Goal: Transaction & Acquisition: Purchase product/service

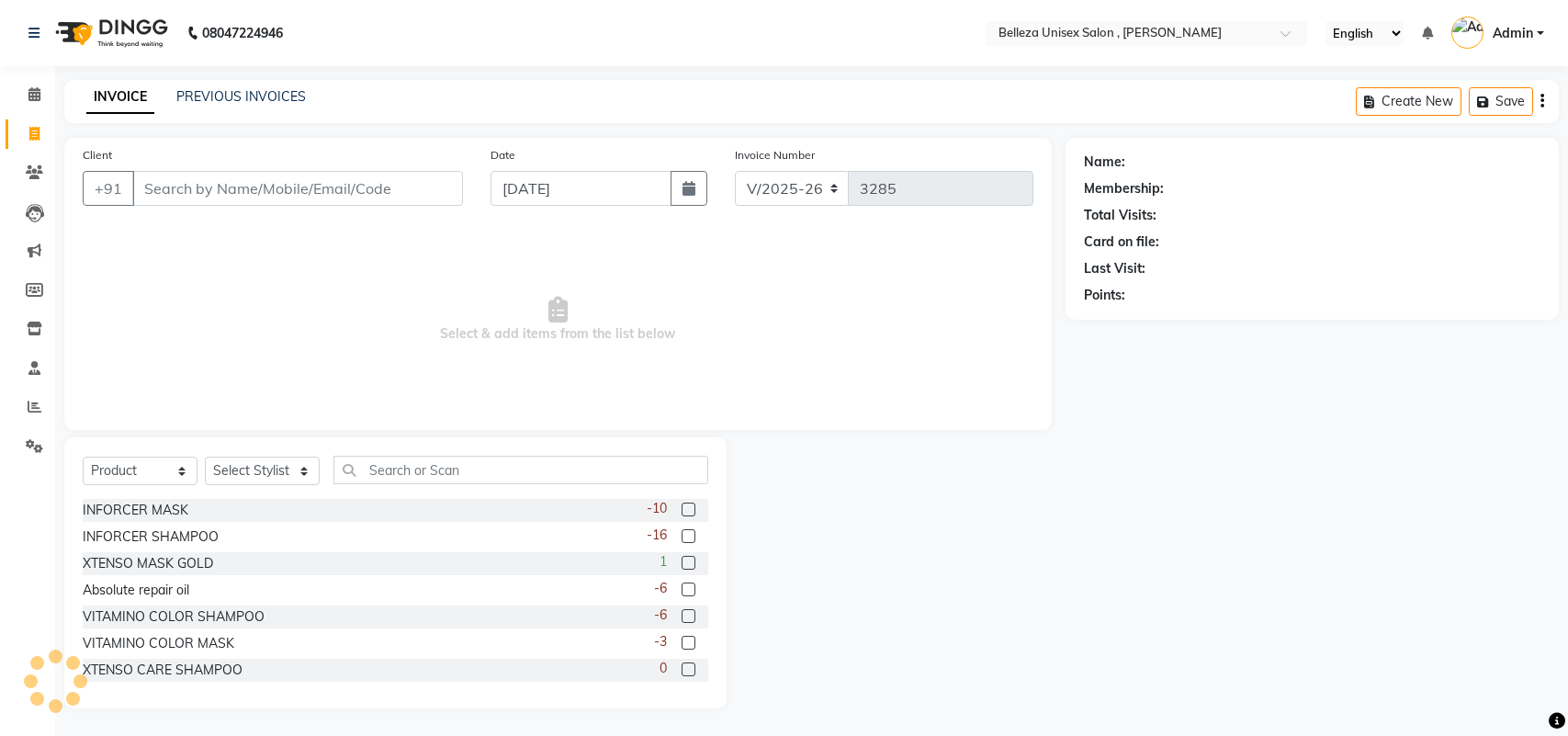
select select "4047"
select select "product"
type input "b"
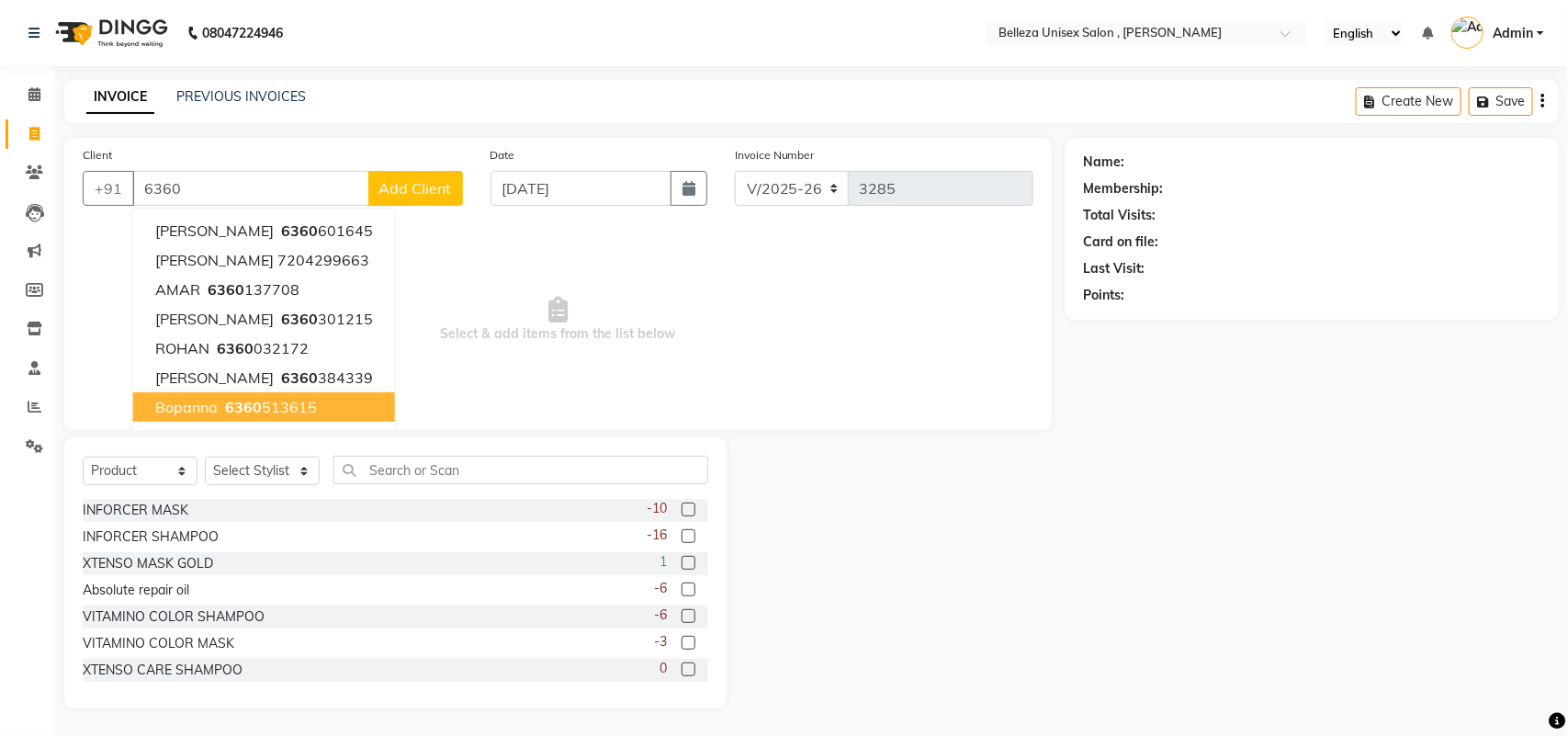
click at [241, 404] on span "6360" at bounding box center [243, 406] width 37 height 18
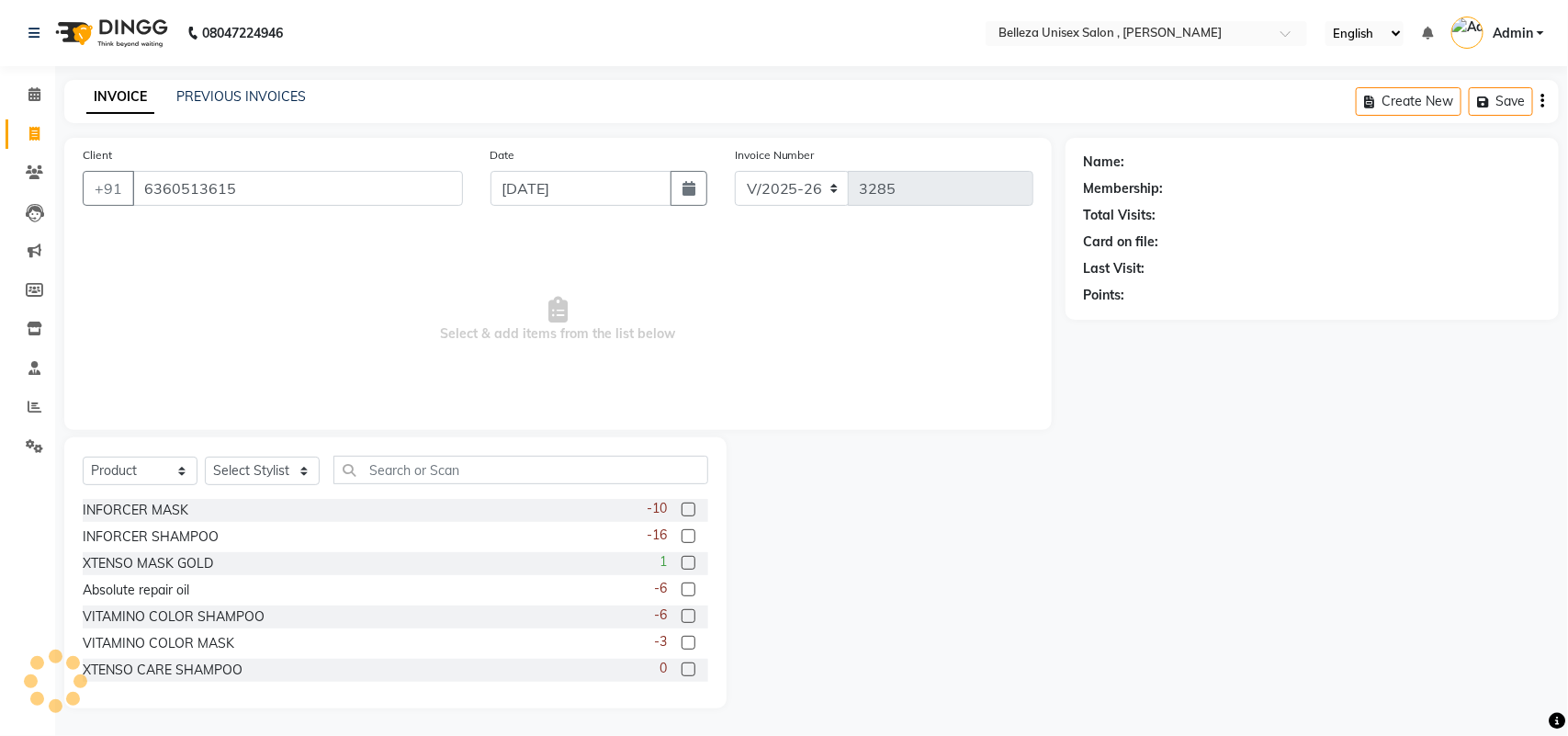
type input "6360513615"
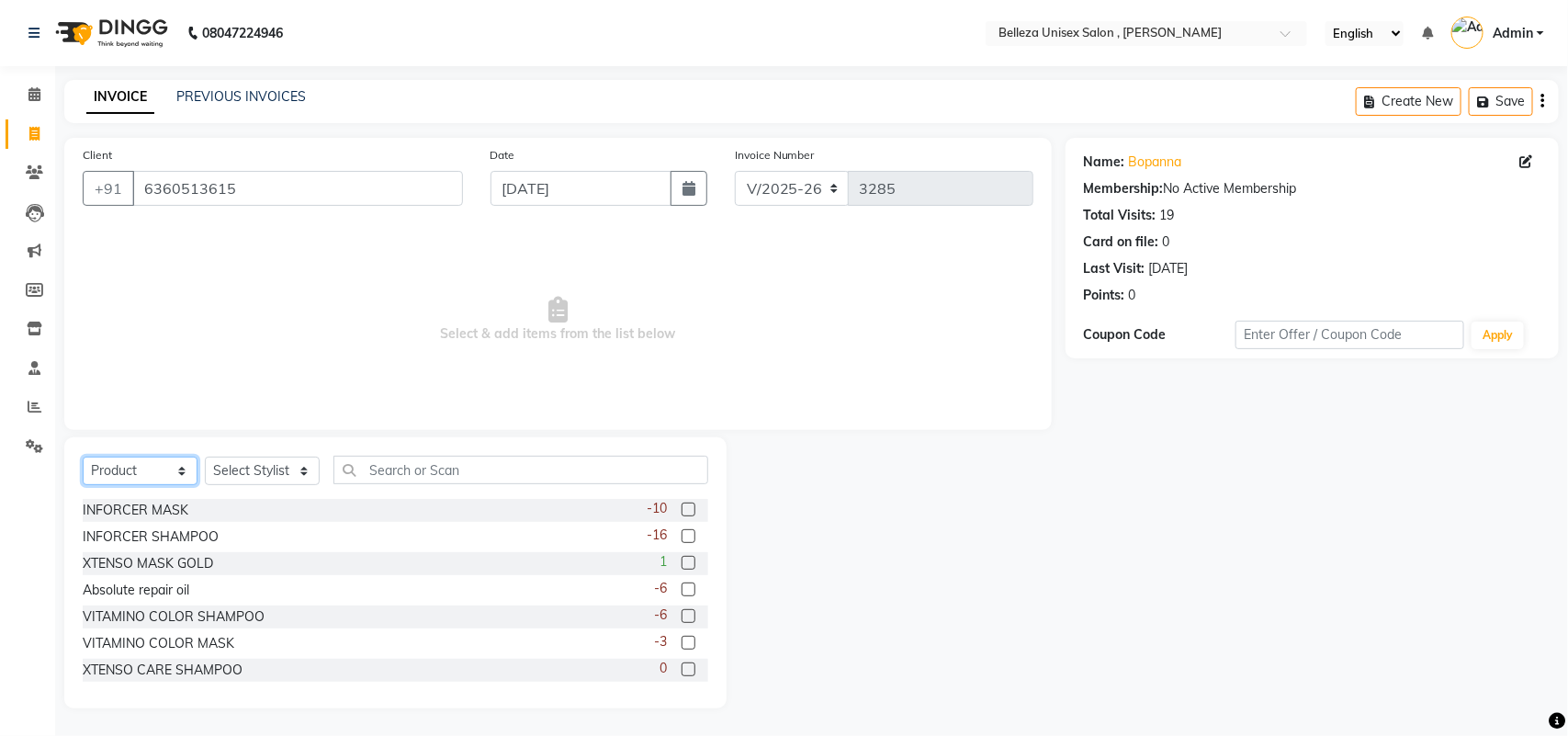
click at [158, 471] on select "Select Service Product Membership Package Voucher Prepaid Gift Card" at bounding box center [140, 471] width 115 height 28
select select "service"
click at [82, 456] on select "Select Service Product Membership Package Voucher Prepaid Gift Card" at bounding box center [140, 471] width 115 height 28
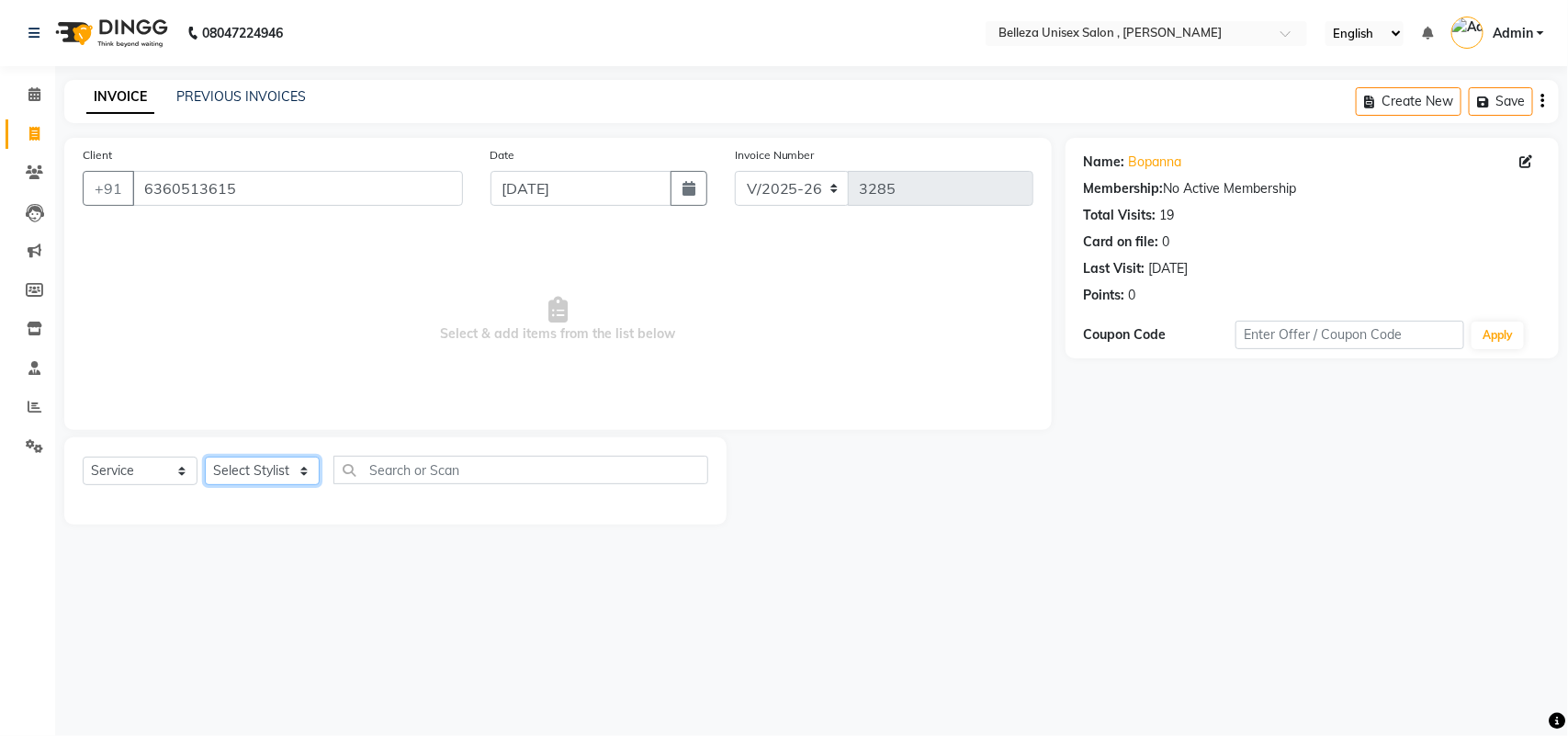
click at [262, 466] on select "Select Stylist [PERSON_NAME] Barsa Boss [PERSON_NAME] [PERSON_NAME] [PERSON_NAM…" at bounding box center [263, 471] width 115 height 28
select select "52542"
click at [205, 456] on select "Select Stylist [PERSON_NAME] Barsa Boss [PERSON_NAME] [PERSON_NAME] [PERSON_NAM…" at bounding box center [263, 471] width 115 height 28
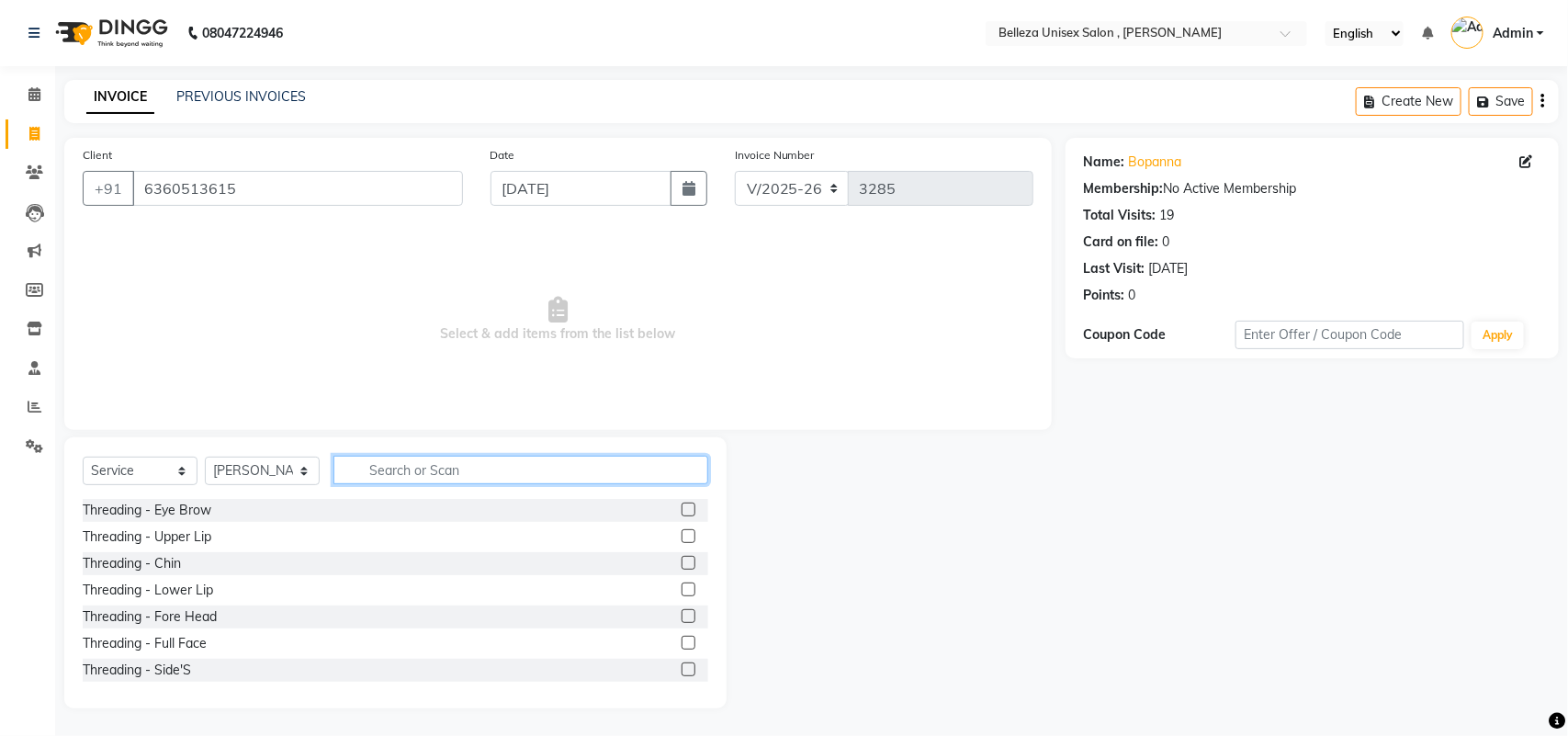
click at [382, 465] on input "text" at bounding box center [520, 470] width 375 height 28
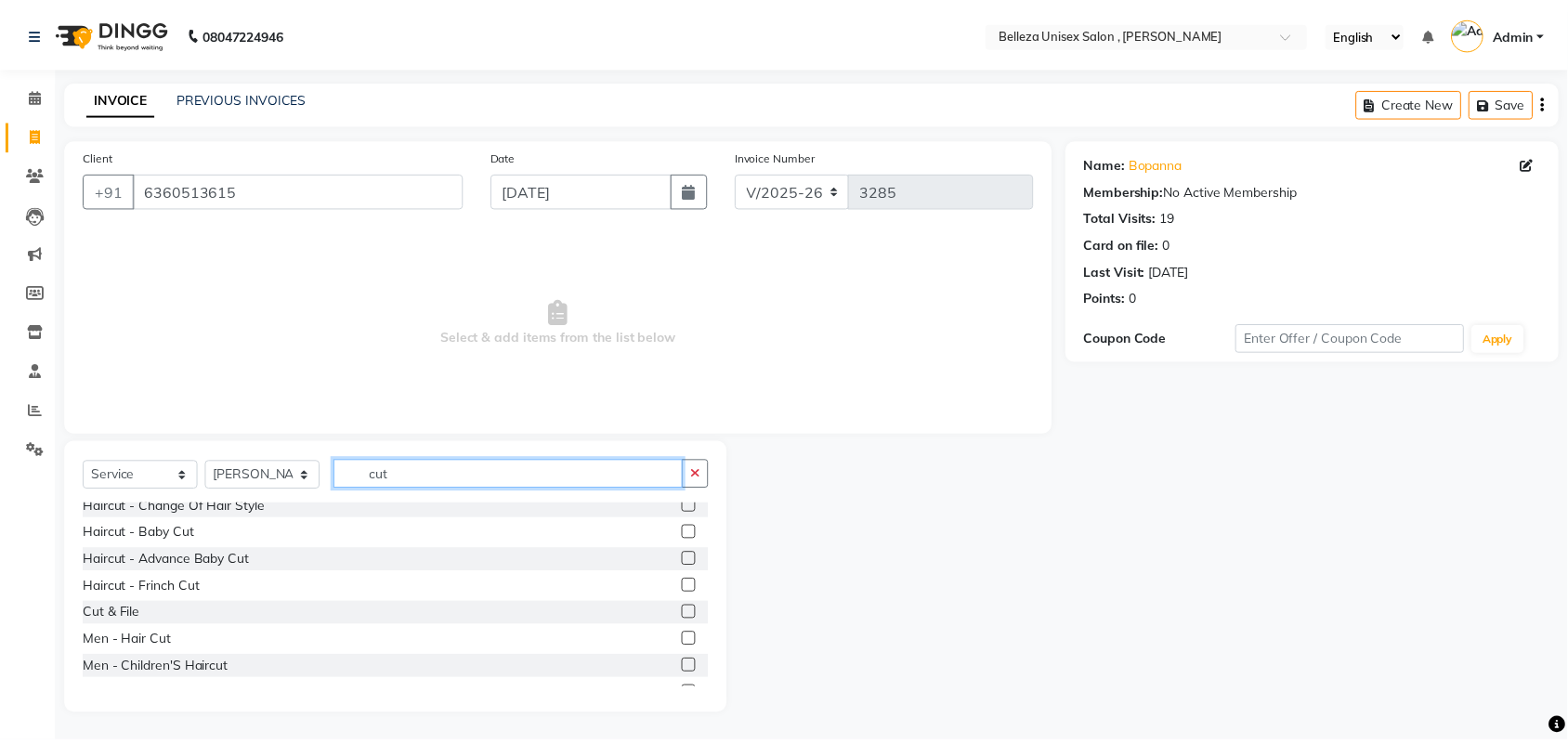
scroll to position [117, 0]
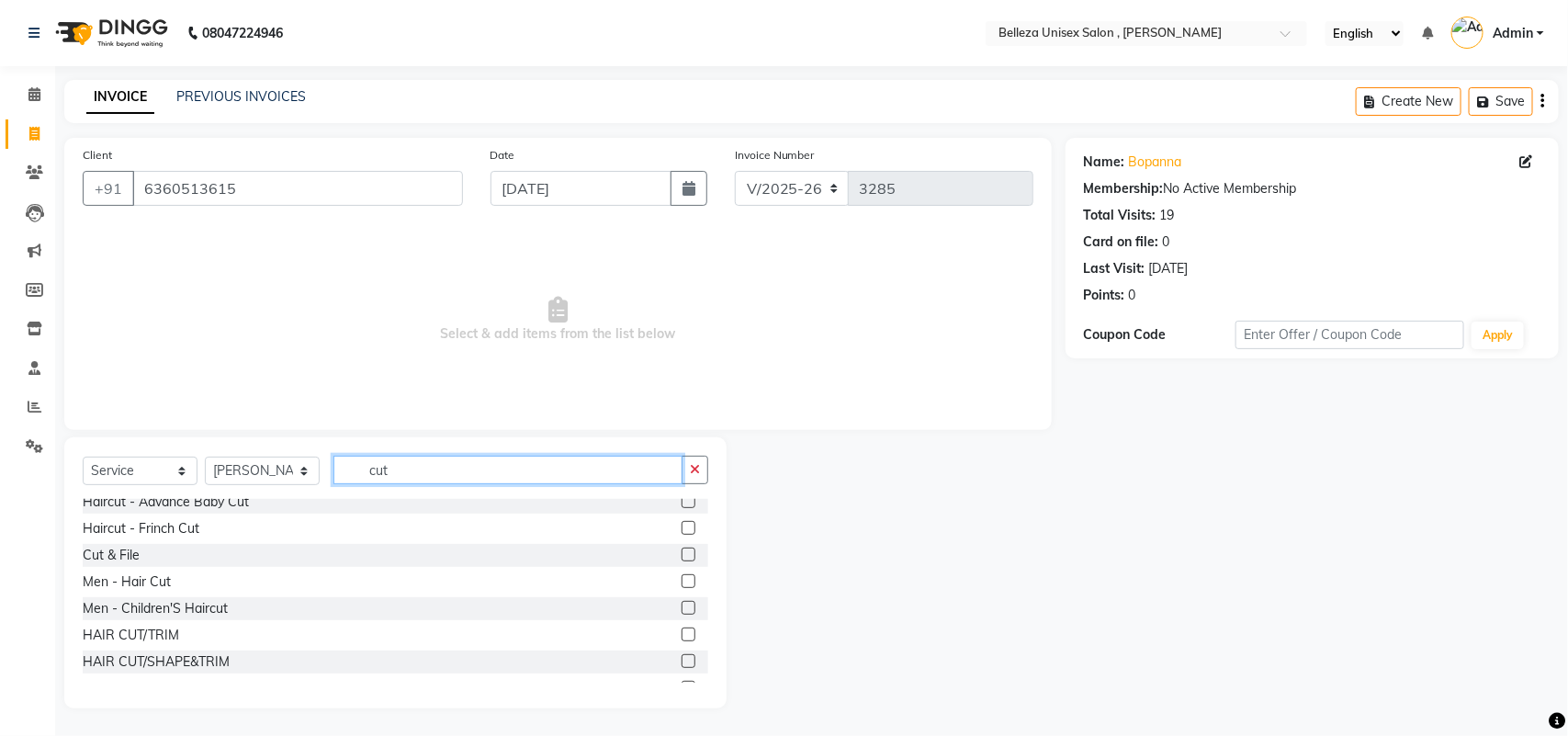
type input "cut"
click at [681, 579] on label at bounding box center [688, 581] width 14 height 14
click at [681, 579] on input "checkbox" at bounding box center [687, 582] width 12 height 12
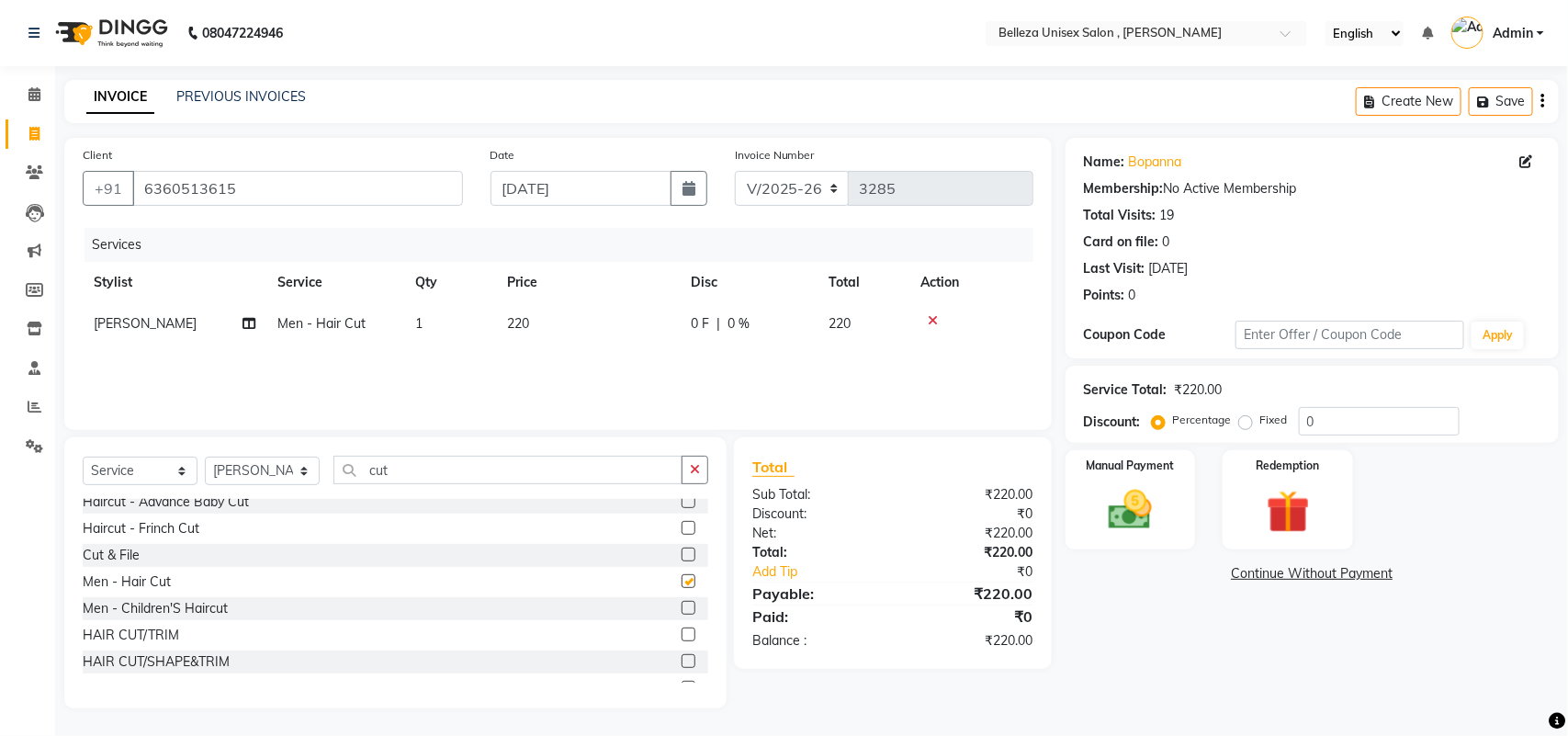
checkbox input "false"
click at [1153, 525] on img at bounding box center [1130, 509] width 73 height 51
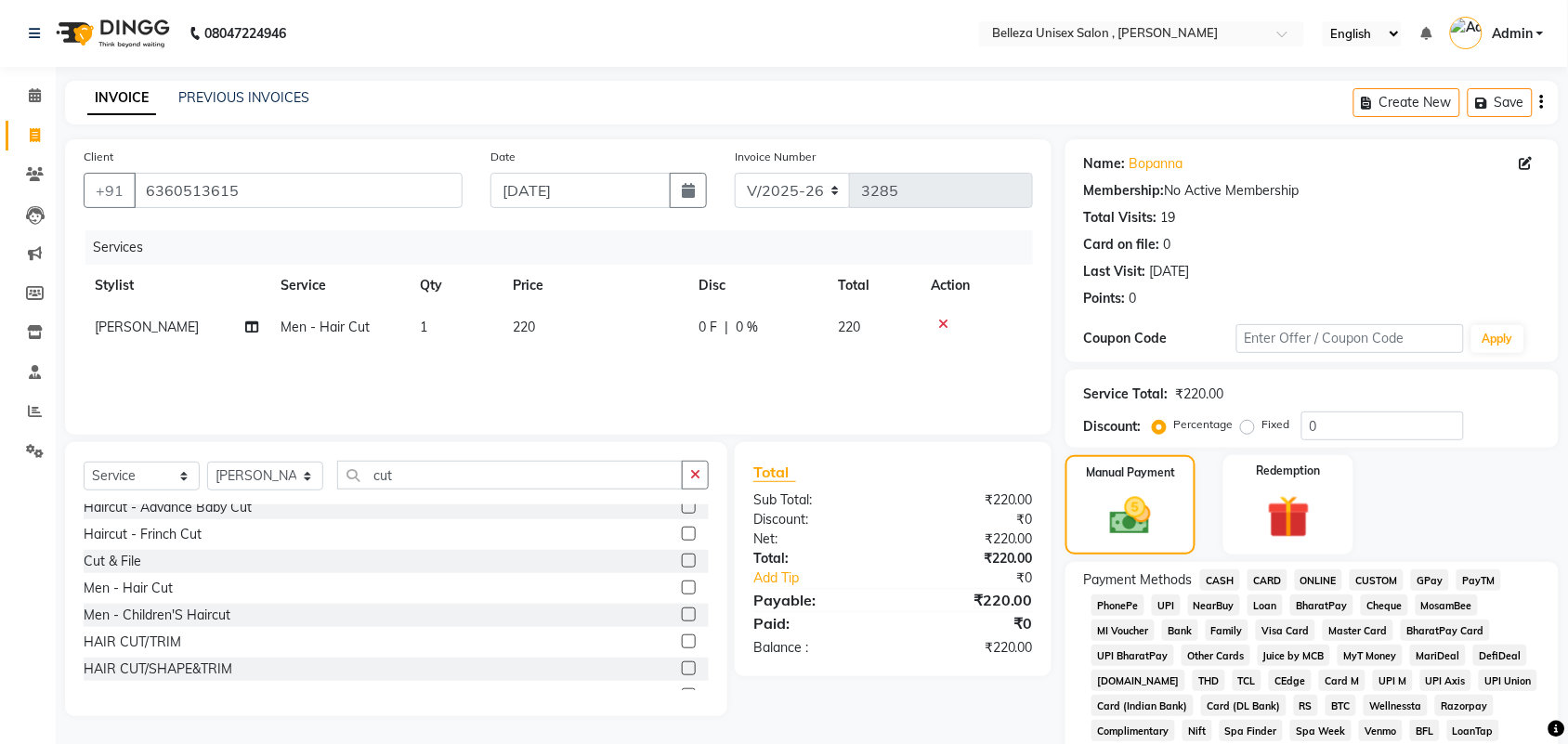
click at [1171, 605] on span "UPI" at bounding box center [1167, 605] width 29 height 21
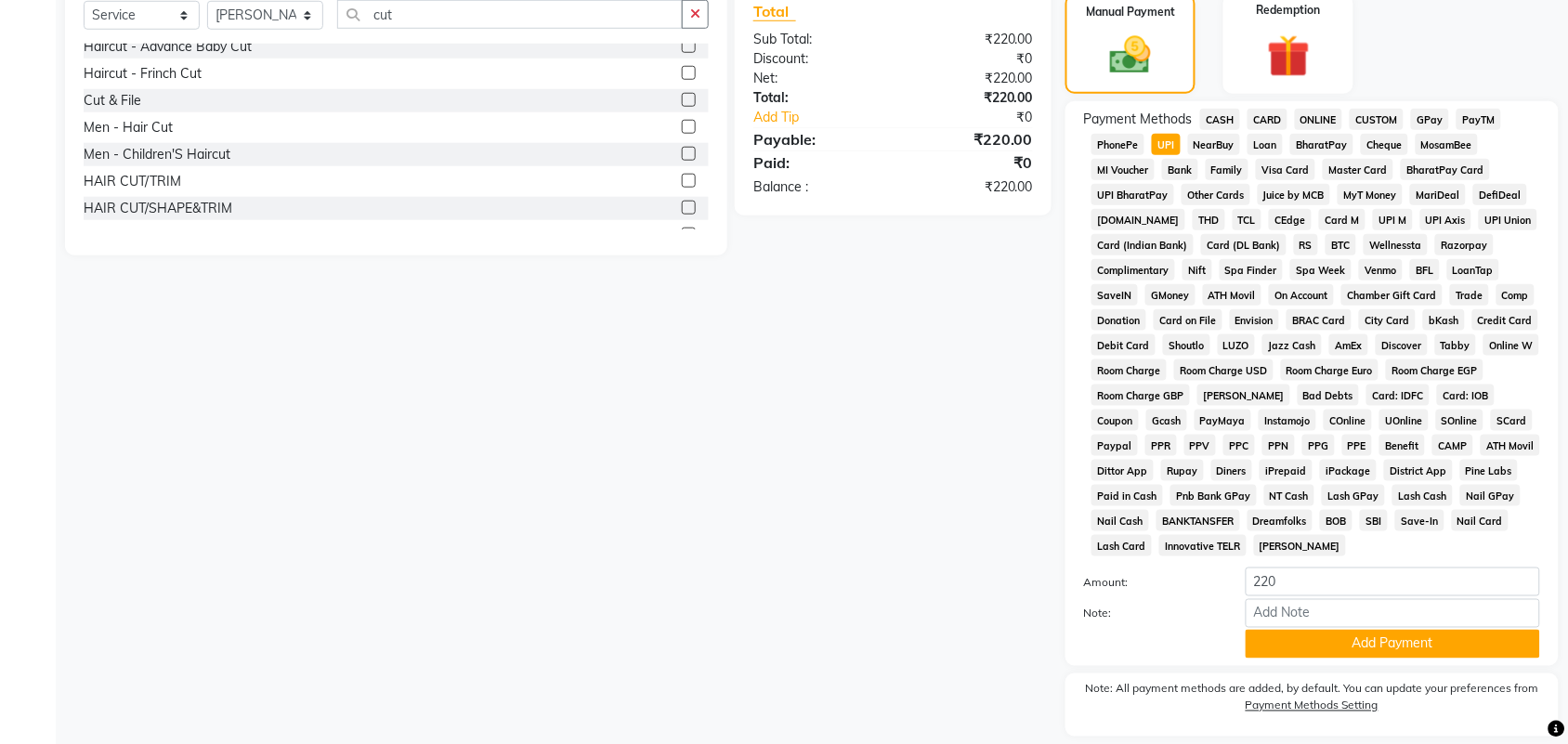
scroll to position [518, 0]
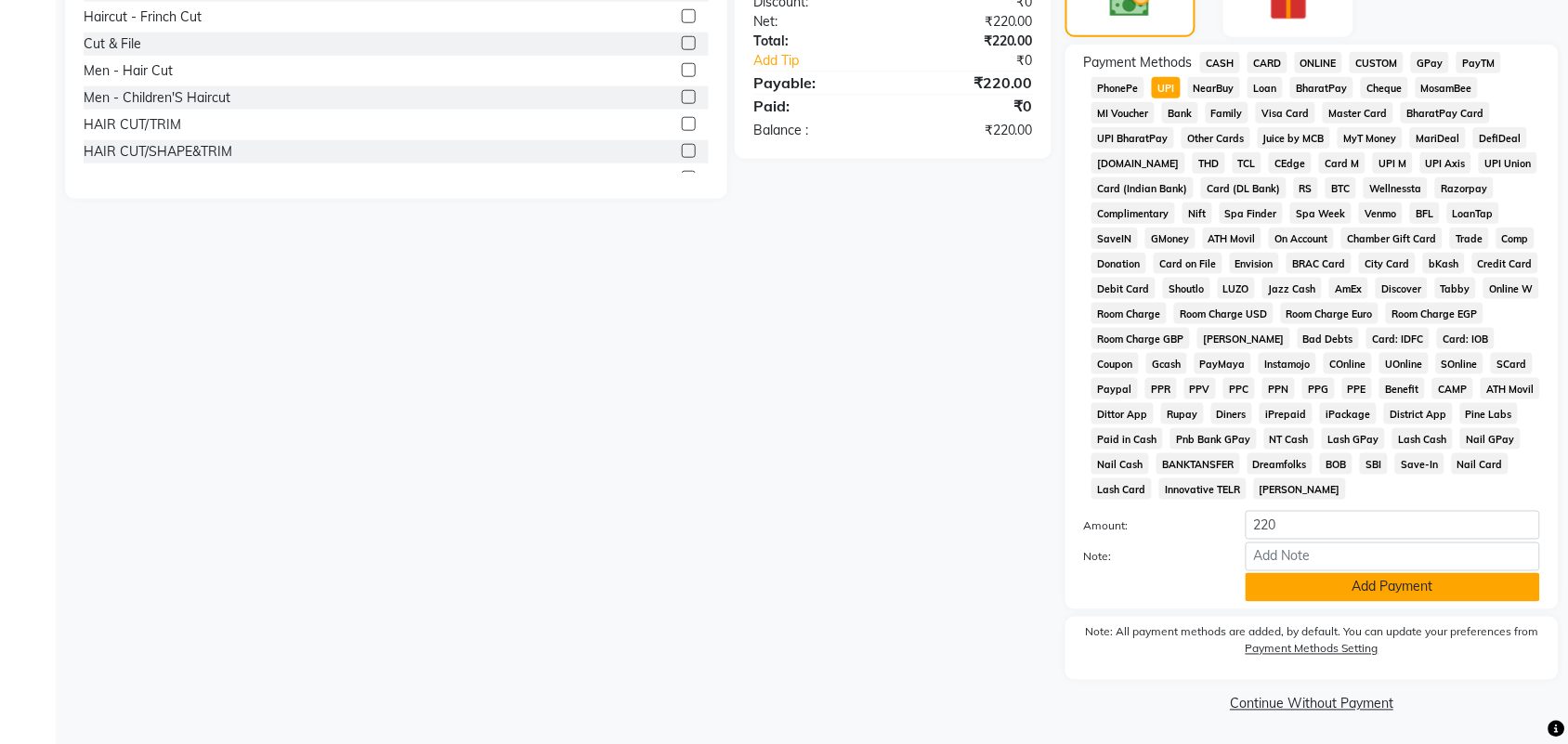
click at [1385, 579] on button "Add Payment" at bounding box center [1393, 587] width 294 height 29
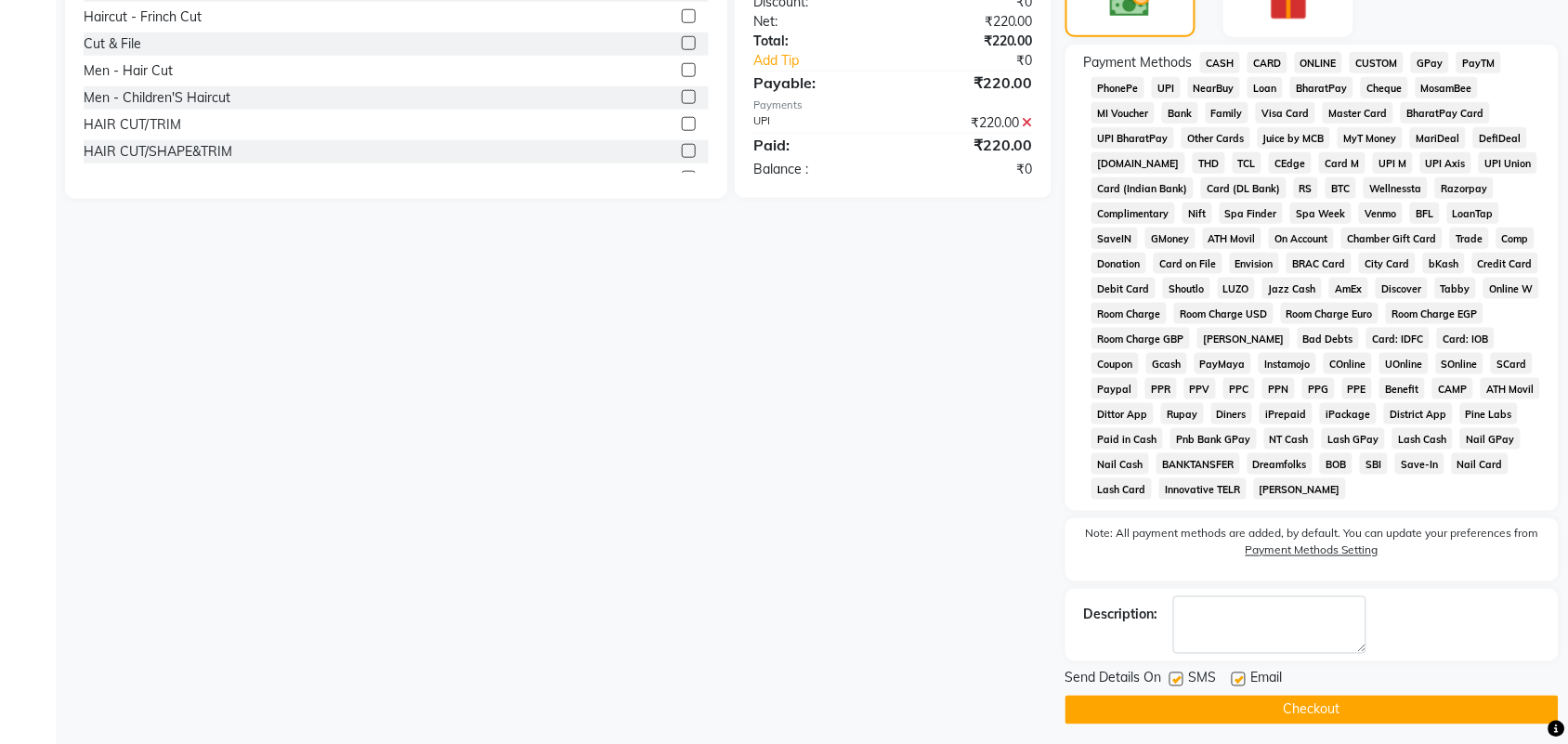
click at [1177, 718] on button "Checkout" at bounding box center [1312, 710] width 493 height 29
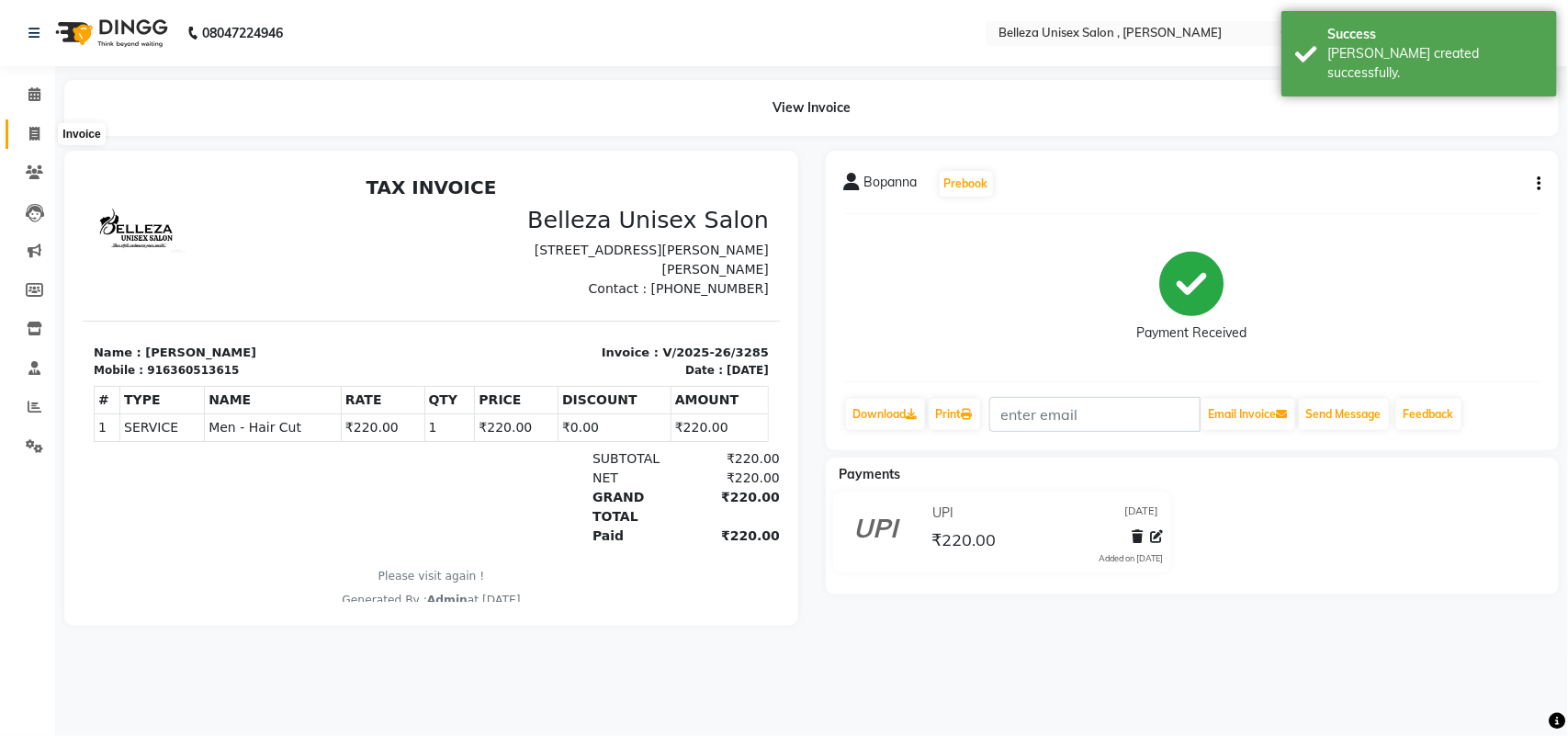
click at [29, 128] on icon at bounding box center [34, 133] width 10 height 14
select select "service"
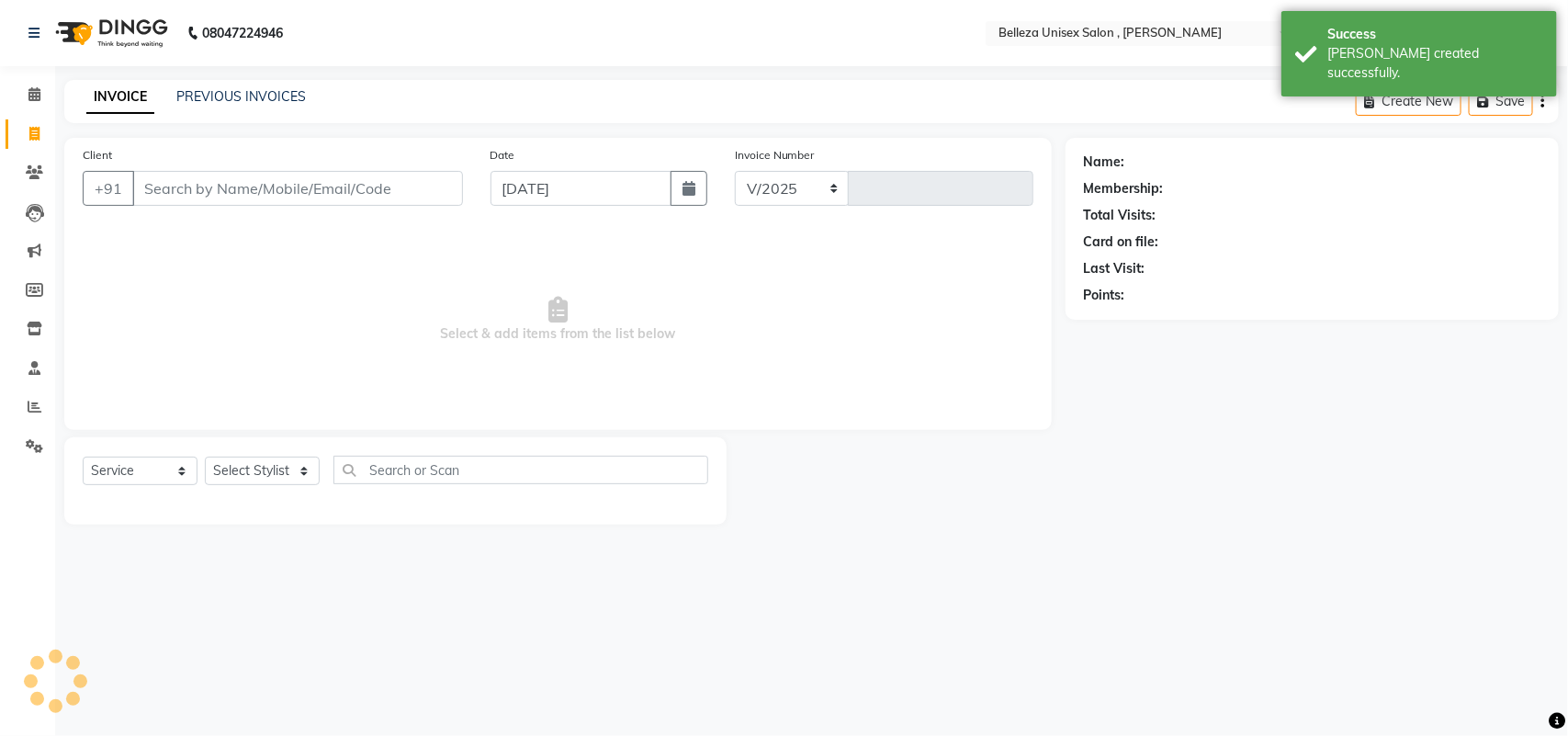
select select "4047"
type input "3286"
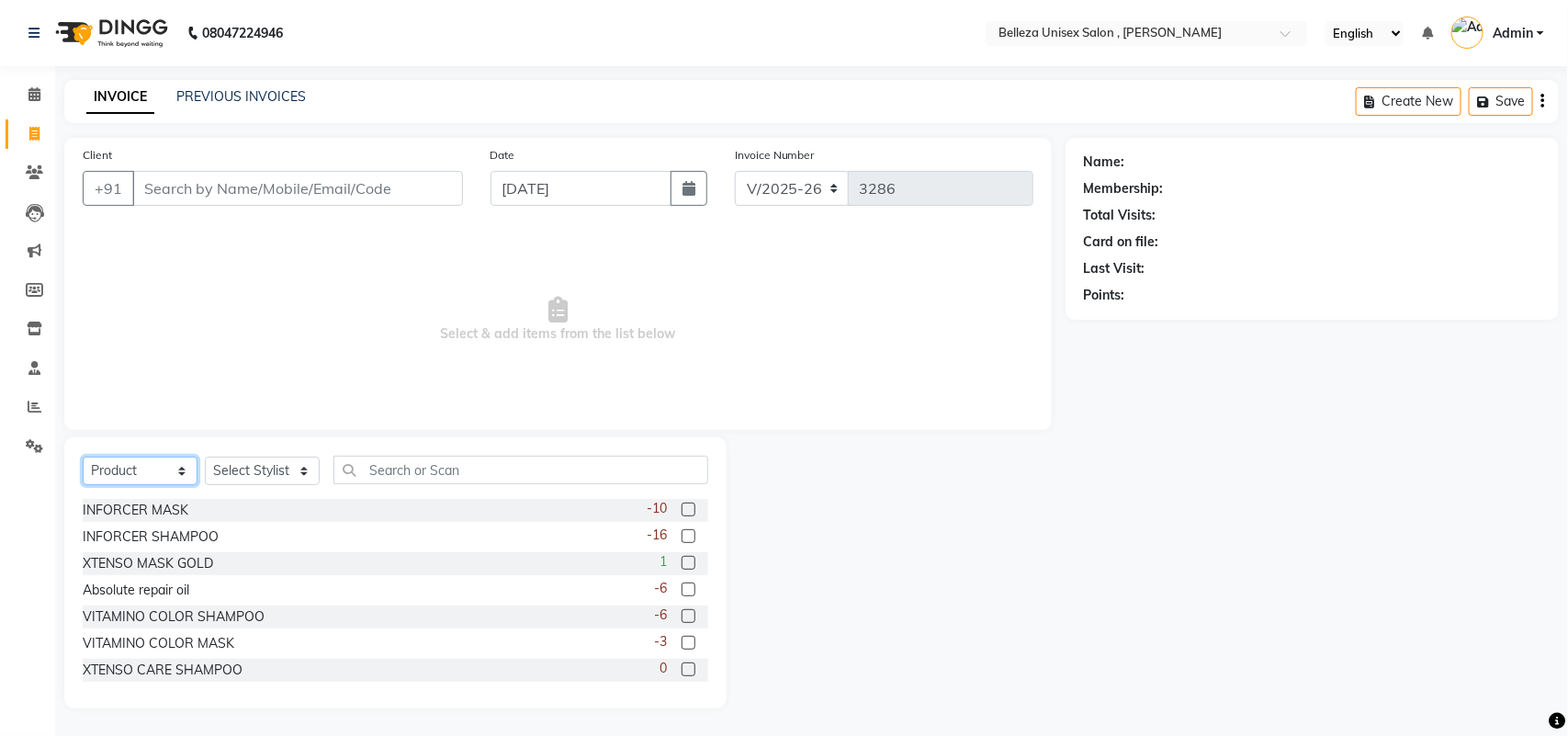
click at [130, 467] on select "Select Service Product Membership Package Voucher Prepaid Gift Card" at bounding box center [140, 471] width 115 height 28
select select "service"
click at [82, 456] on select "Select Service Product Membership Package Voucher Prepaid Gift Card" at bounding box center [140, 471] width 115 height 28
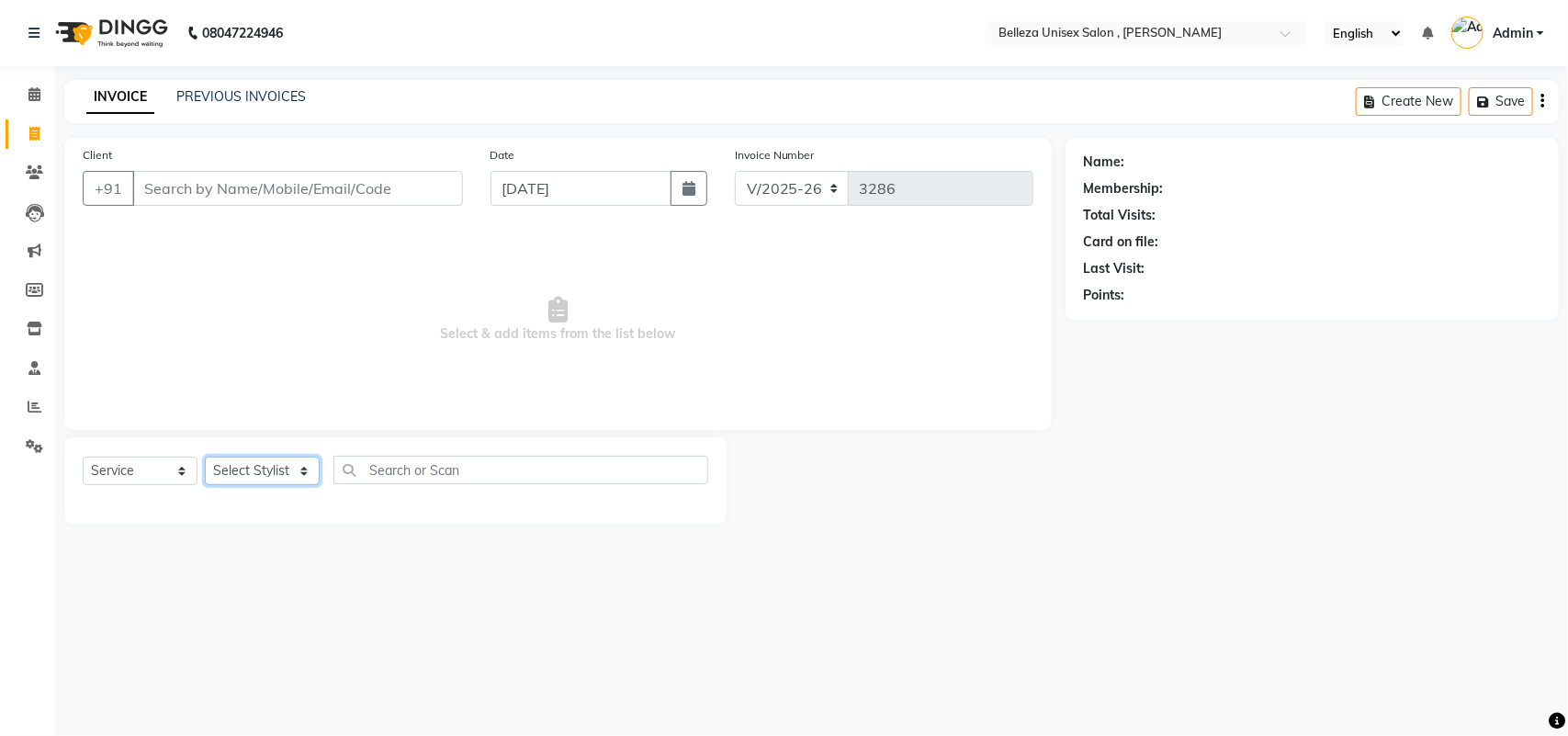
click at [223, 475] on select "Select Stylist [PERSON_NAME] Barsa Boss [PERSON_NAME] [PERSON_NAME] [PERSON_NAM…" at bounding box center [263, 471] width 115 height 28
select select "21517"
click at [205, 456] on select "Select Stylist [PERSON_NAME] Barsa Boss [PERSON_NAME] [PERSON_NAME] [PERSON_NAM…" at bounding box center [263, 471] width 115 height 28
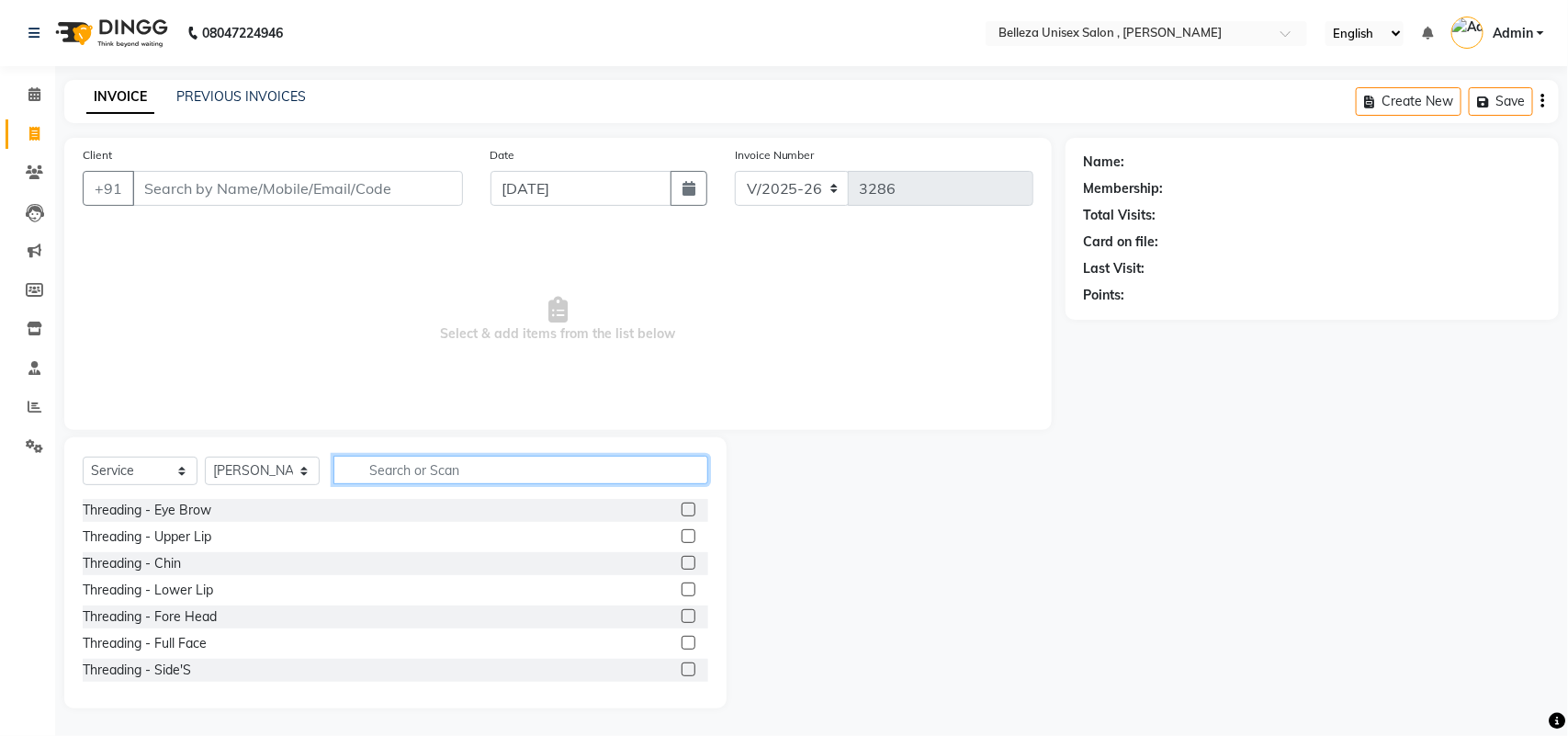
click at [393, 465] on input "text" at bounding box center [520, 470] width 375 height 28
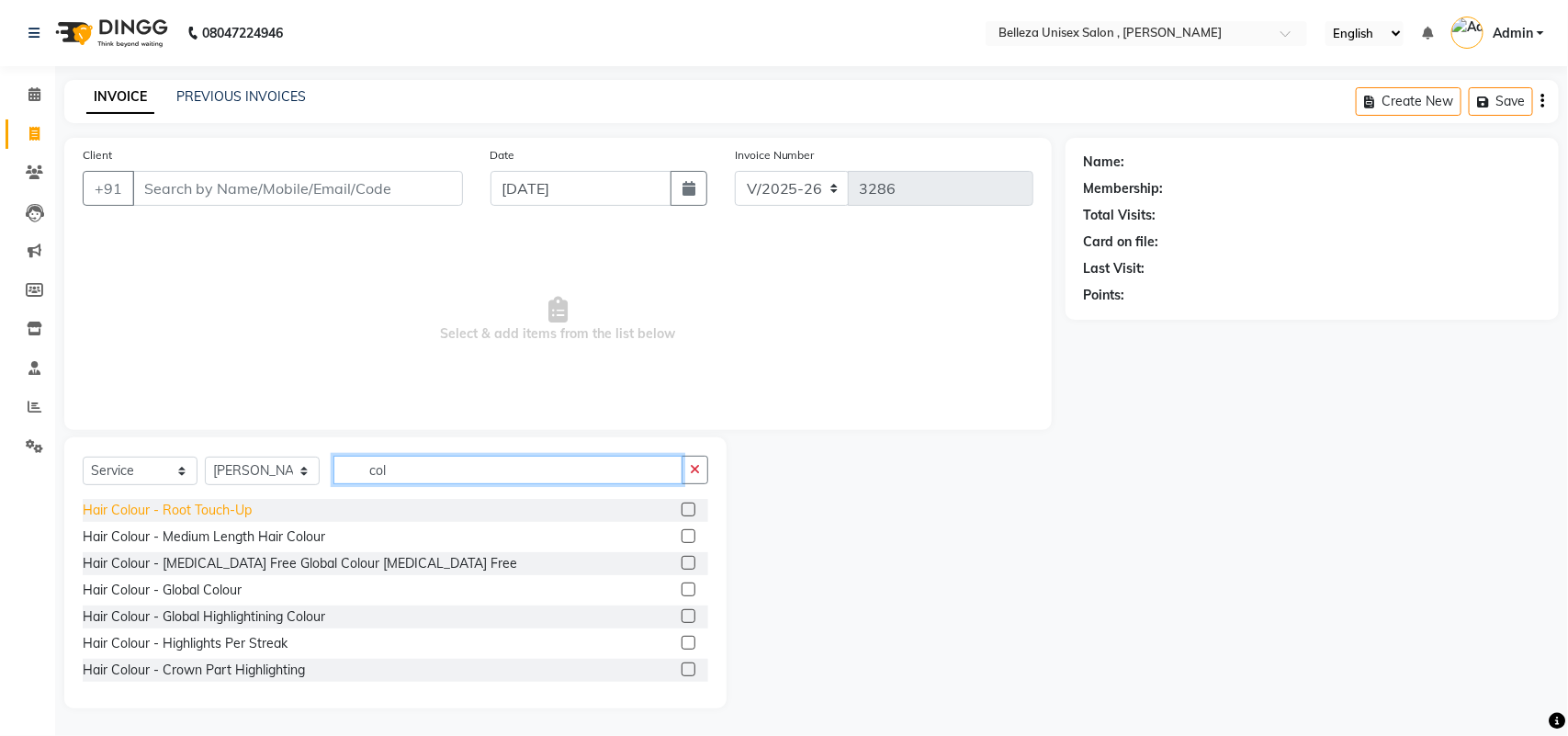
type input "col"
click at [120, 516] on div "Hair Colour - Root Touch-Up" at bounding box center [166, 510] width 169 height 19
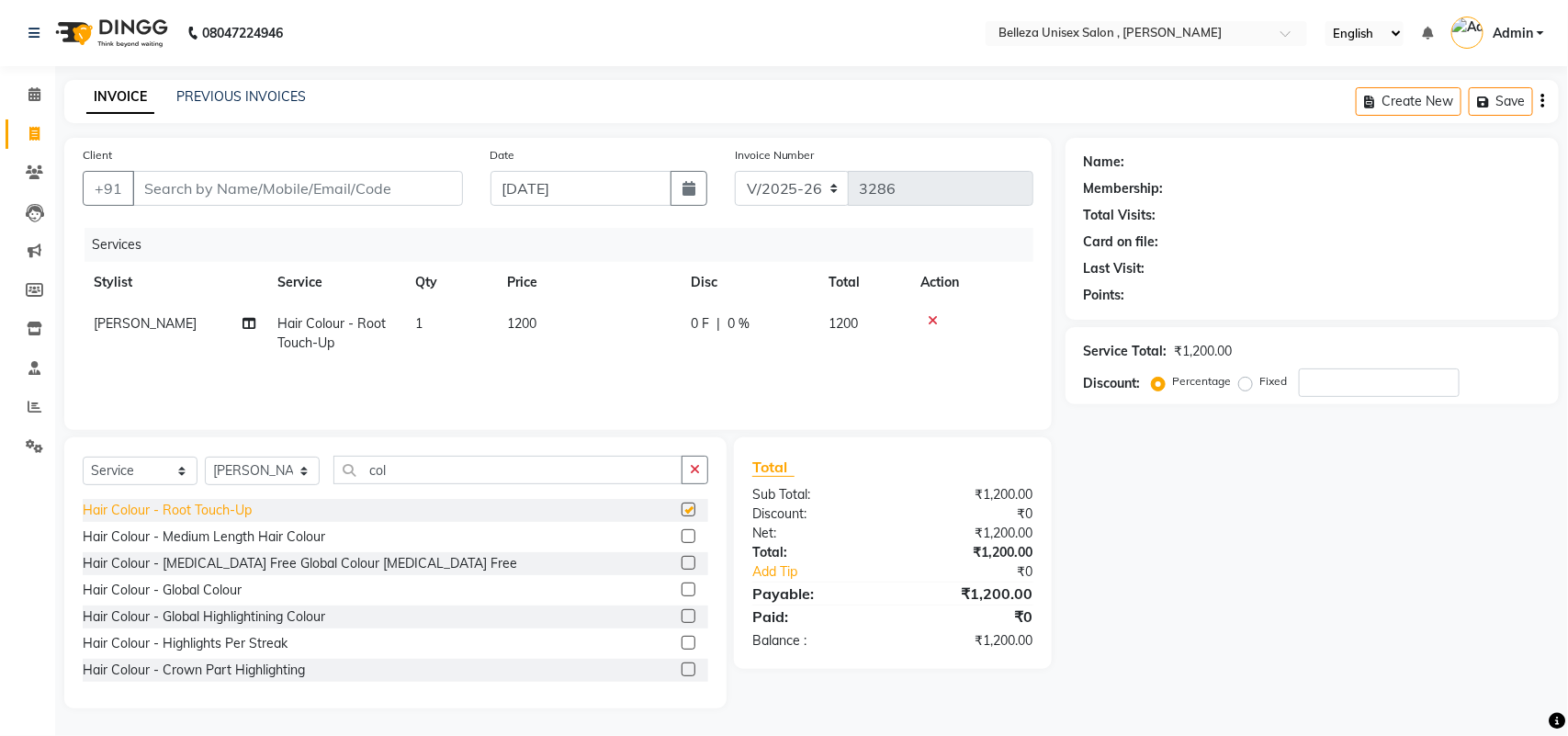
checkbox input "false"
click at [276, 622] on div "Hair Colour - Global Highlightining Colour" at bounding box center [203, 617] width 243 height 19
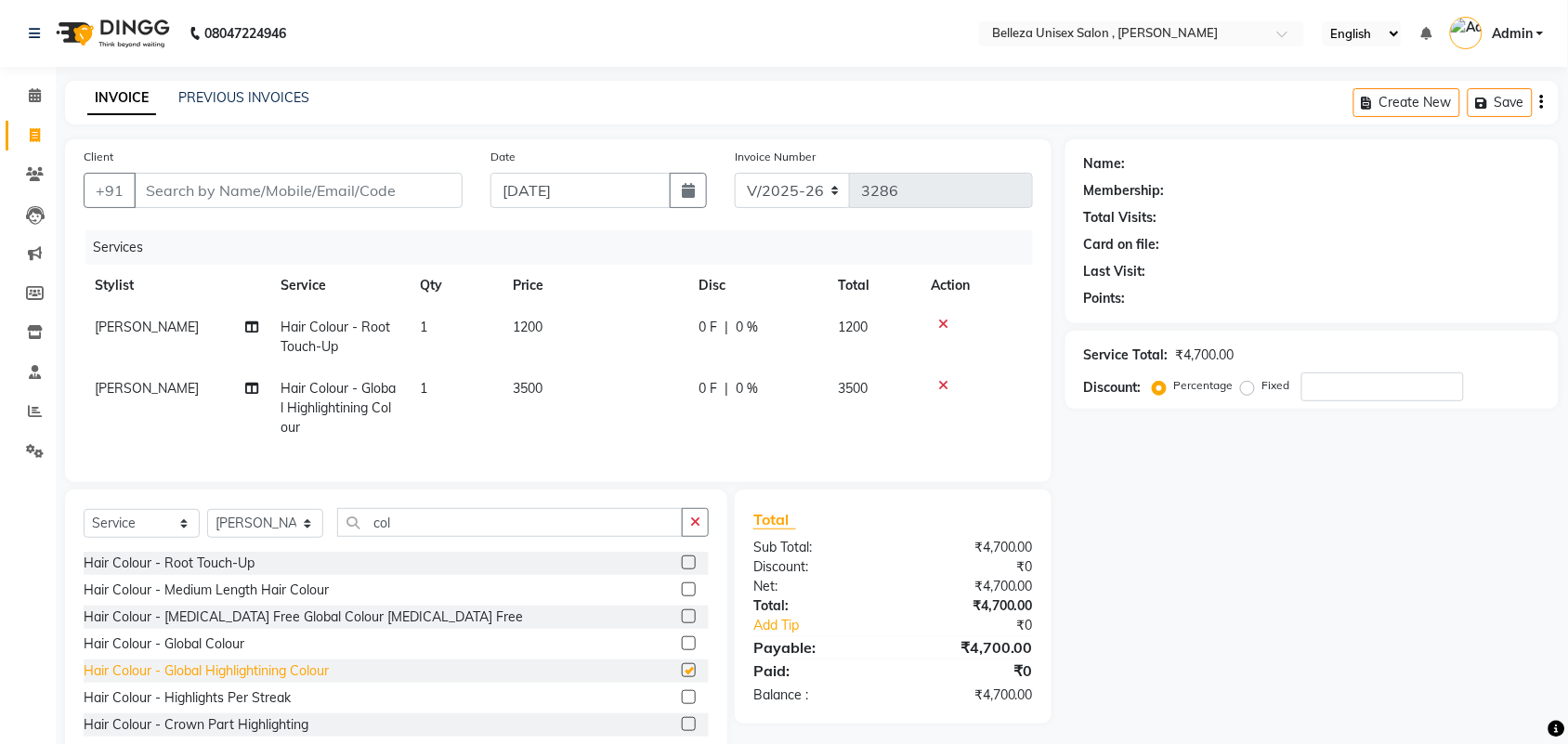
checkbox input "false"
click at [229, 708] on div "Hair Colour - Highlights Per Streak" at bounding box center [186, 697] width 207 height 19
checkbox input "false"
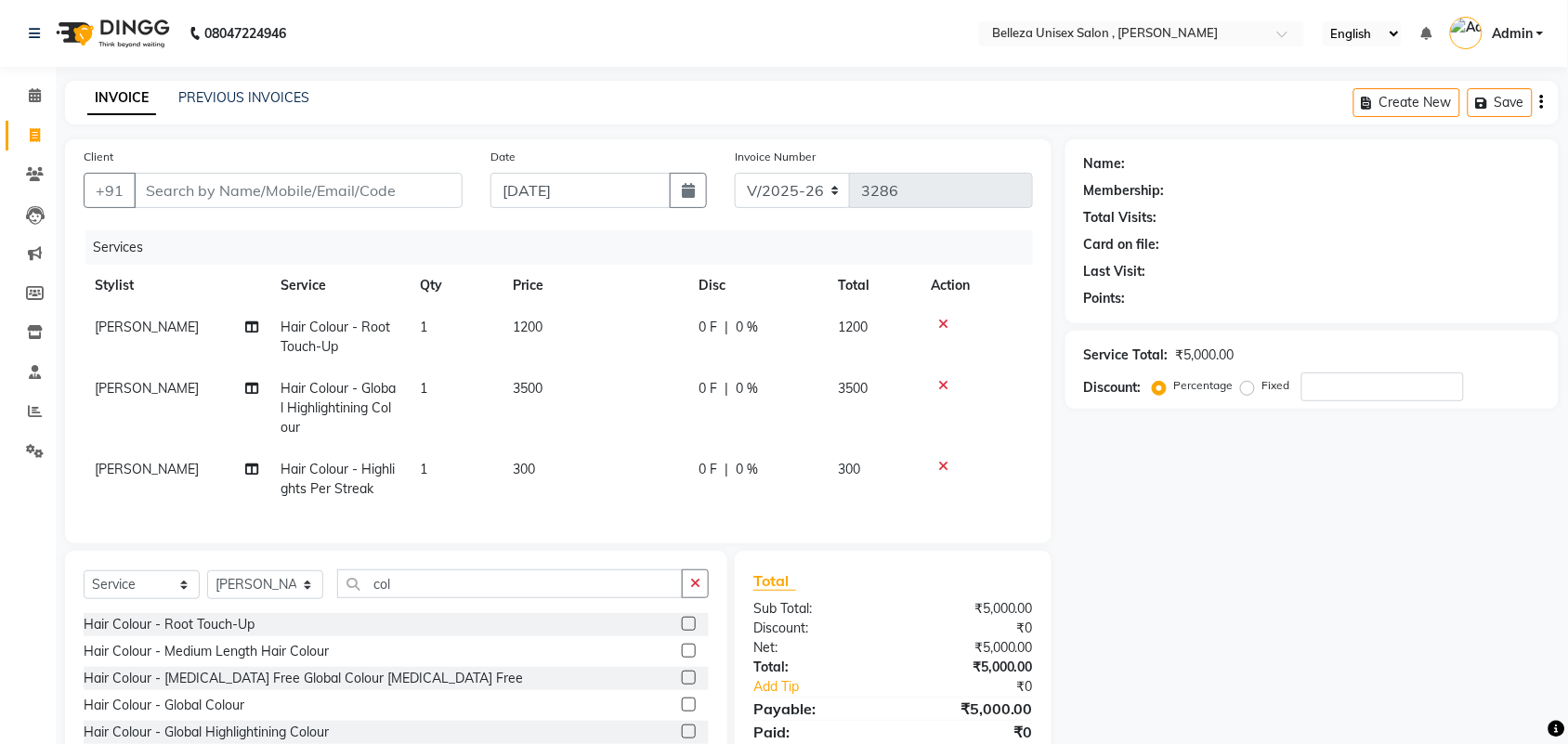
click at [945, 383] on icon at bounding box center [943, 386] width 11 height 13
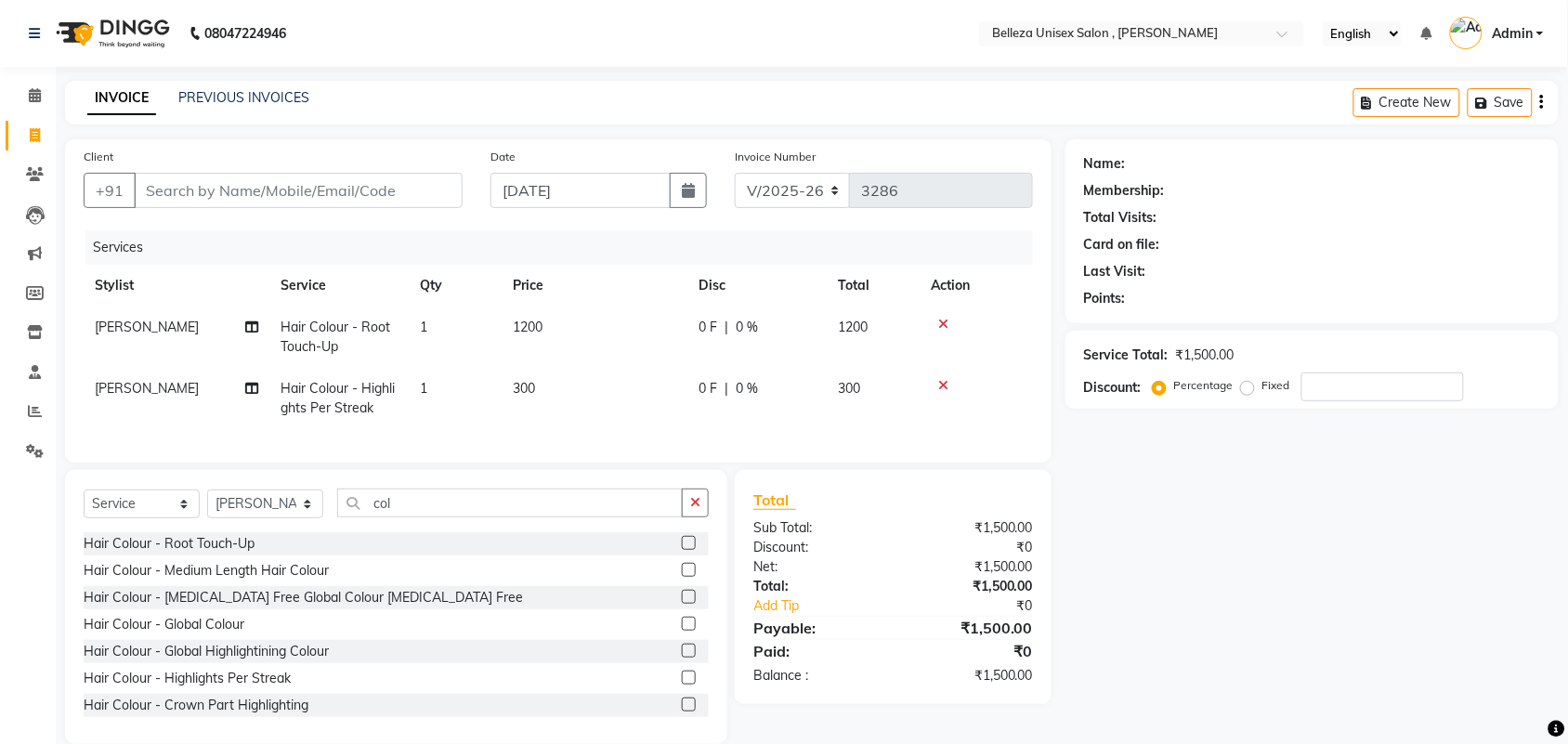
click at [425, 386] on span "1" at bounding box center [423, 388] width 8 height 16
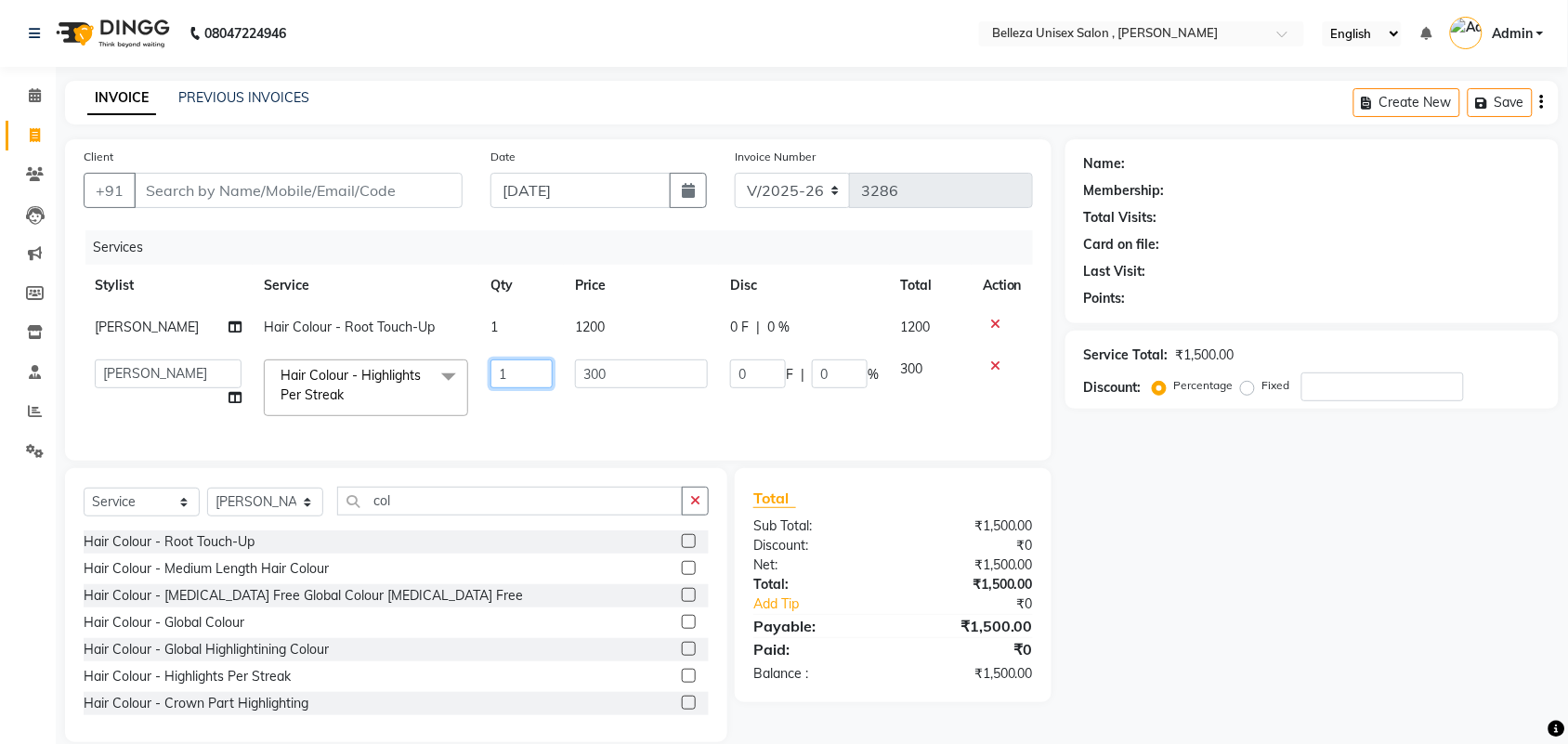
click at [503, 372] on input "1" at bounding box center [521, 373] width 62 height 29
type input "2"
type input "3"
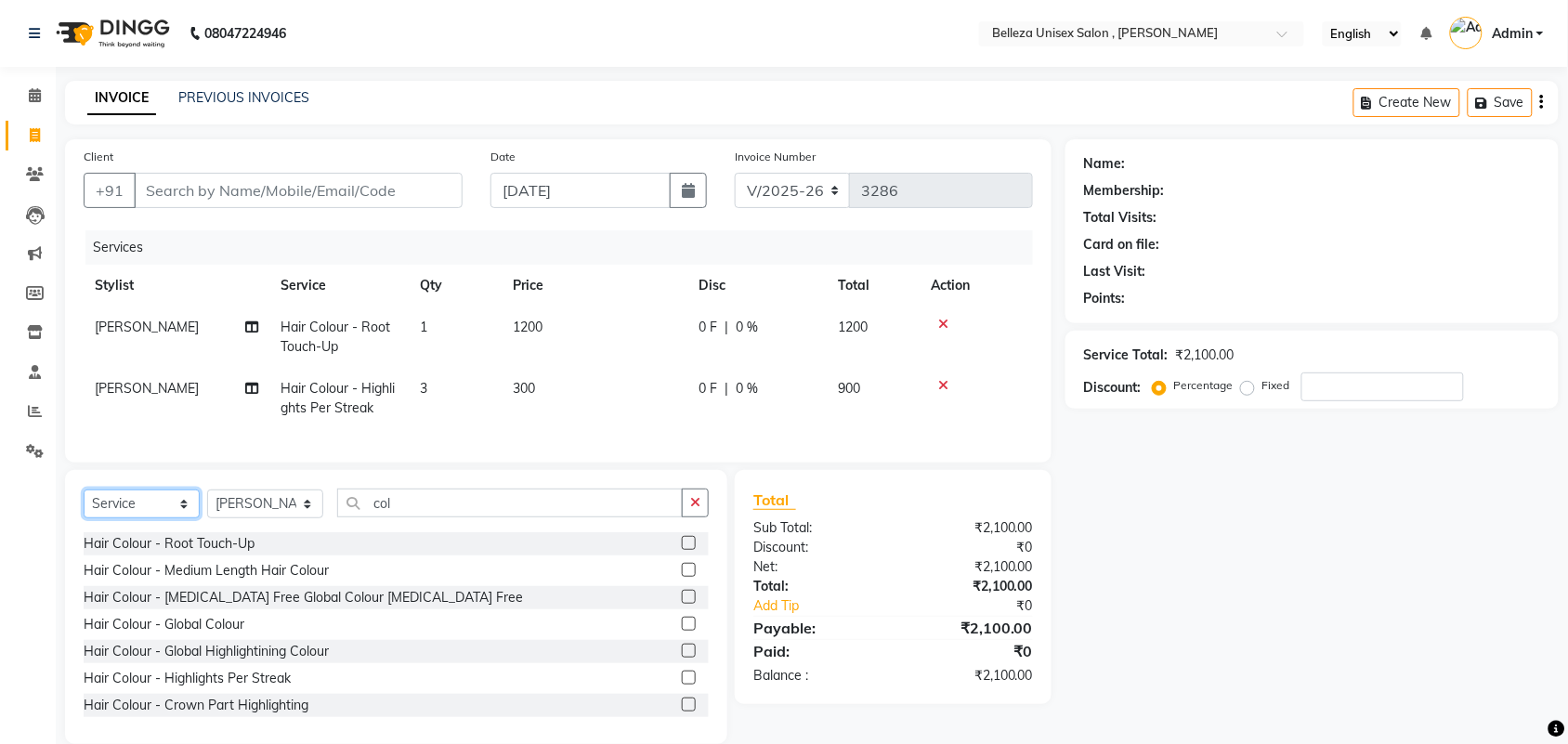
click at [150, 518] on select "Select Service Product Membership Package Voucher Prepaid Gift Card" at bounding box center [141, 503] width 117 height 29
select select "product"
click at [83, 506] on select "Select Service Product Membership Package Voucher Prepaid Gift Card" at bounding box center [141, 503] width 117 height 29
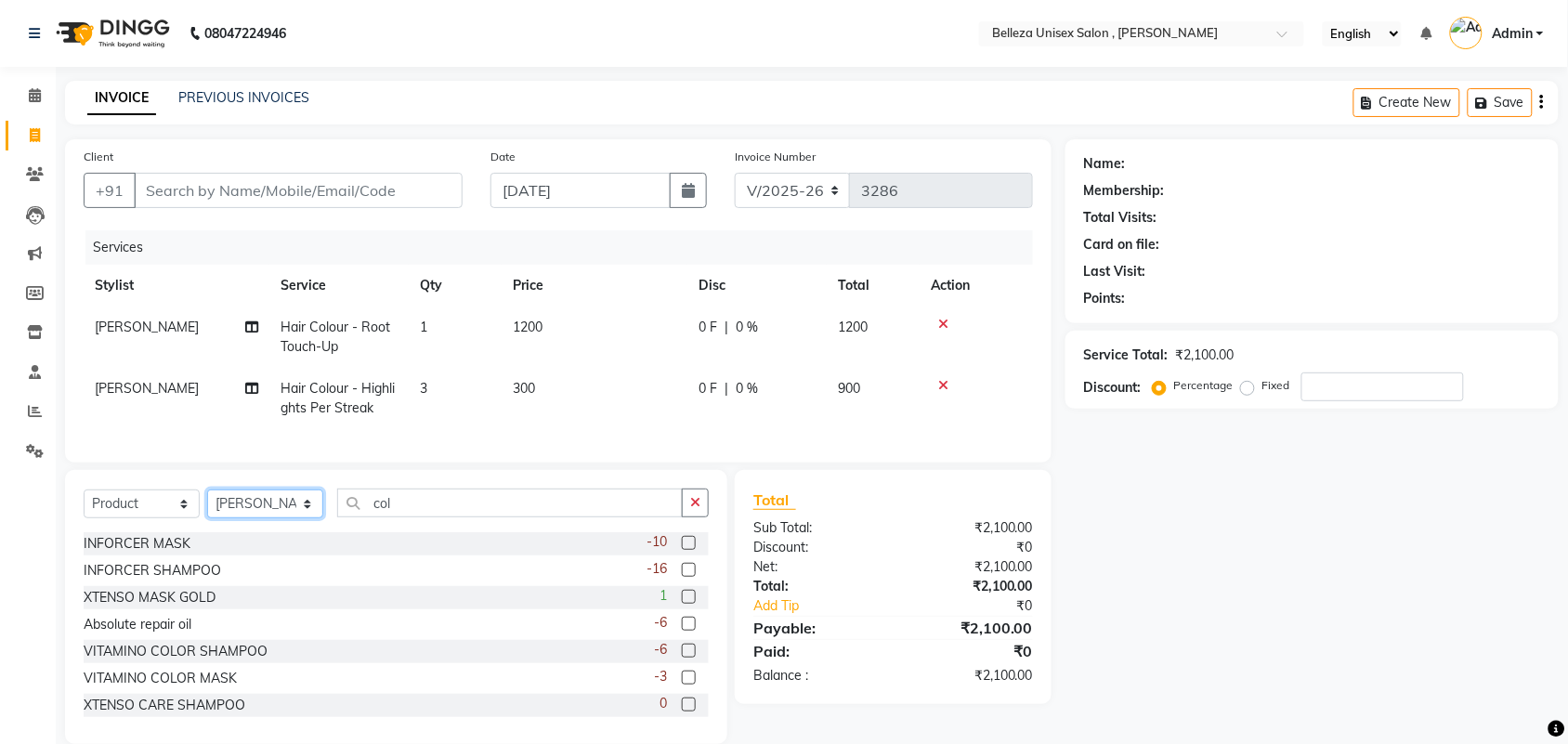
click at [238, 518] on select "Select Stylist [PERSON_NAME] Barsa Boss [PERSON_NAME] [PERSON_NAME] [PERSON_NAM…" at bounding box center [266, 503] width 117 height 29
select select "21578"
click at [207, 506] on select "Select Stylist [PERSON_NAME] Barsa Boss [PERSON_NAME] [PERSON_NAME] [PERSON_NAM…" at bounding box center [266, 503] width 117 height 29
click at [476, 517] on input "col" at bounding box center [510, 502] width 346 height 29
type input "c"
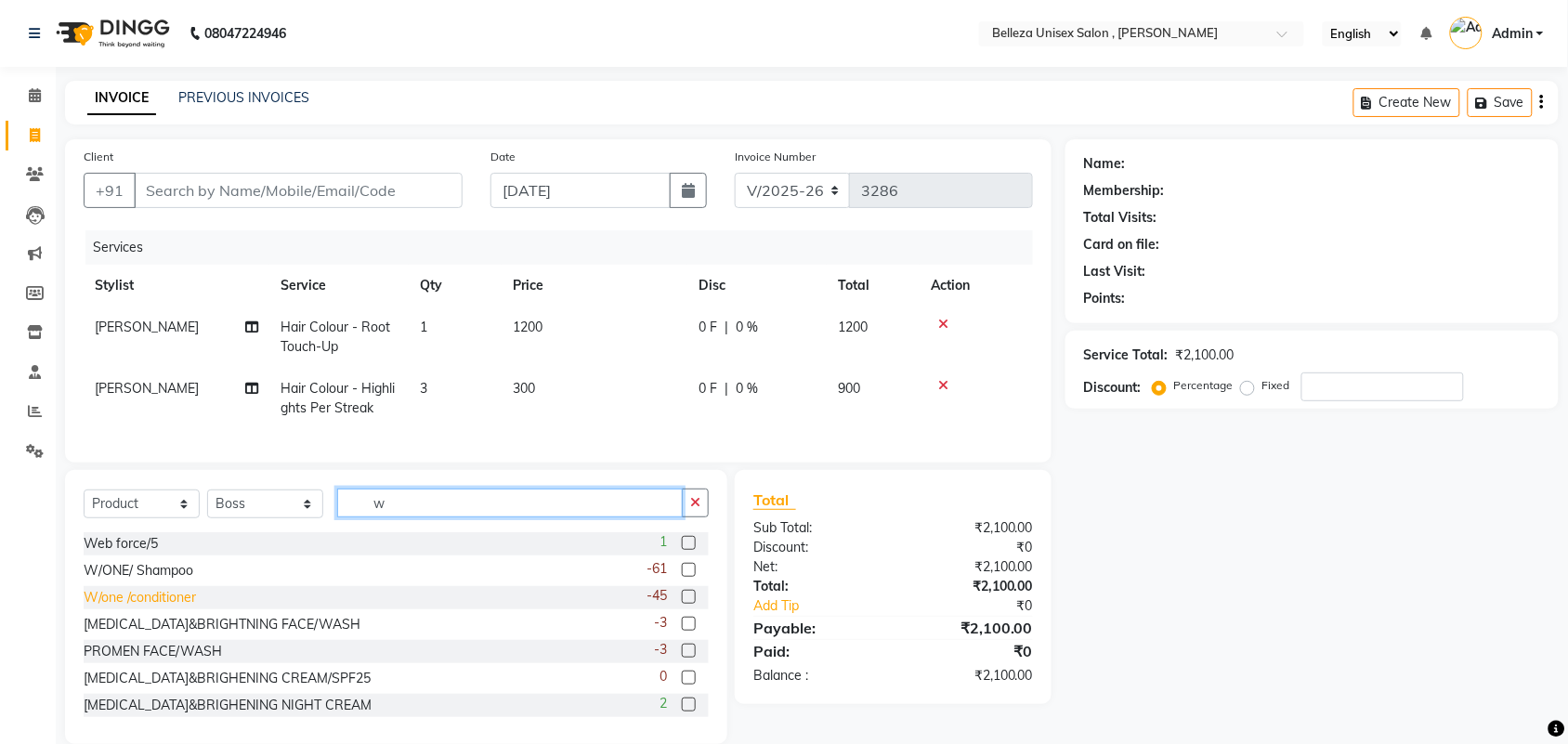
type input "w"
click at [140, 607] on div "W/one /conditioner" at bounding box center [140, 597] width 113 height 19
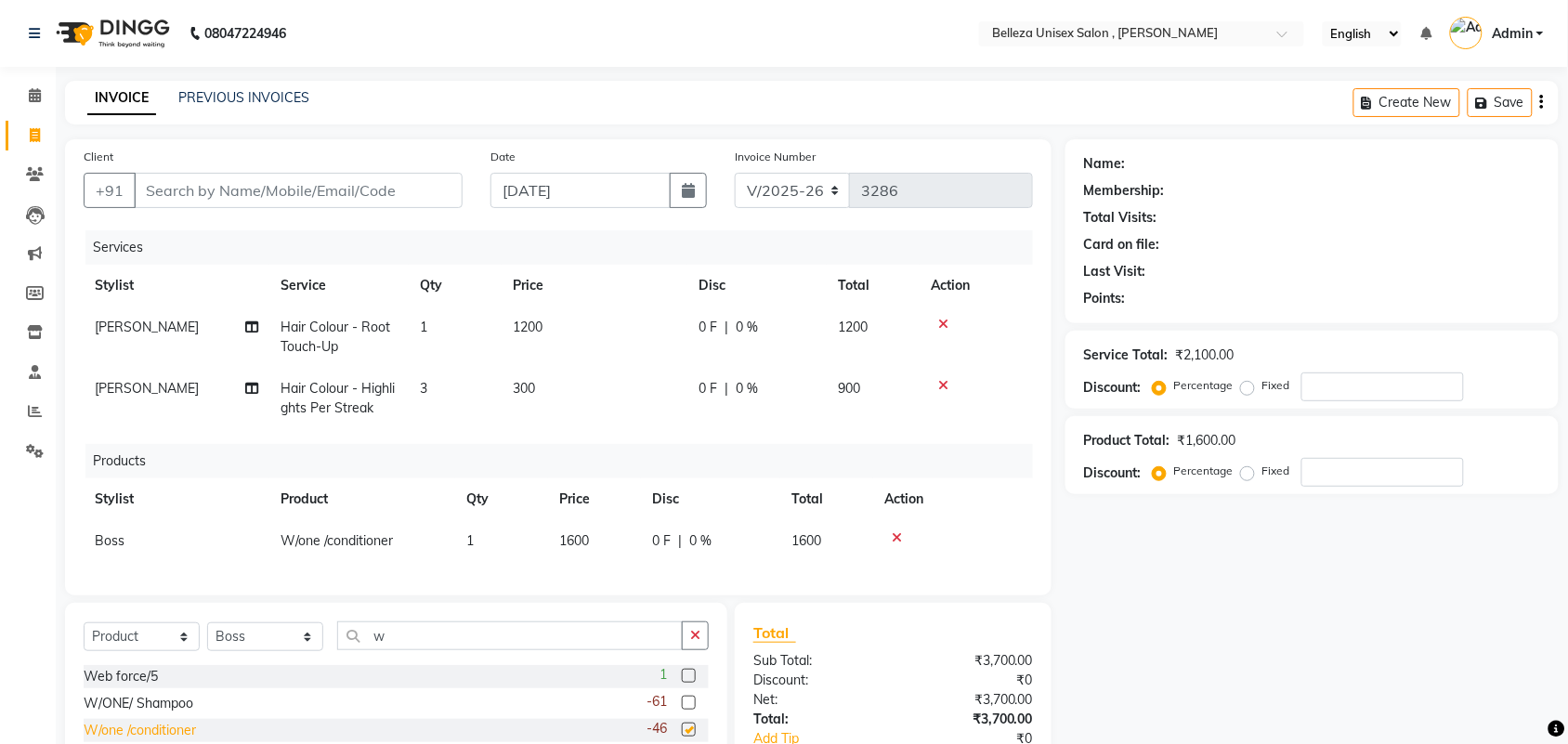
checkbox input "false"
click at [574, 537] on span "1600" at bounding box center [573, 540] width 30 height 16
select select "21578"
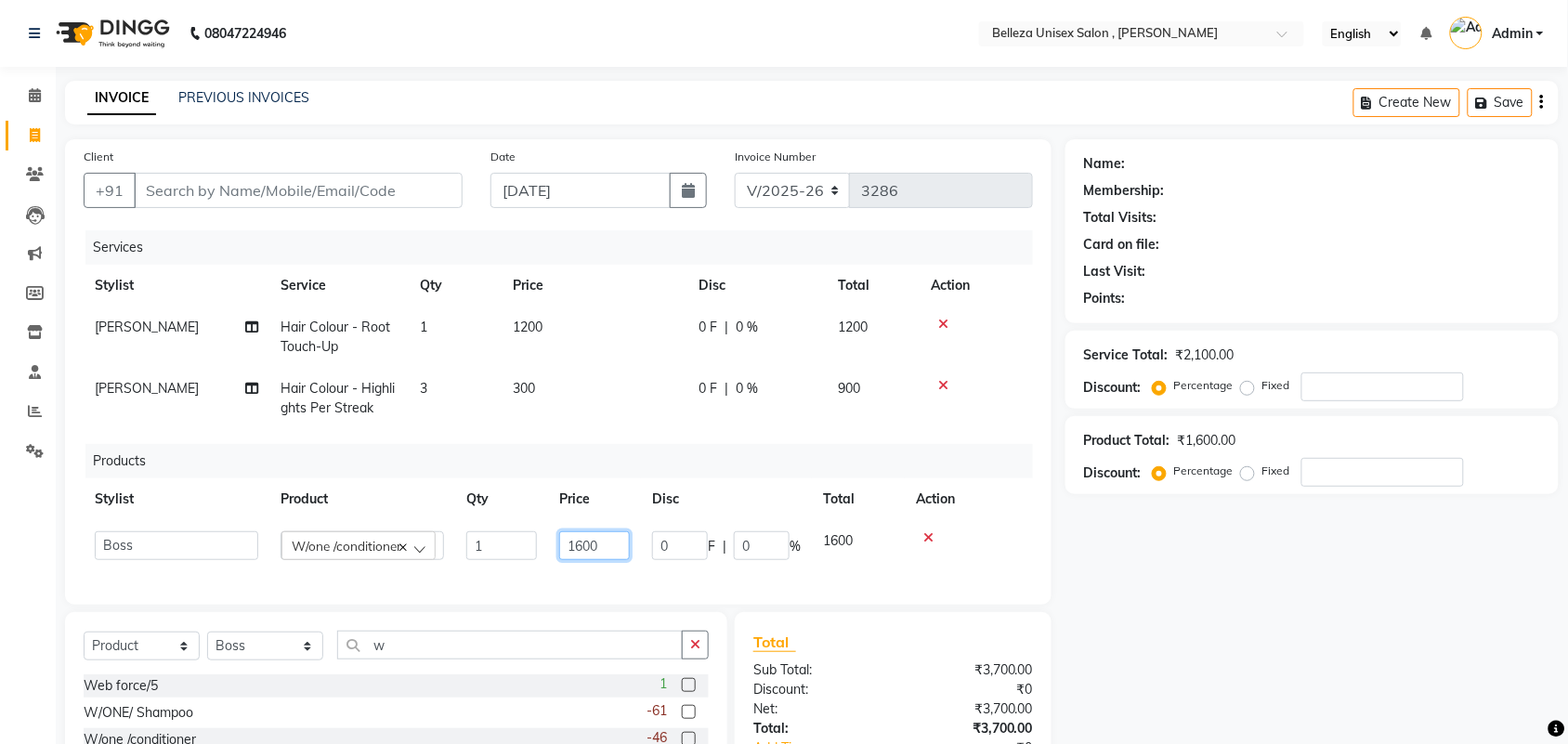
click at [583, 542] on input "1600" at bounding box center [594, 545] width 71 height 29
type input "1700"
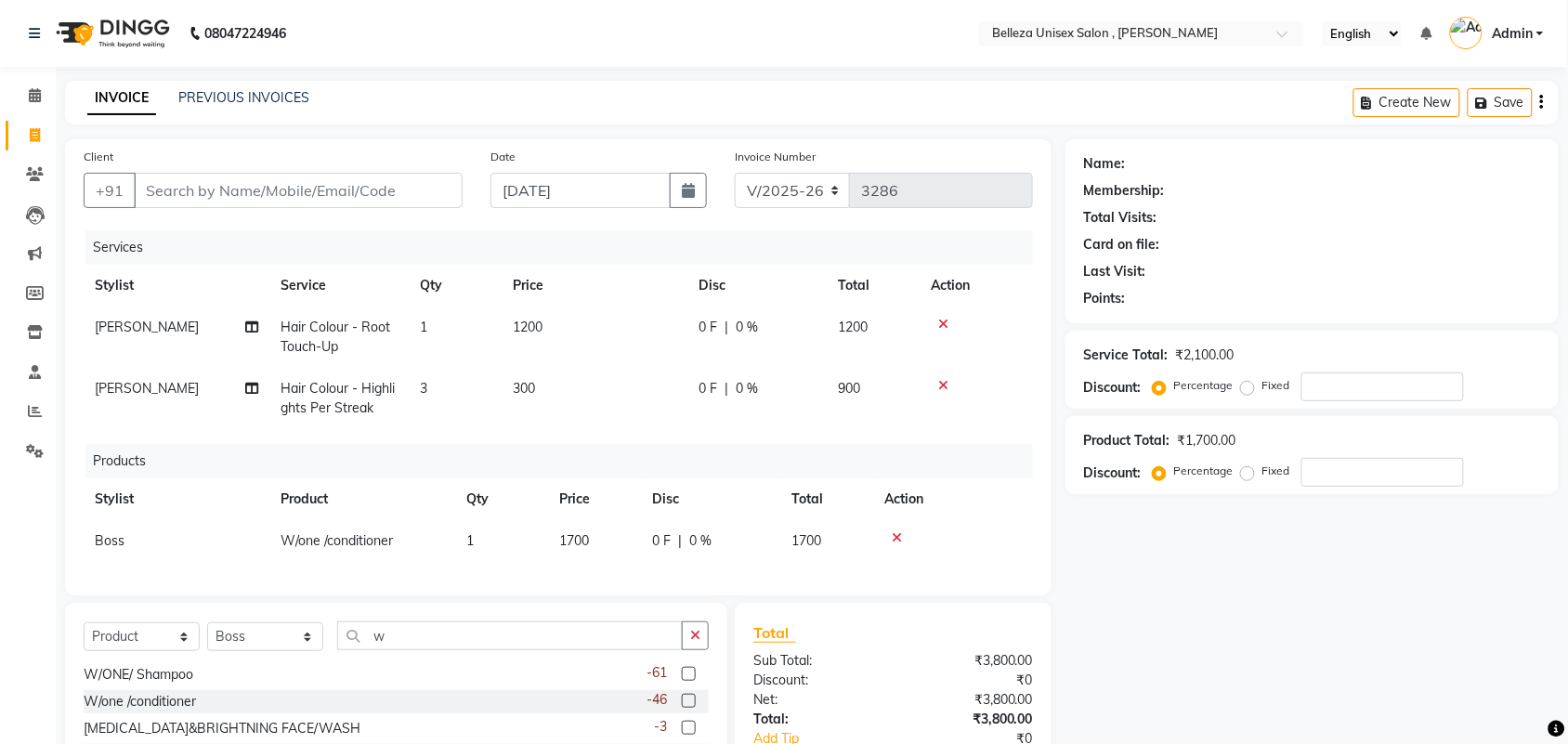
scroll to position [178, 0]
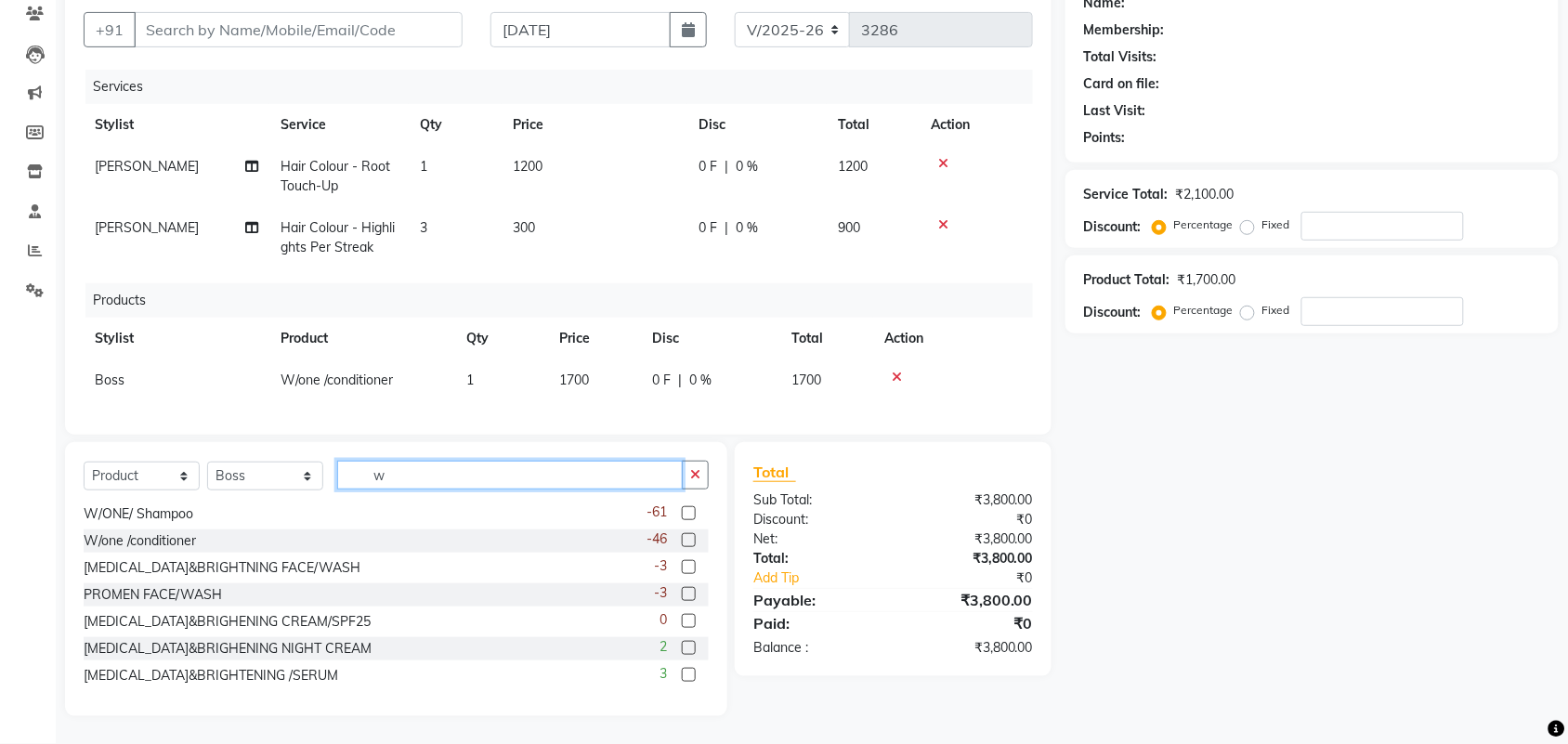
click at [404, 481] on input "w" at bounding box center [510, 475] width 346 height 29
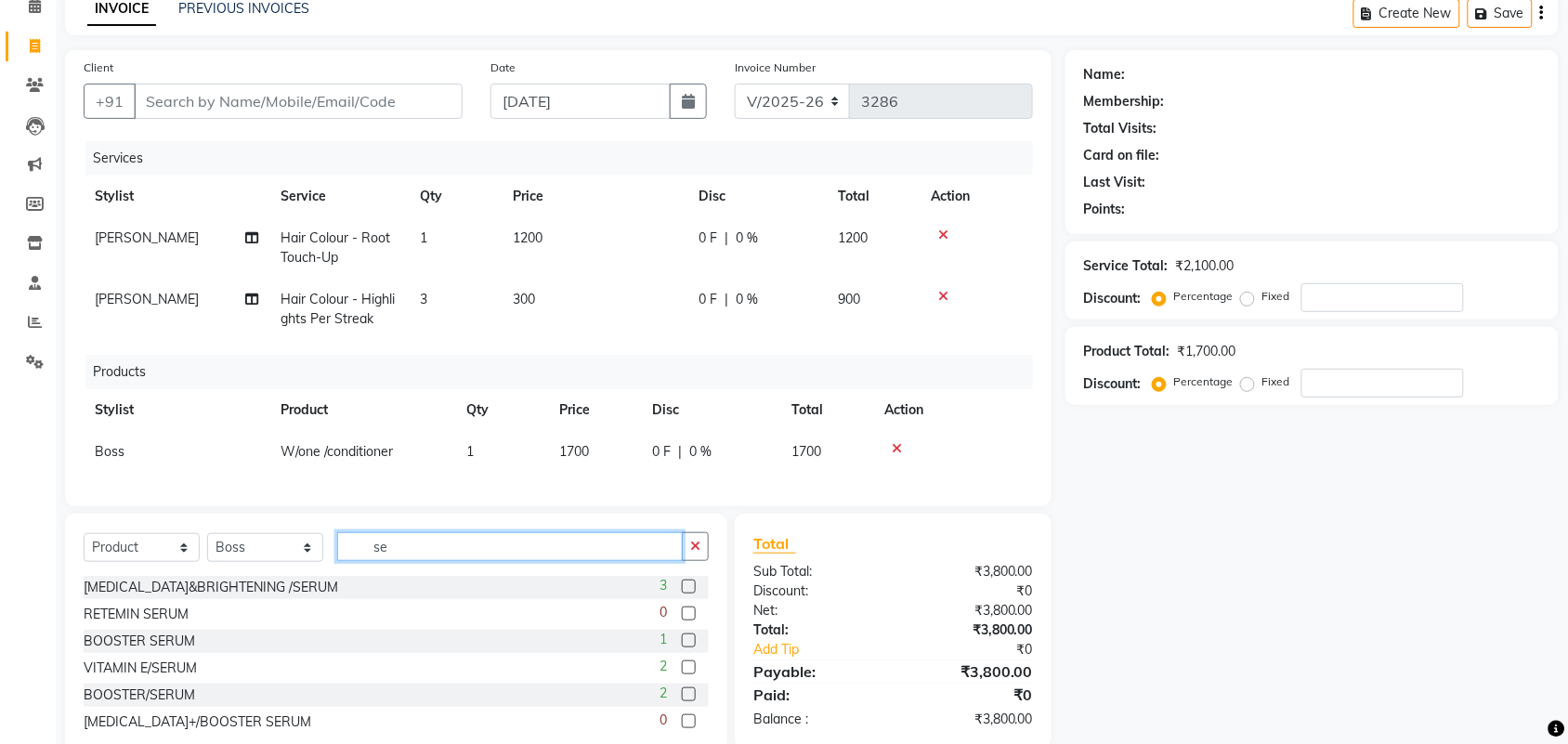
scroll to position [37, 0]
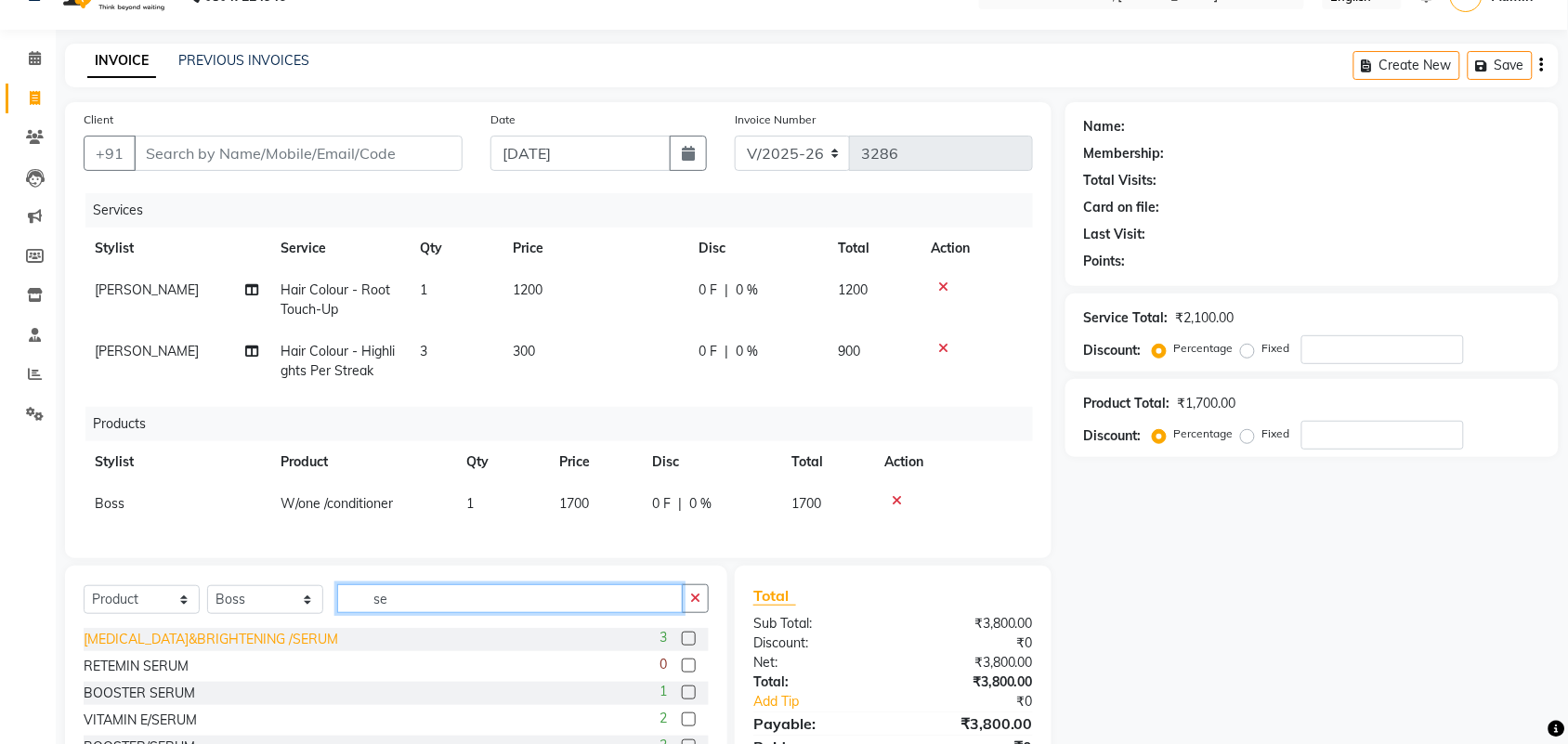
type input "s"
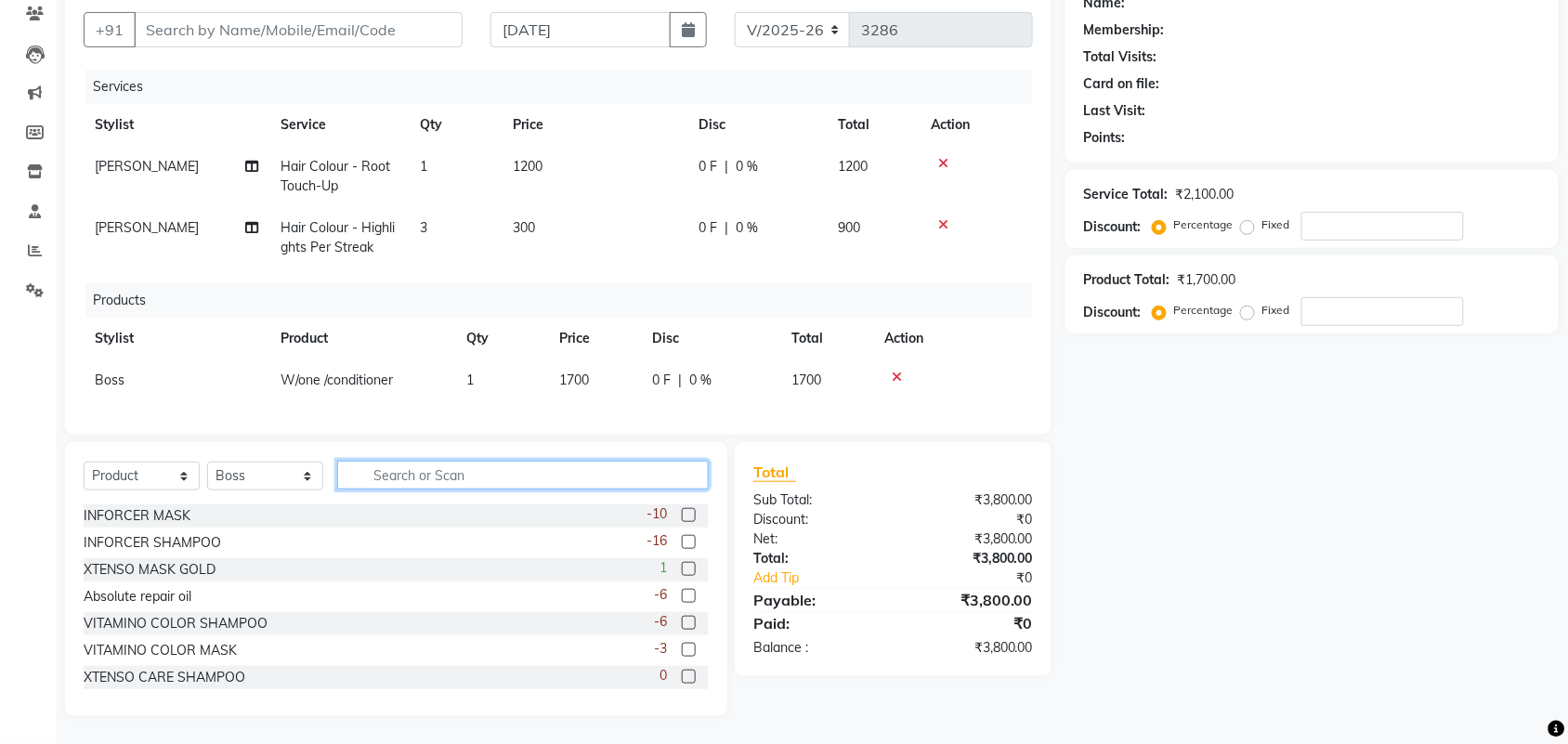
scroll to position [178, 0]
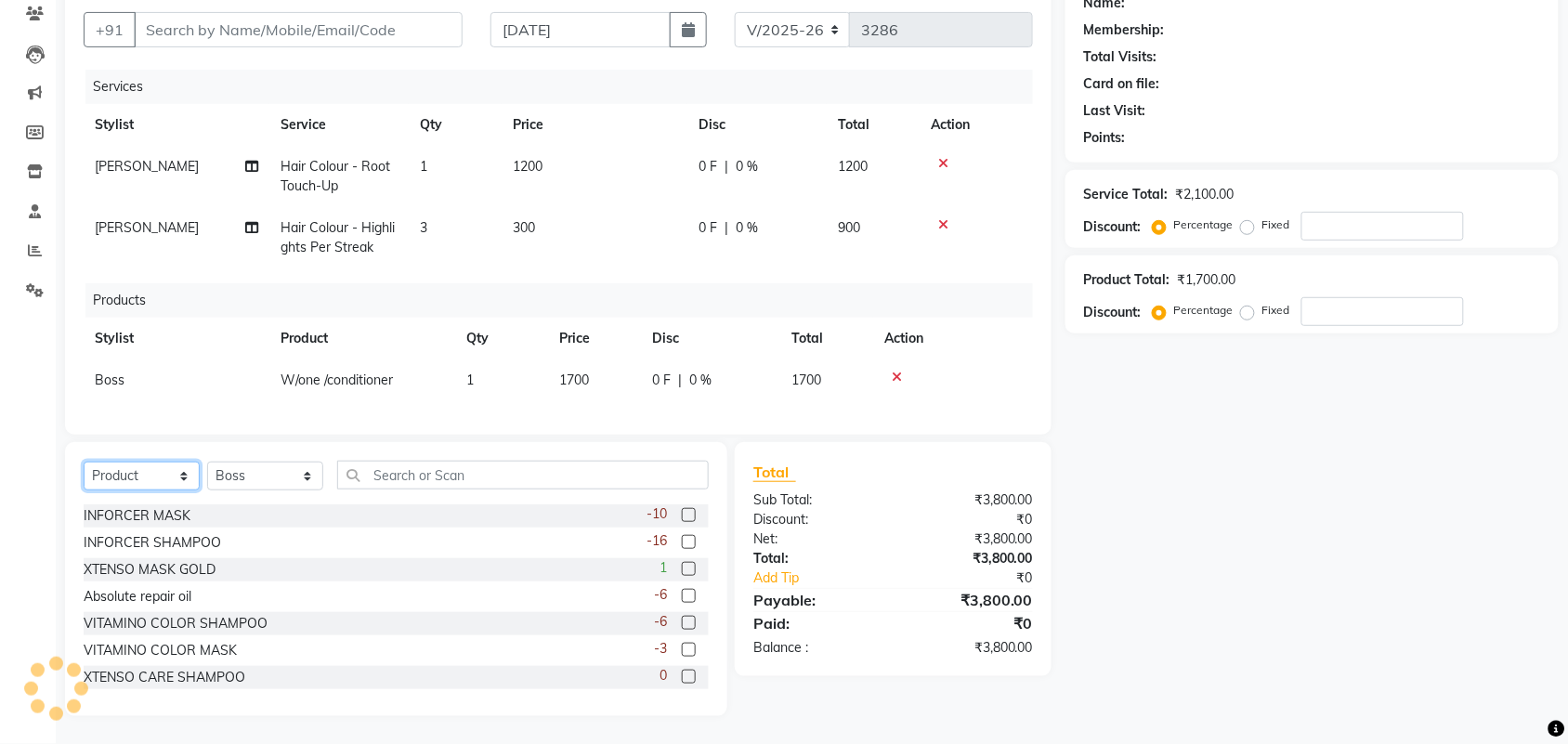
click at [123, 472] on select "Select Service Product Membership Package Voucher Prepaid Gift Card" at bounding box center [141, 476] width 117 height 29
select select "service"
click at [83, 461] on select "Select Service Product Membership Package Voucher Prepaid Gift Card" at bounding box center [141, 476] width 117 height 29
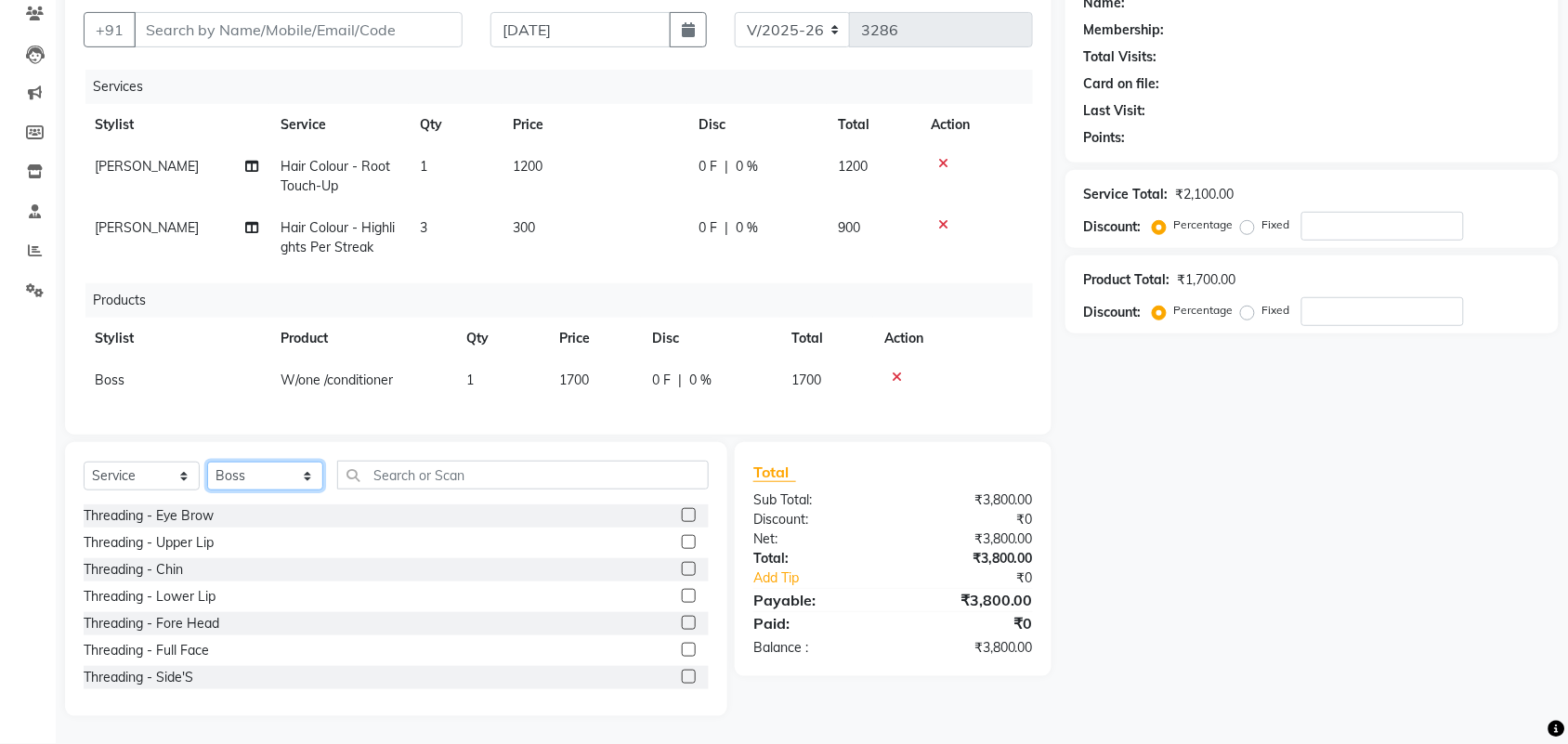
click at [237, 479] on select "Select Stylist [PERSON_NAME] Barsa Boss [PERSON_NAME] [PERSON_NAME] [PERSON_NAM…" at bounding box center [266, 476] width 117 height 29
select select "21520"
click at [207, 461] on select "Select Stylist [PERSON_NAME] Barsa Boss [PERSON_NAME] [PERSON_NAME] [PERSON_NAM…" at bounding box center [266, 476] width 117 height 29
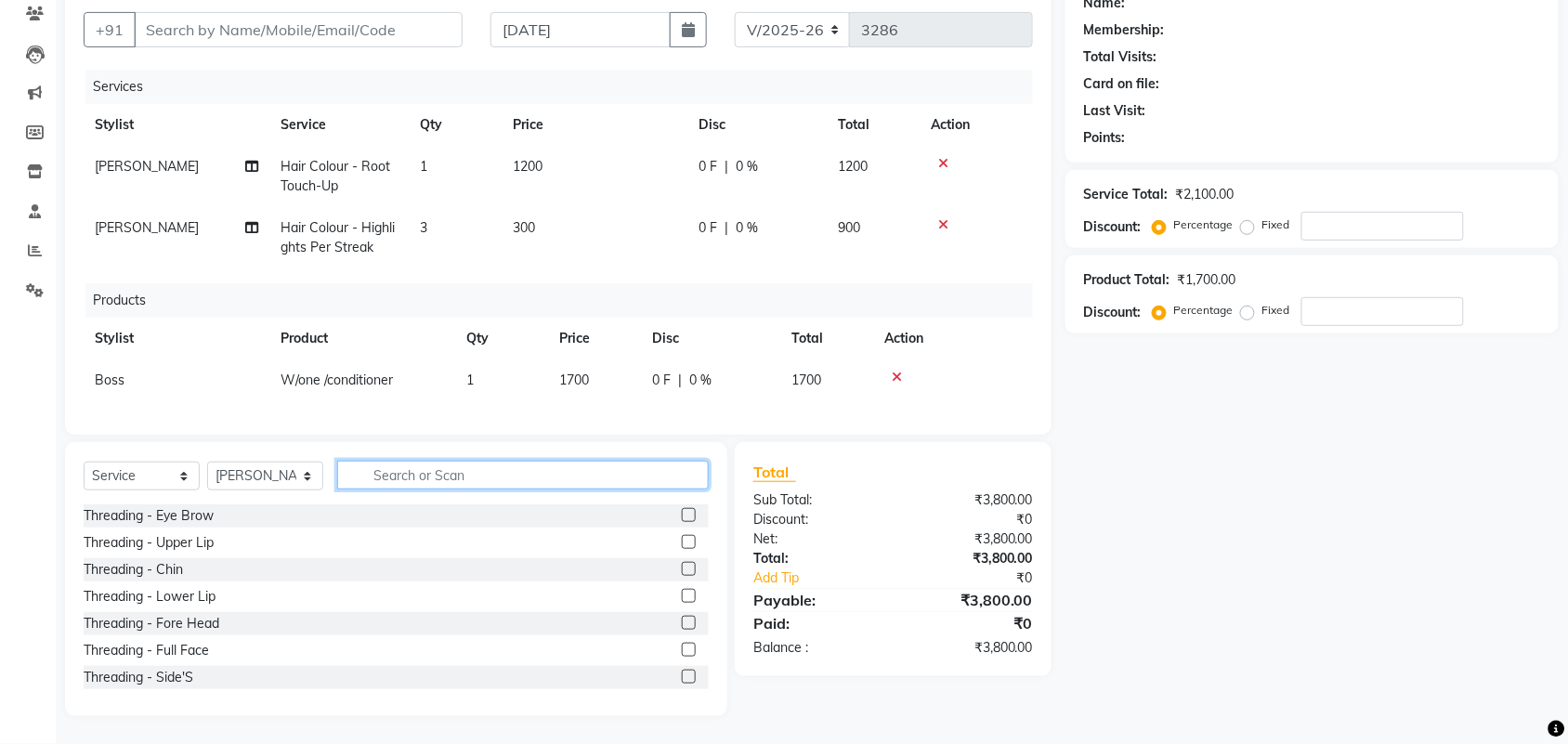
click at [406, 483] on input "text" at bounding box center [523, 475] width 372 height 29
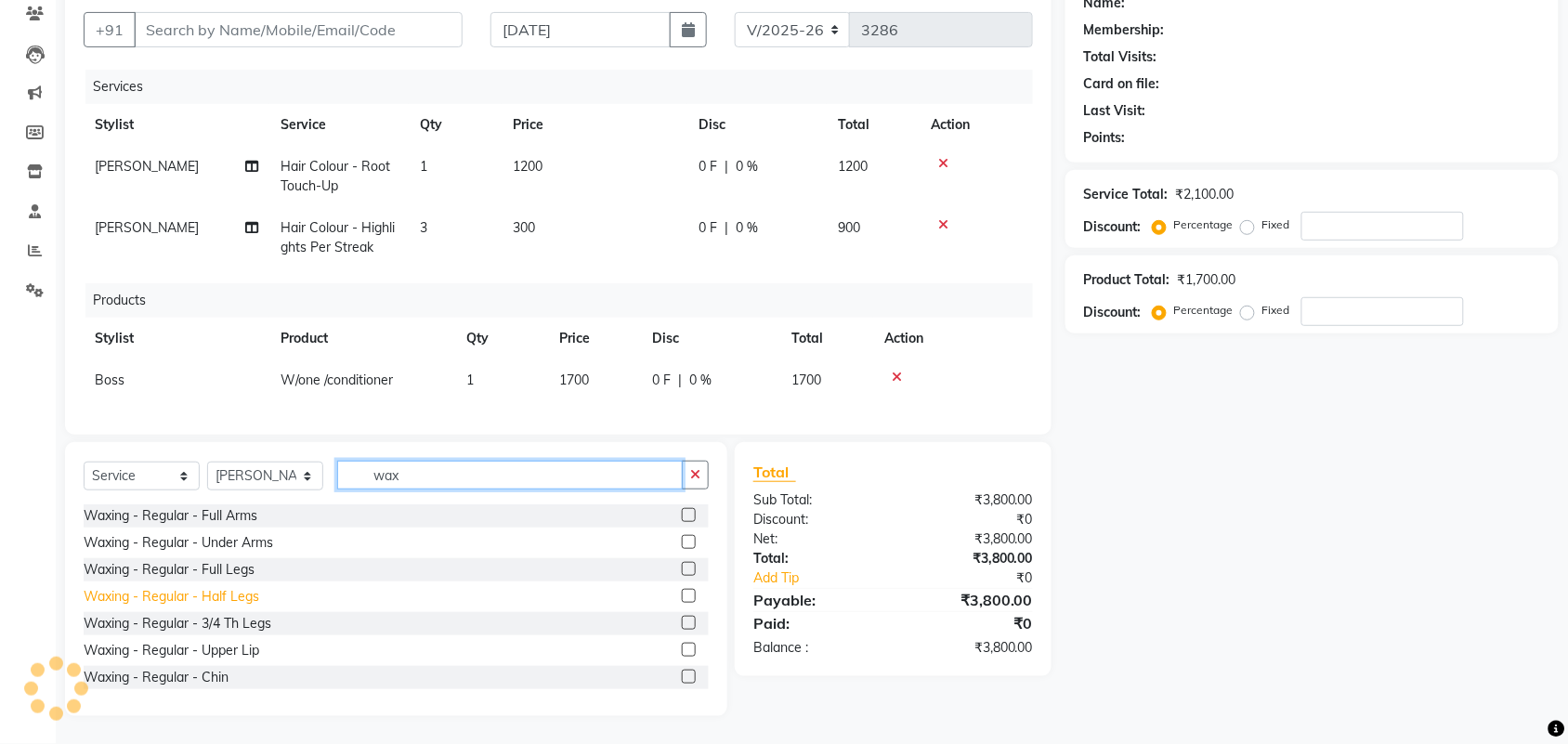
type input "wax"
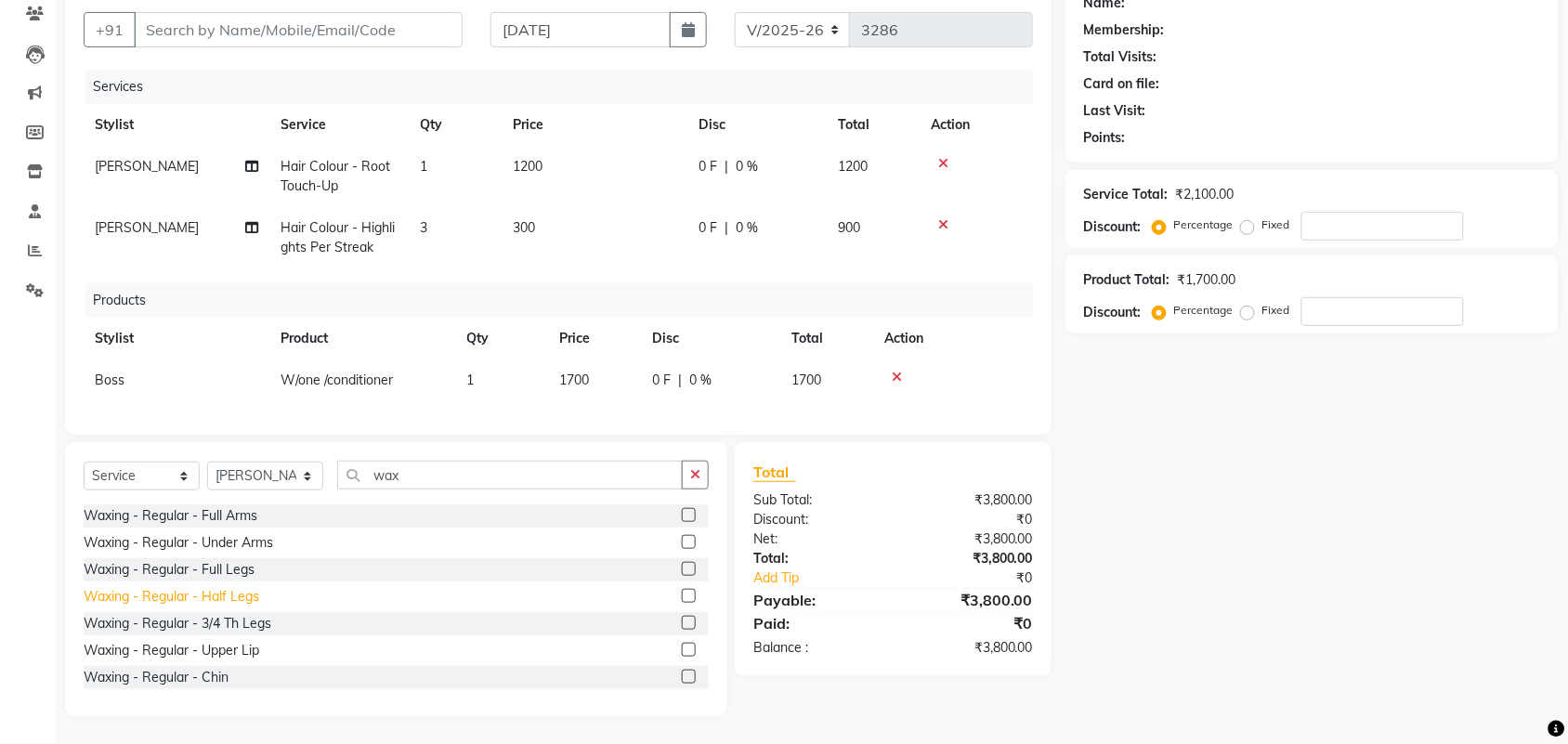
click at [206, 594] on div "Waxing - Regular - Half Legs" at bounding box center [171, 596] width 176 height 19
checkbox input "false"
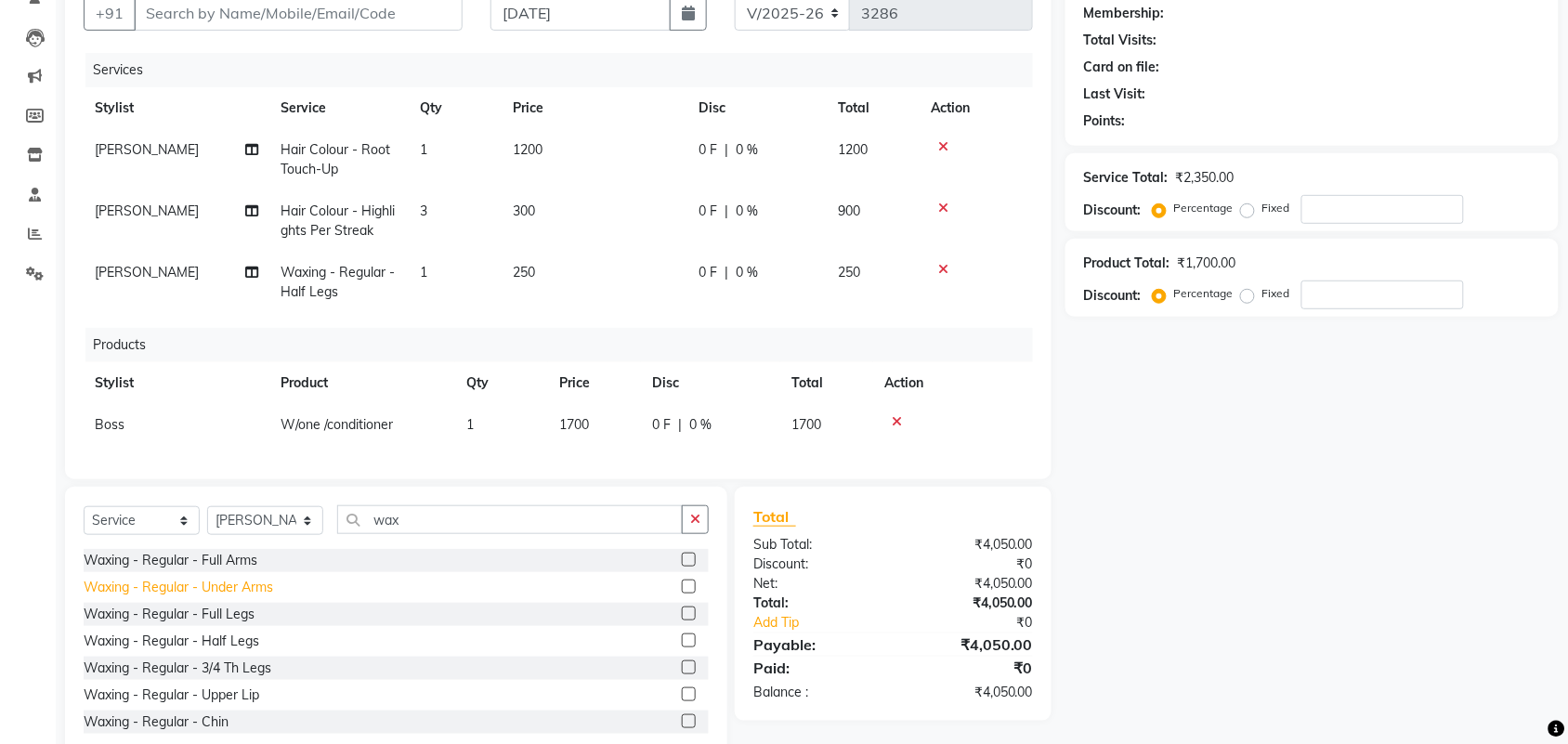
click at [229, 597] on div "Waxing - Regular - Under Arms" at bounding box center [178, 587] width 189 height 19
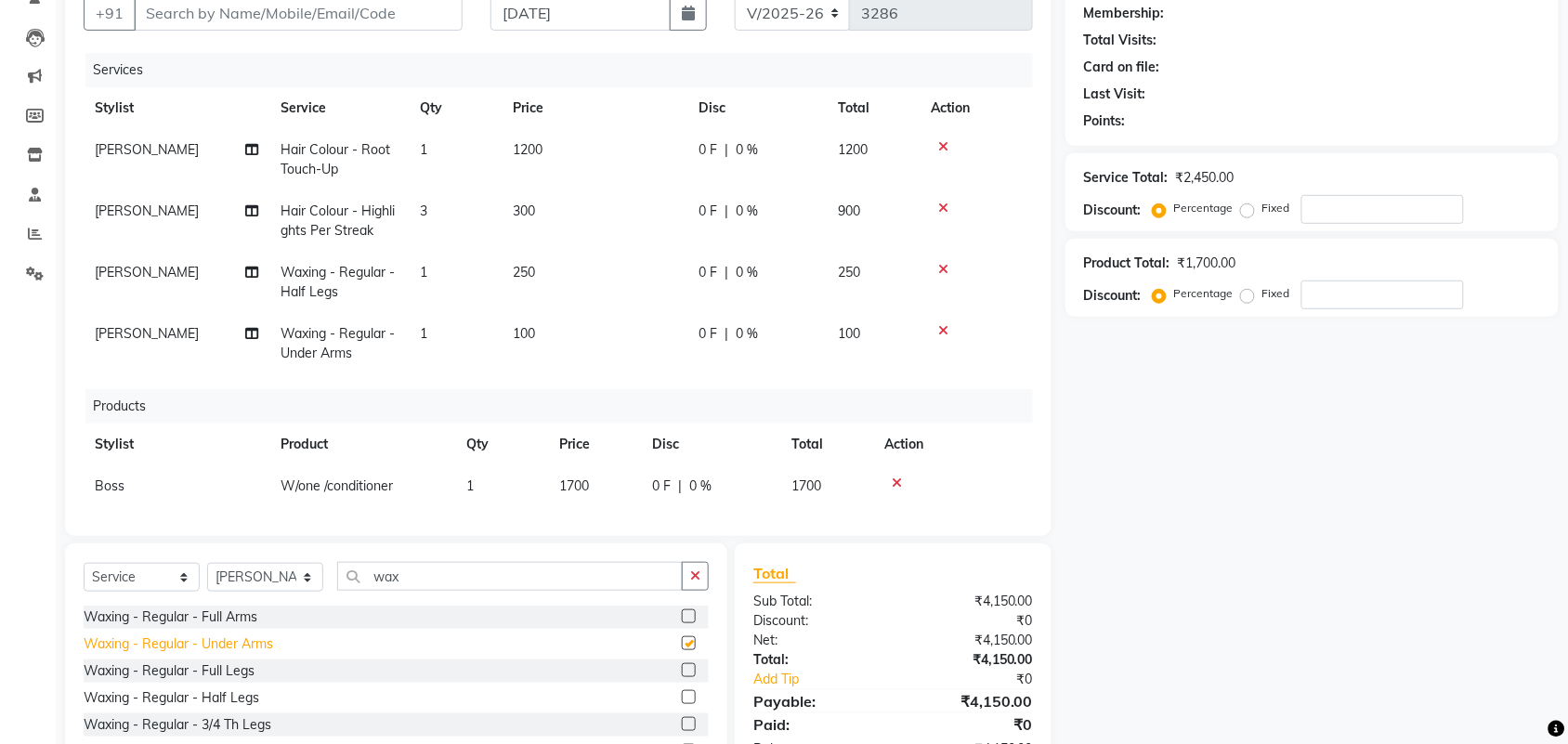
checkbox input "false"
click at [217, 615] on div "Waxing - Regular - Full Arms" at bounding box center [170, 617] width 174 height 19
checkbox input "false"
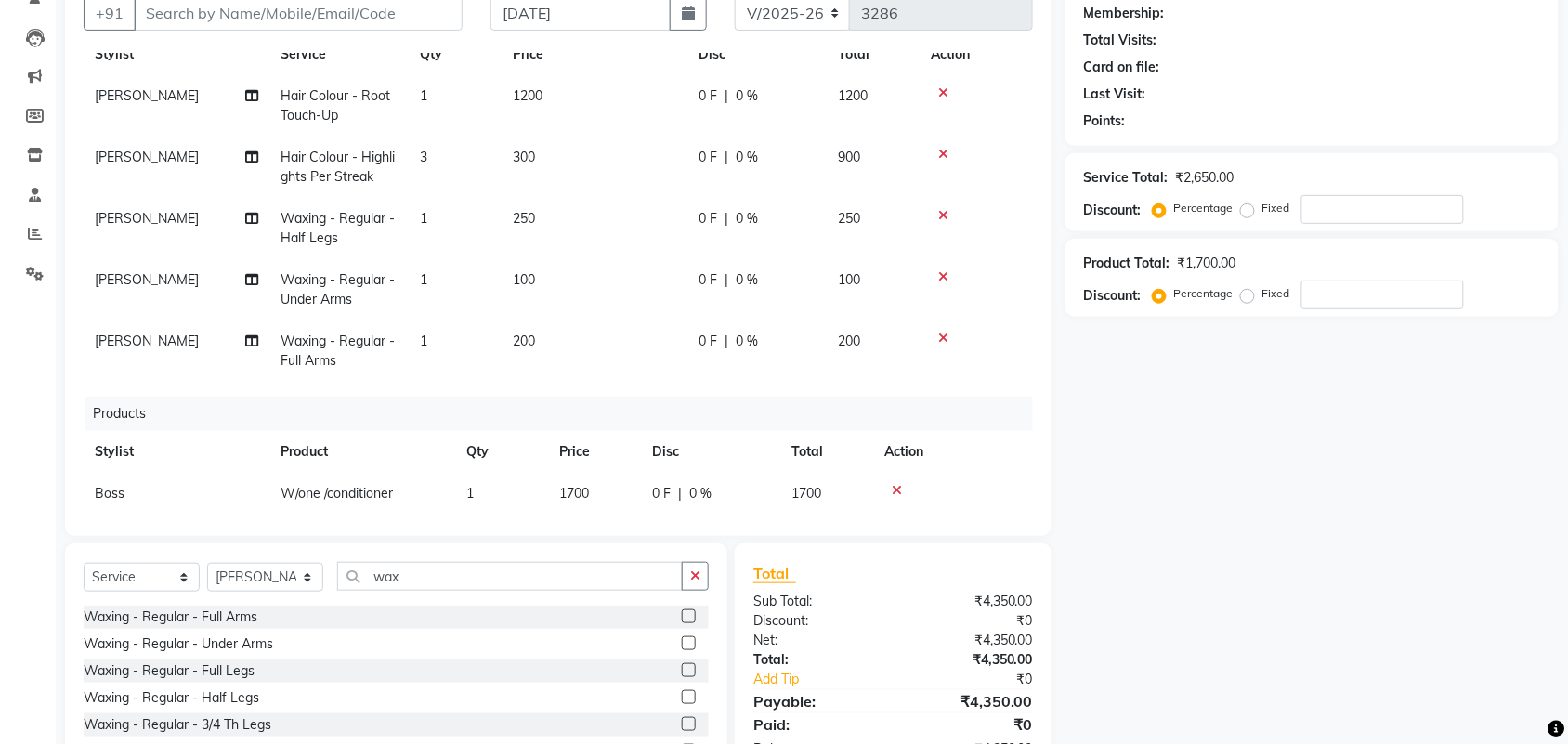
scroll to position [83, 0]
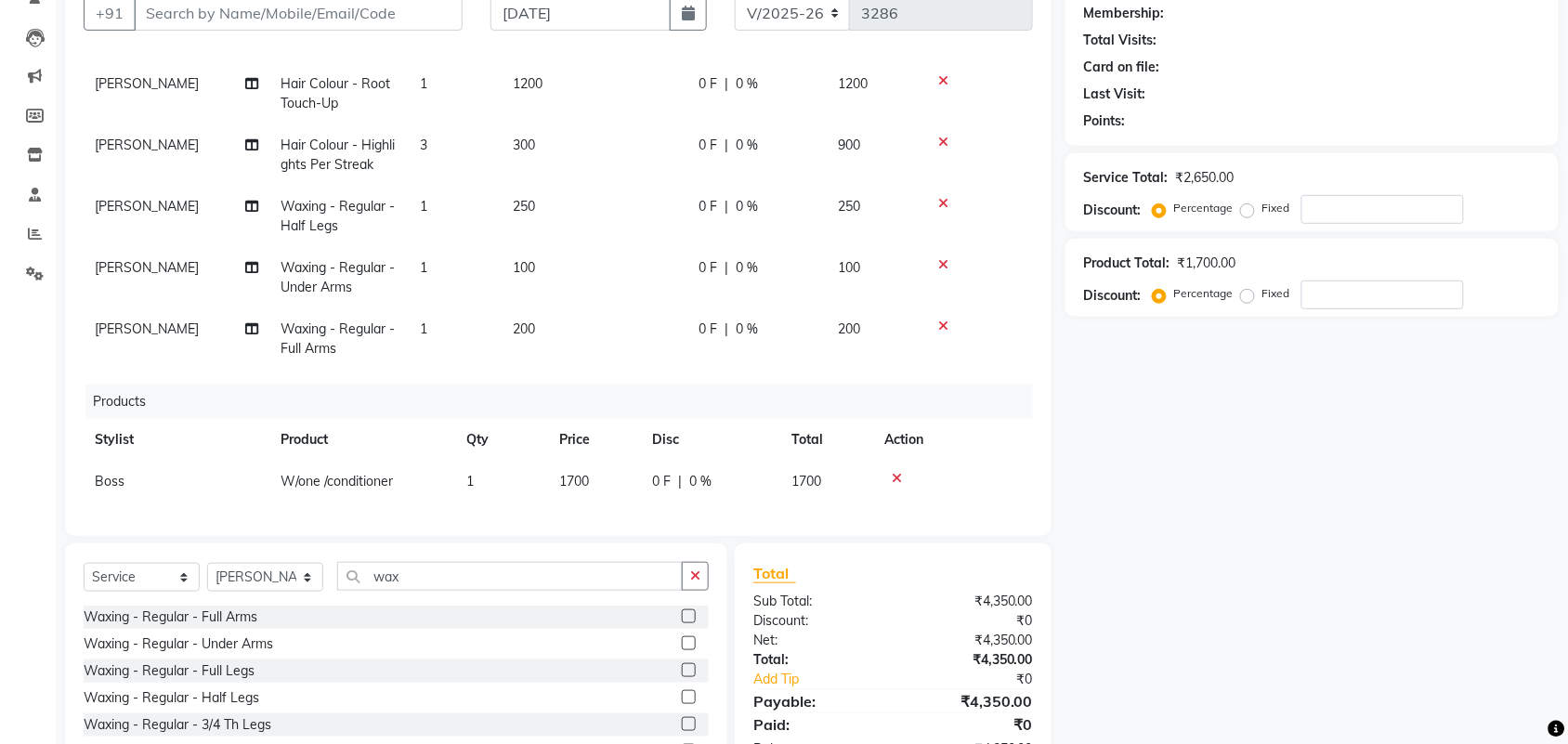
click at [943, 319] on icon at bounding box center [943, 326] width 11 height 13
click at [940, 258] on icon at bounding box center [943, 265] width 11 height 13
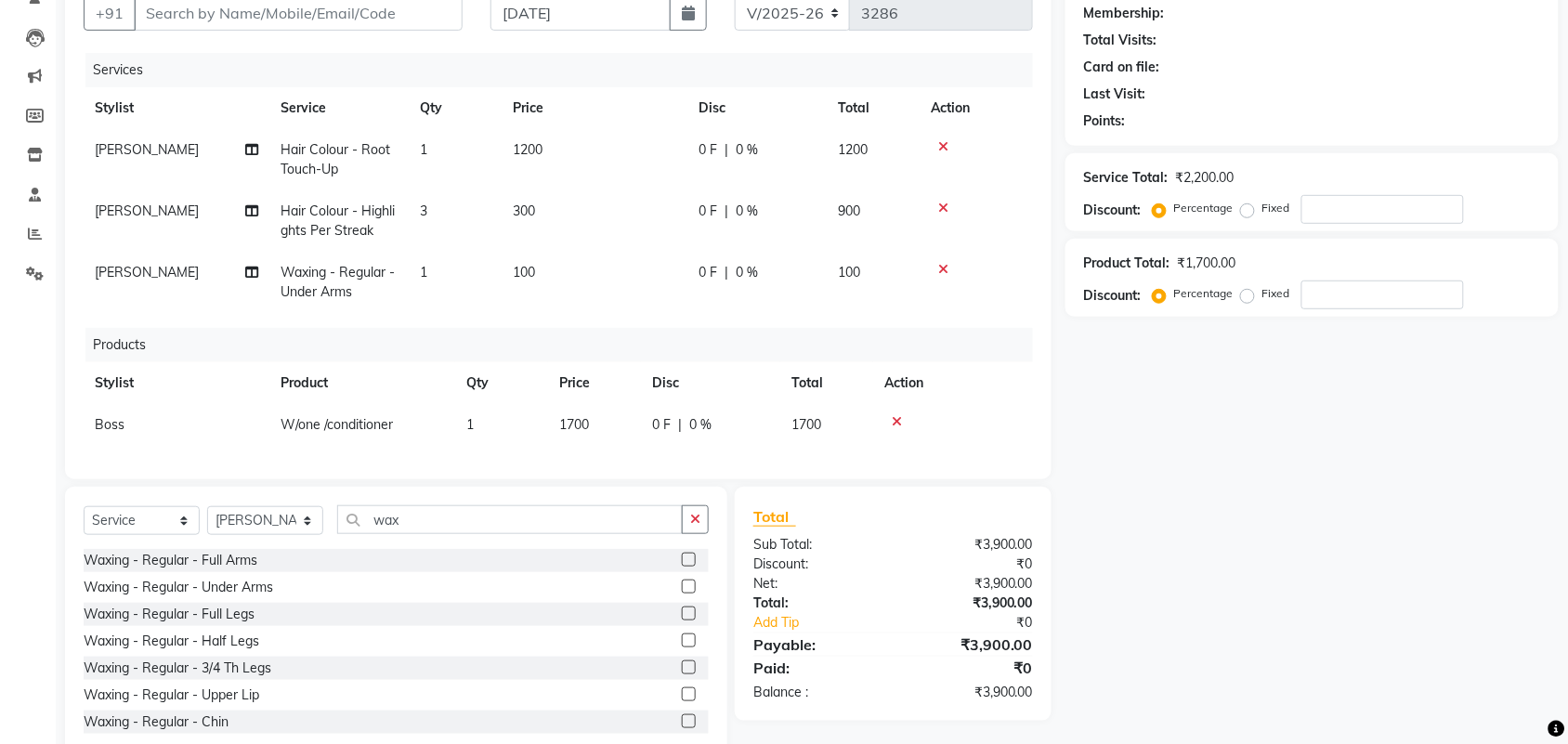
scroll to position [0, 0]
click at [949, 269] on div at bounding box center [976, 269] width 91 height 13
click at [943, 265] on icon at bounding box center [943, 269] width 11 height 13
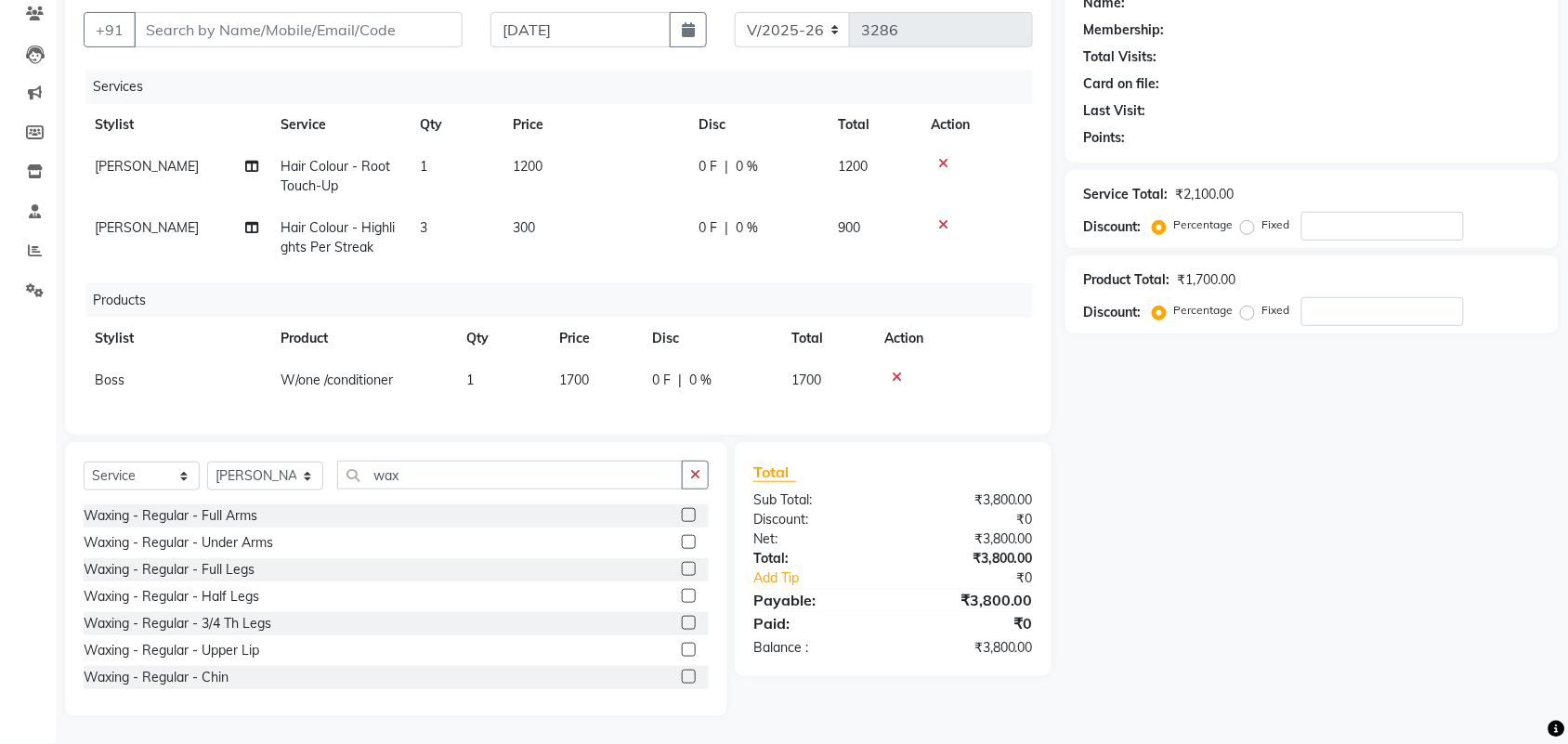
scroll to position [349, 0]
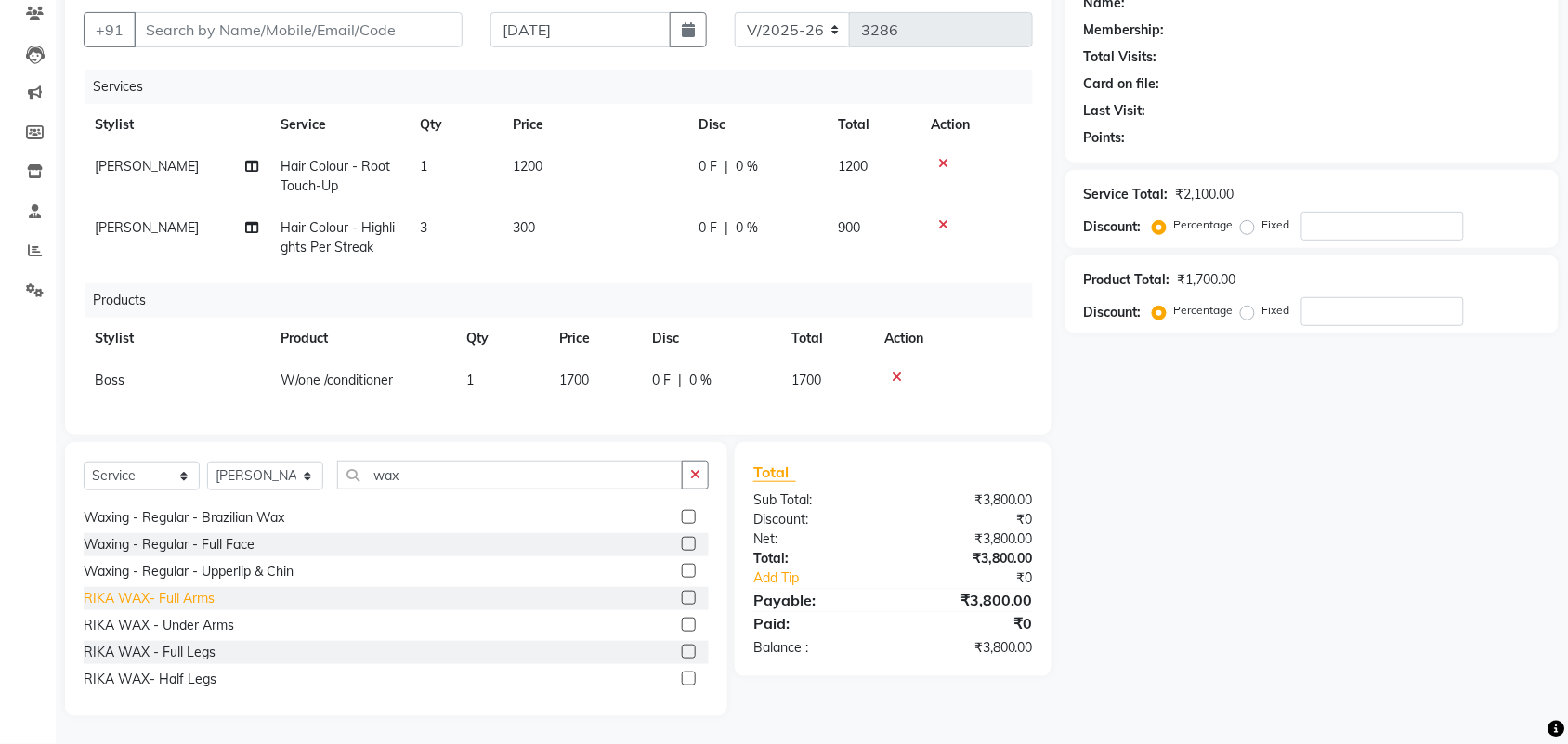
click at [192, 592] on div "RIKA WAX- Full Arms" at bounding box center [148, 598] width 131 height 19
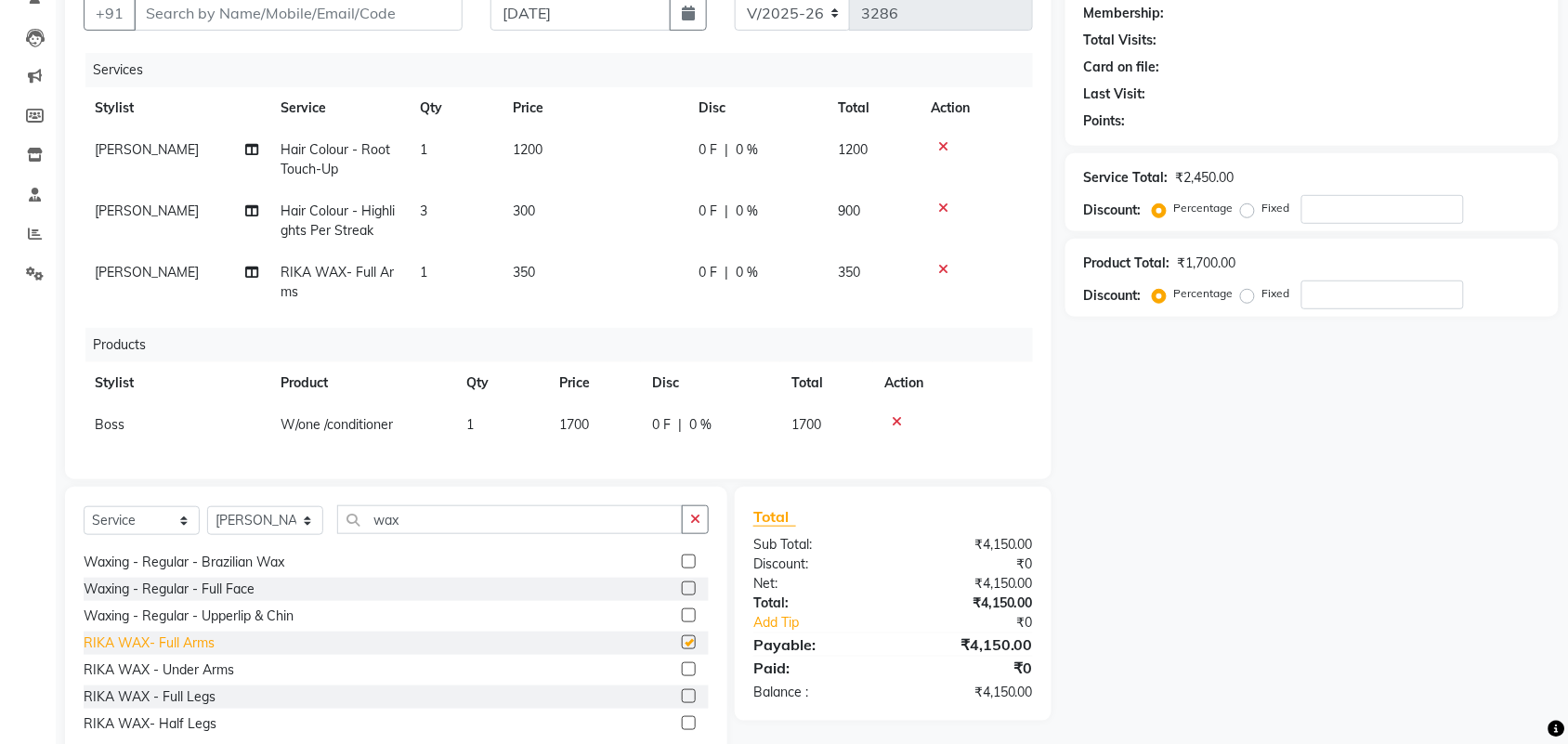
checkbox input "false"
click at [220, 680] on div "RIKA WAX - Under Arms" at bounding box center [158, 670] width 150 height 19
checkbox input "false"
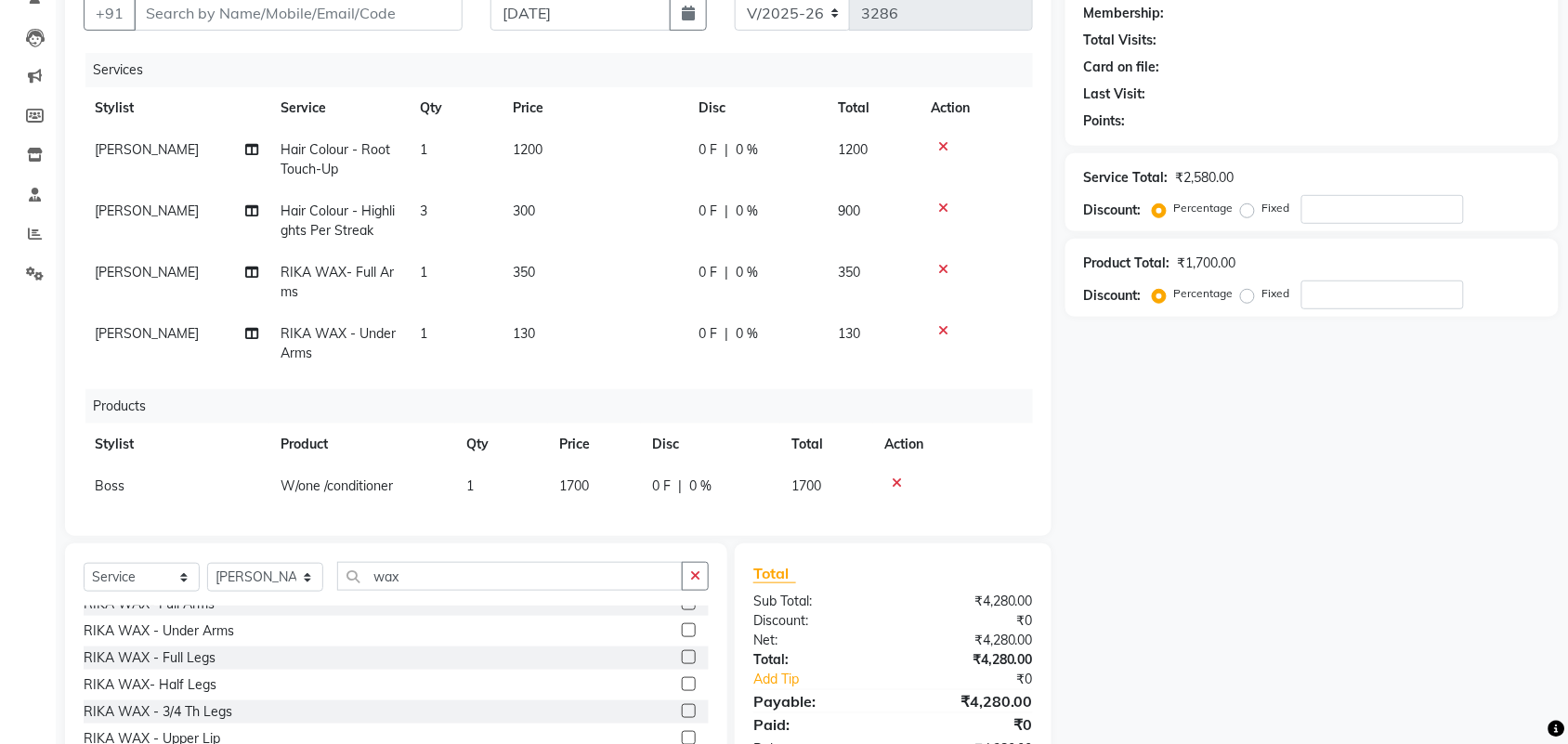
scroll to position [443, 0]
click at [178, 685] on div "RIKA WAX- Half Legs" at bounding box center [149, 686] width 133 height 19
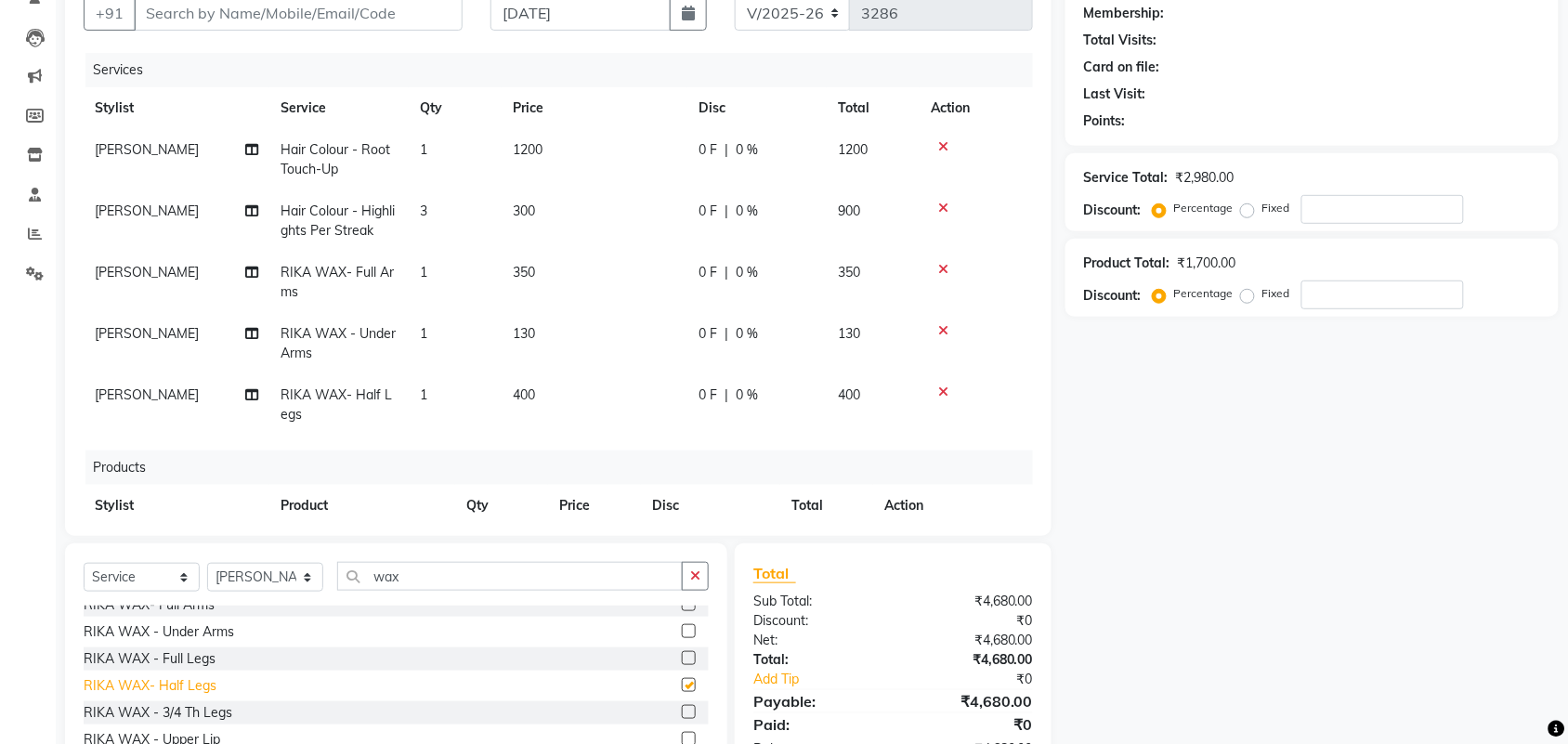
checkbox input "false"
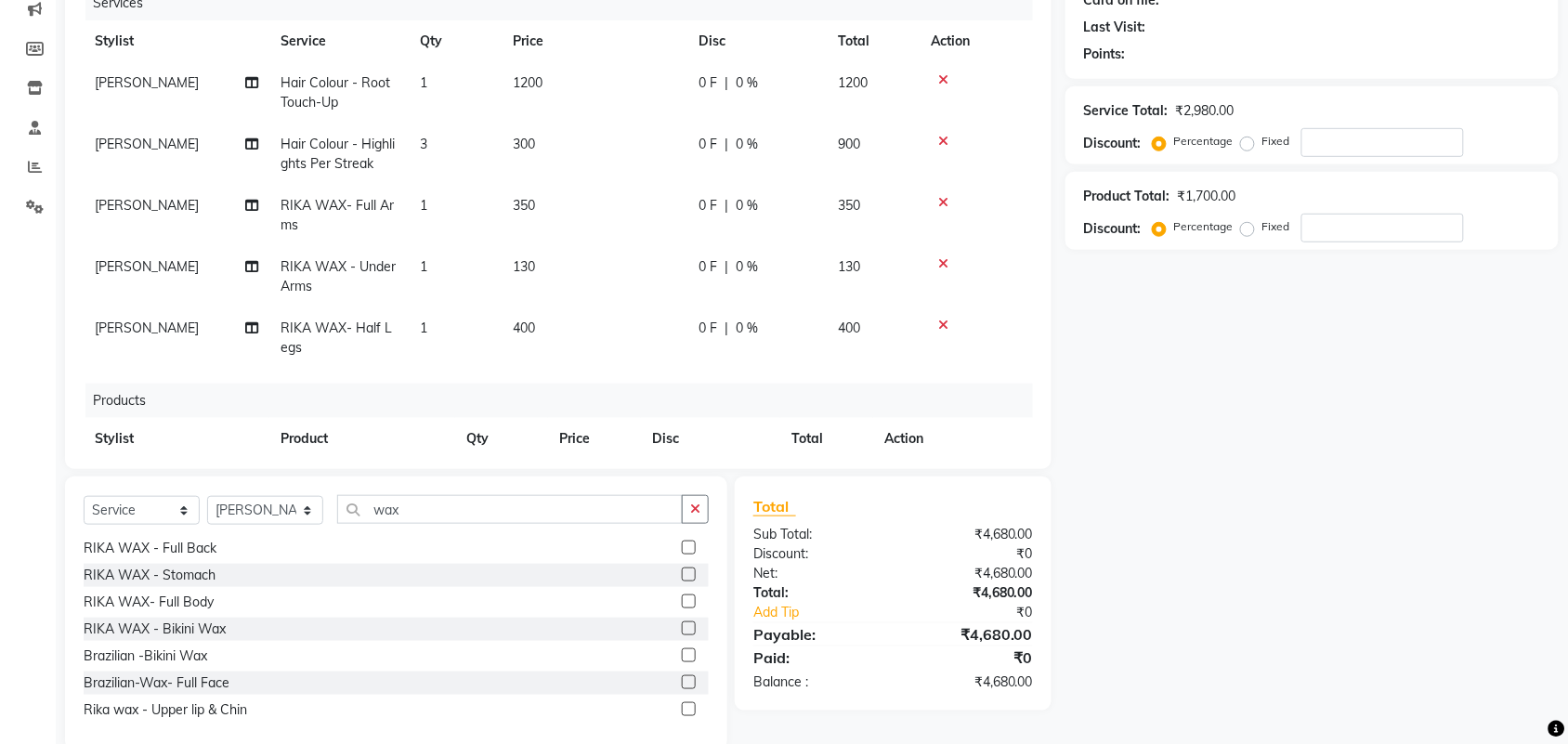
scroll to position [279, 0]
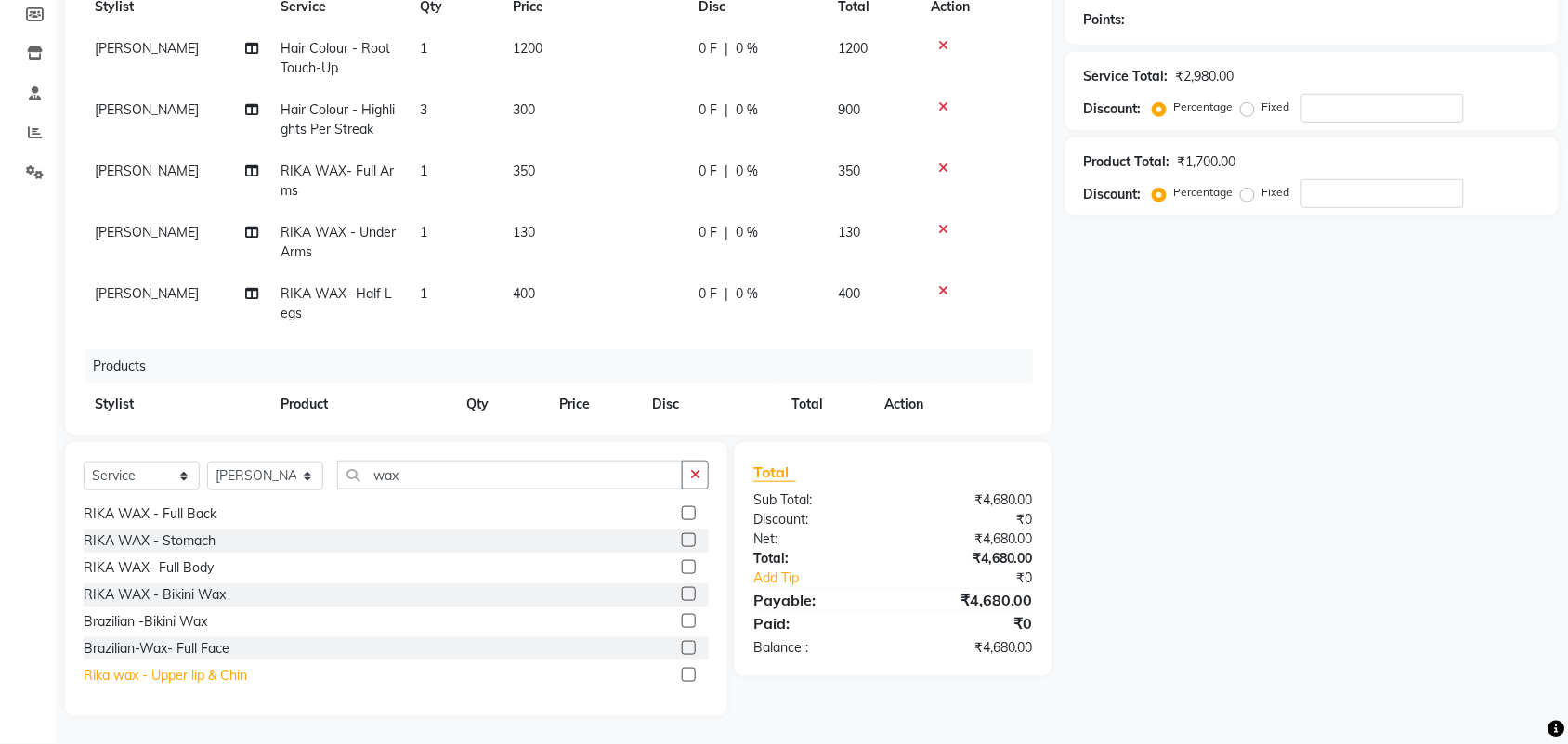
click at [190, 680] on div "Rika wax - Upper lip & Chin" at bounding box center [164, 675] width 163 height 19
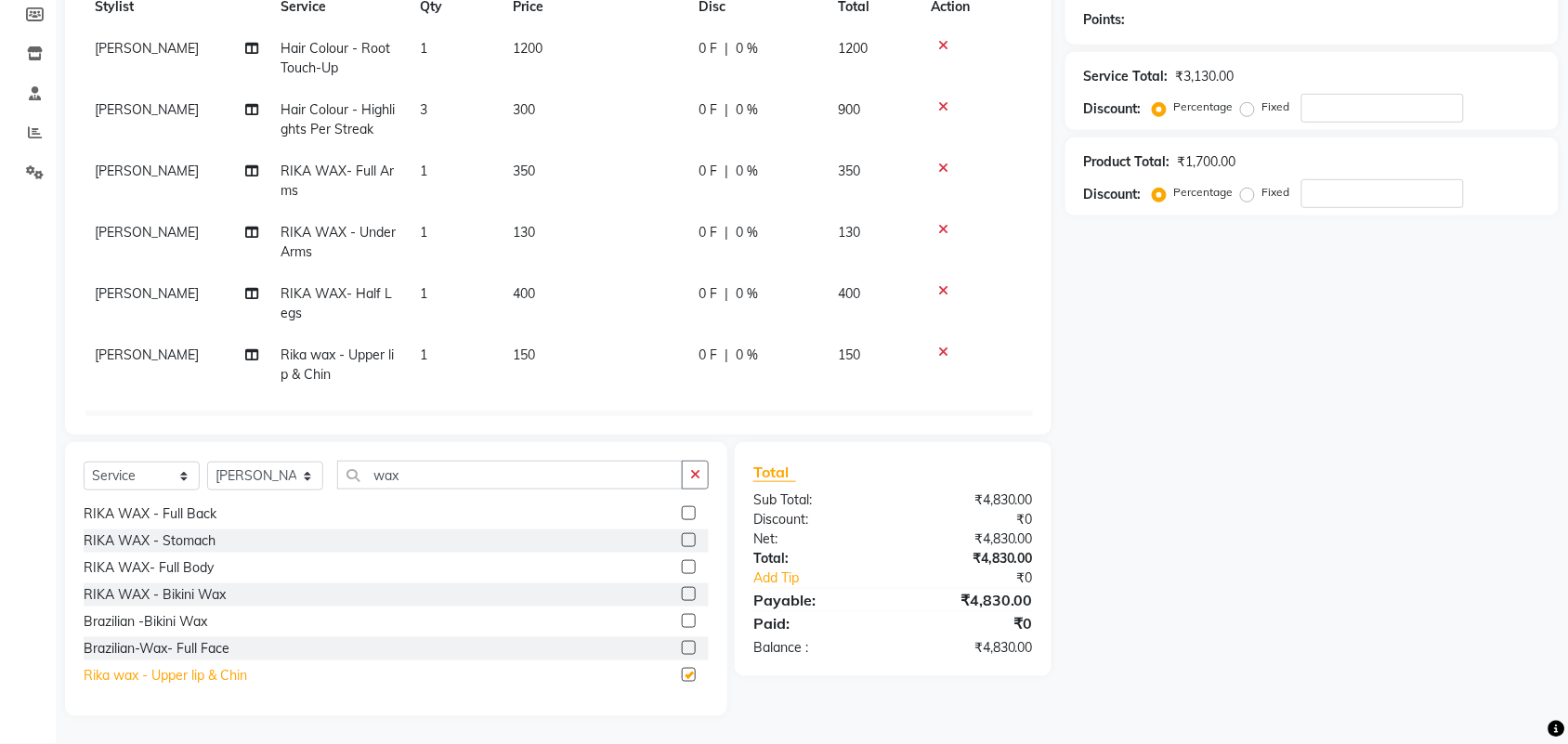
checkbox input "false"
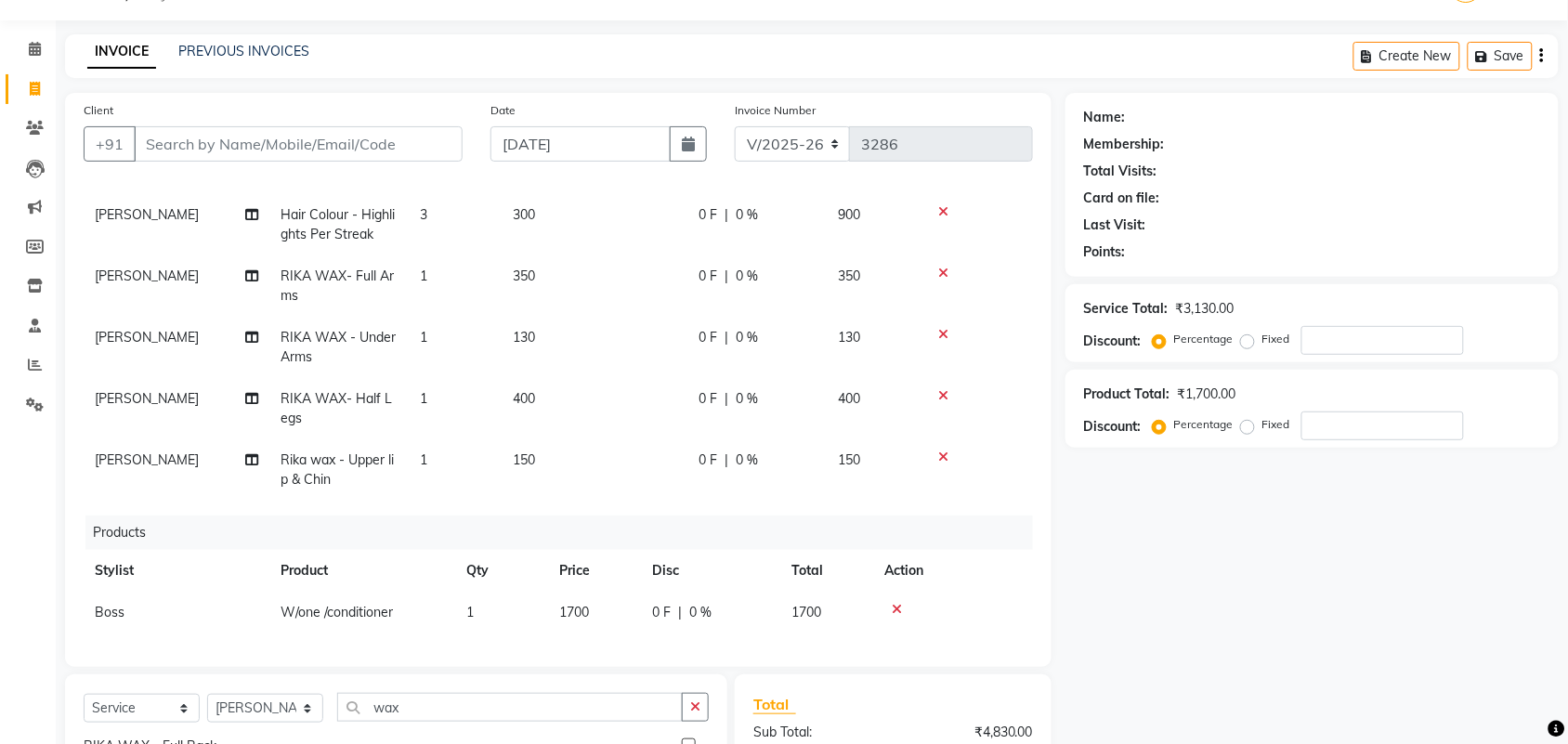
scroll to position [28, 0]
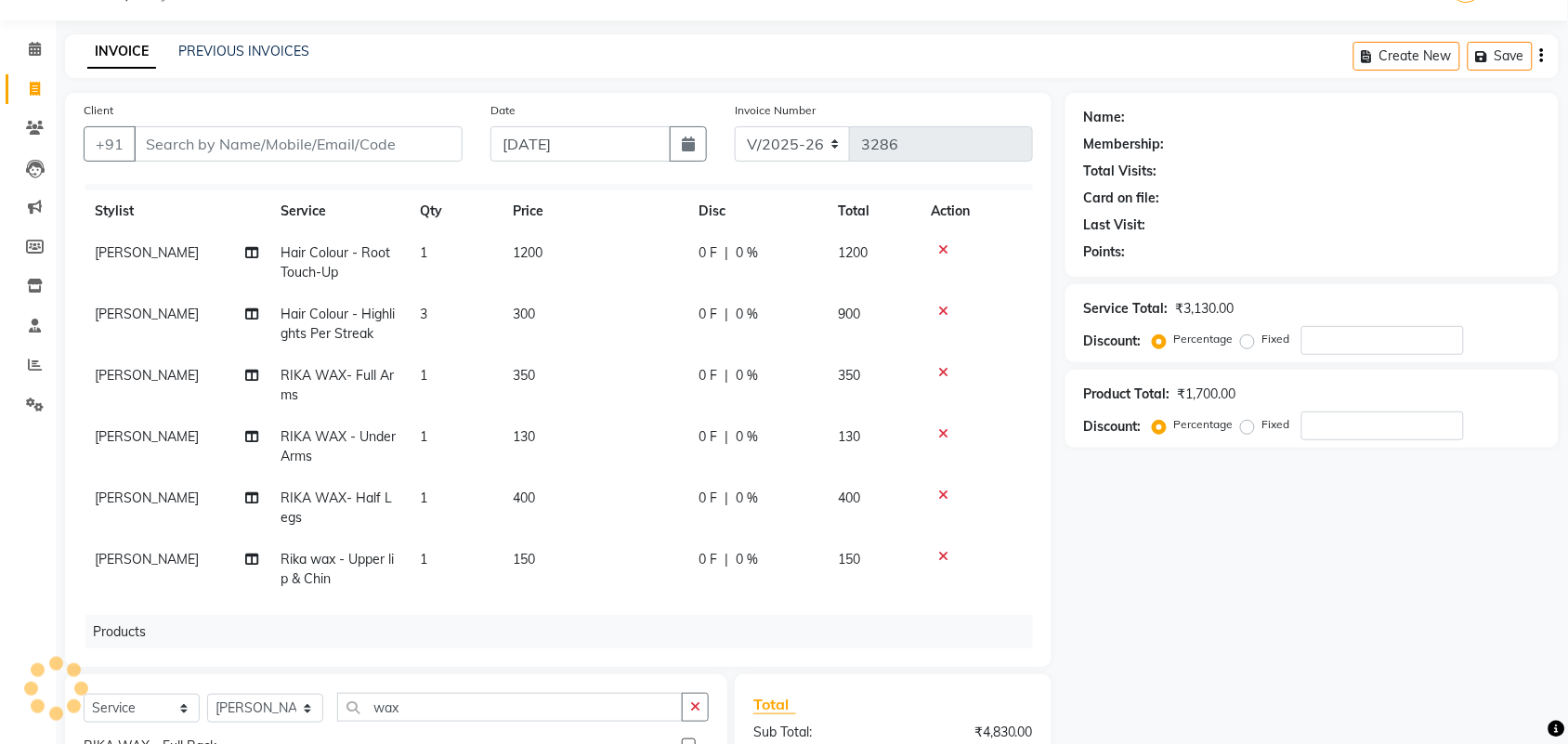
click at [941, 430] on icon at bounding box center [943, 434] width 11 height 13
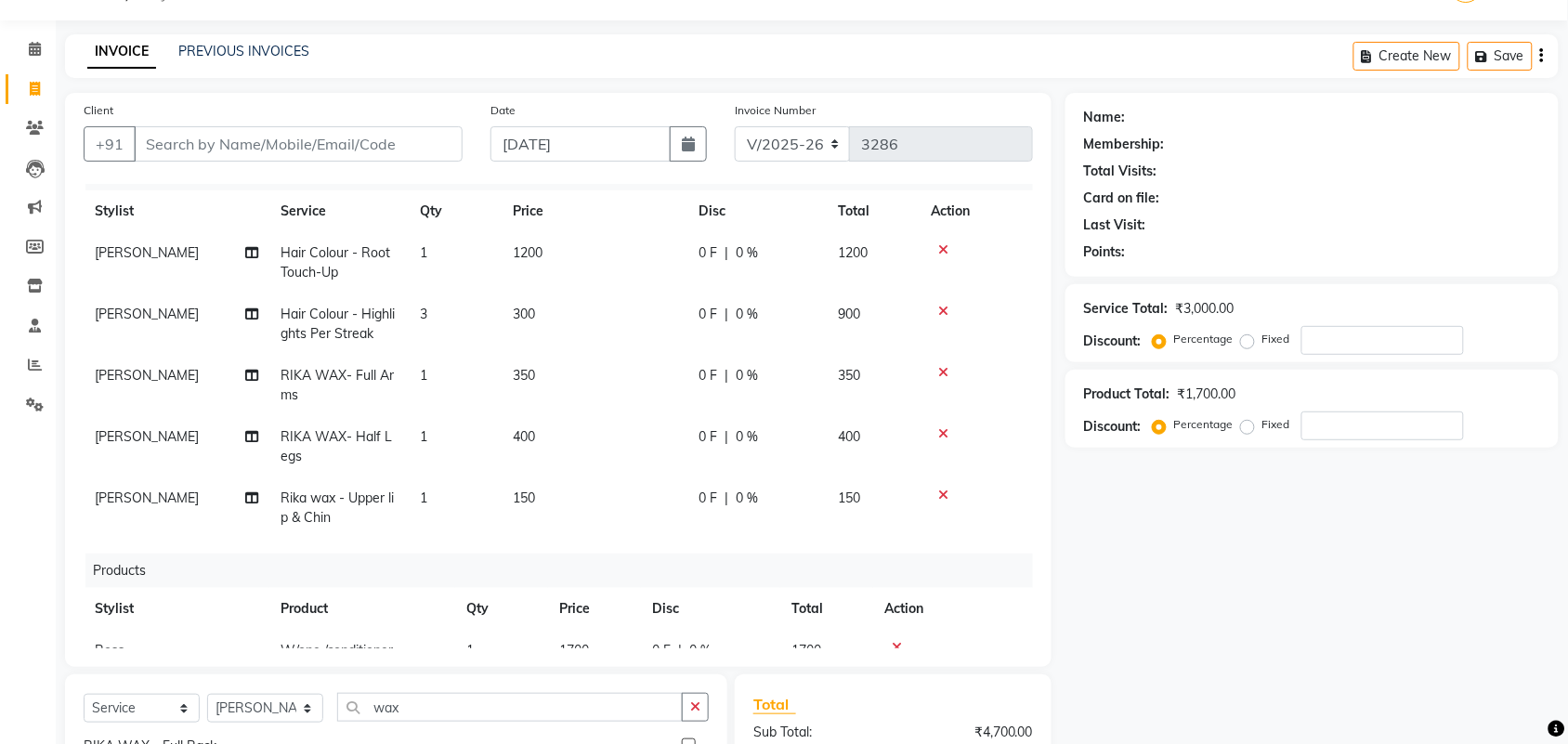
scroll to position [83, 0]
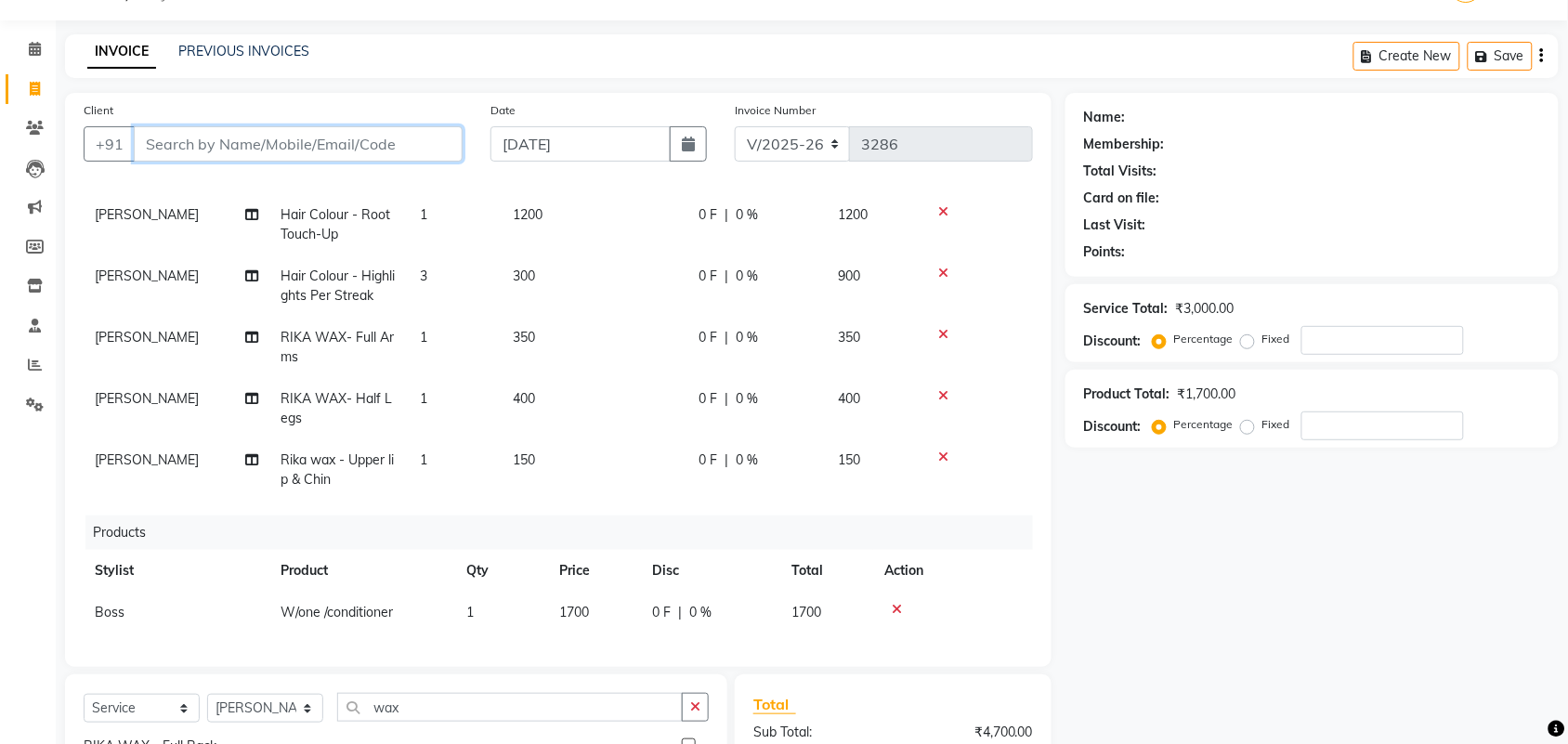
click at [374, 138] on input "Client" at bounding box center [298, 143] width 329 height 35
type input "9"
type input "0"
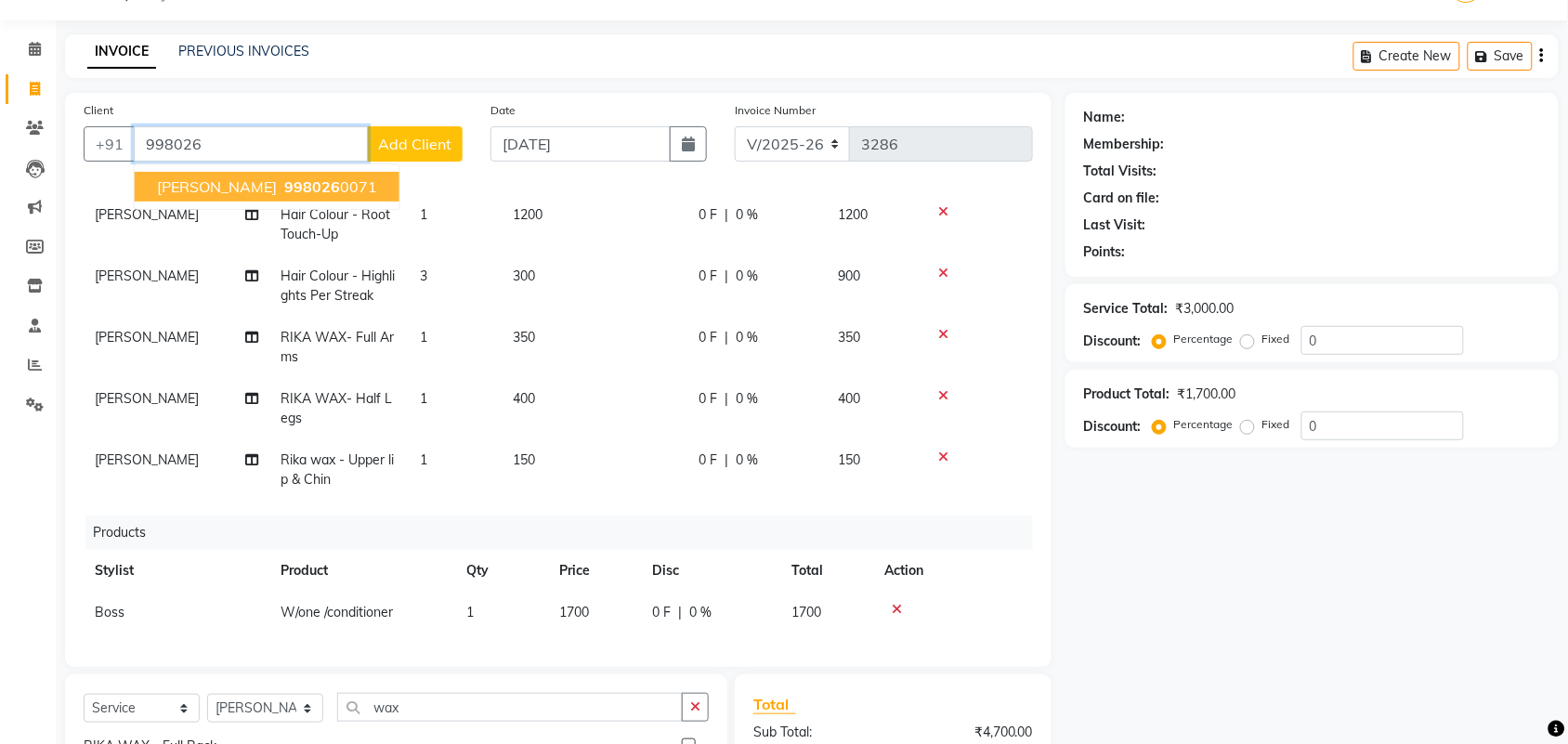
click at [284, 191] on span "998026" at bounding box center [311, 186] width 55 height 18
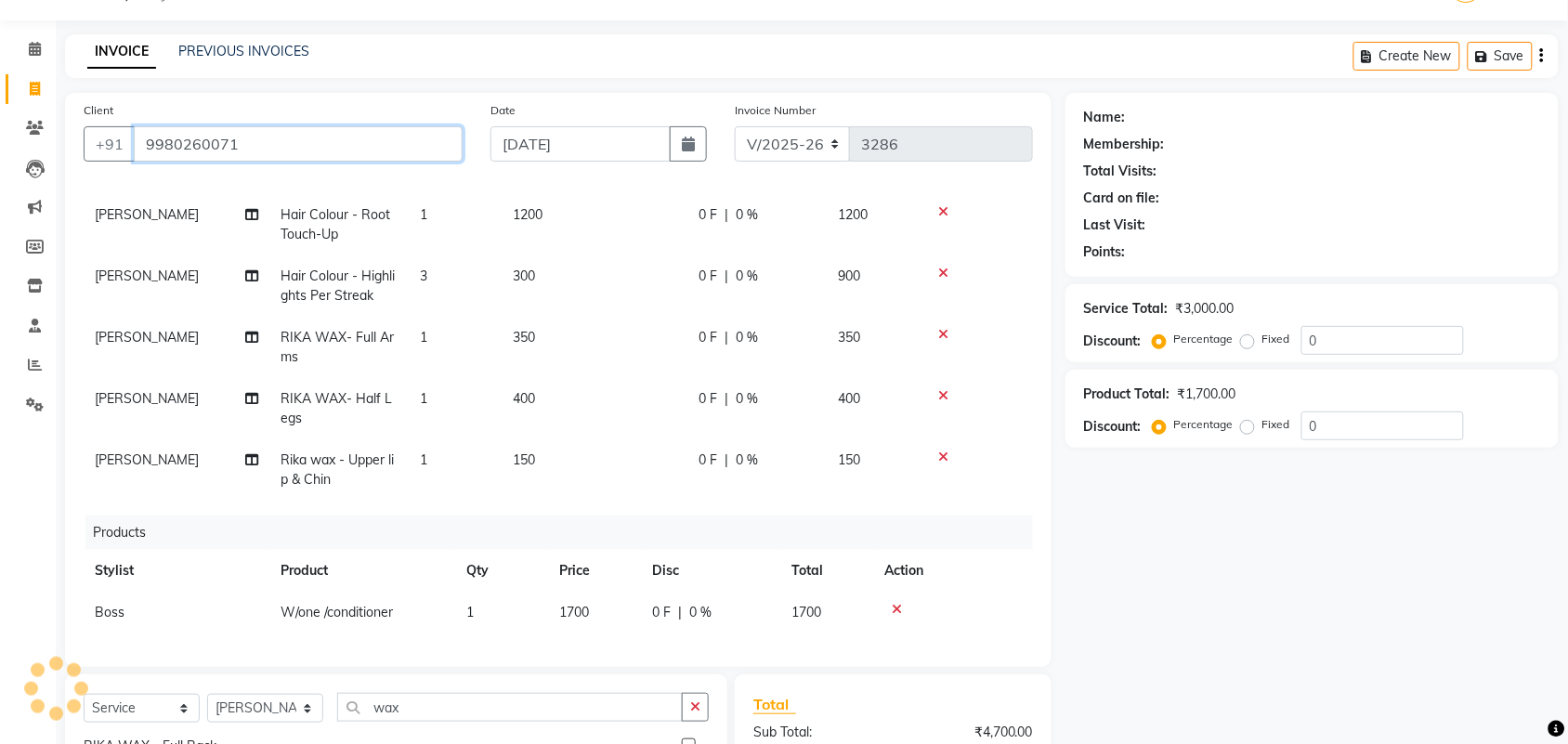
type input "9980260071"
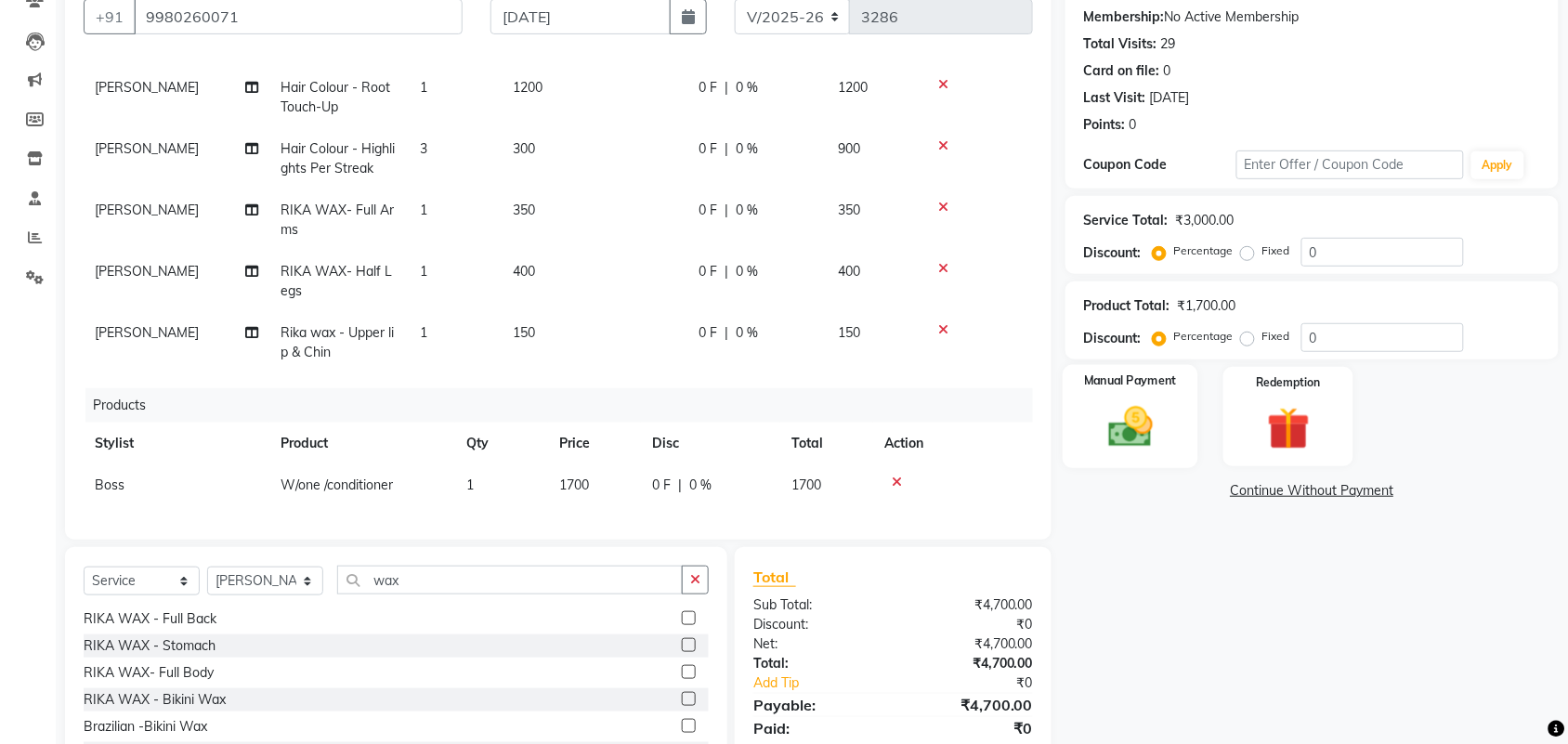
scroll to position [279, 0]
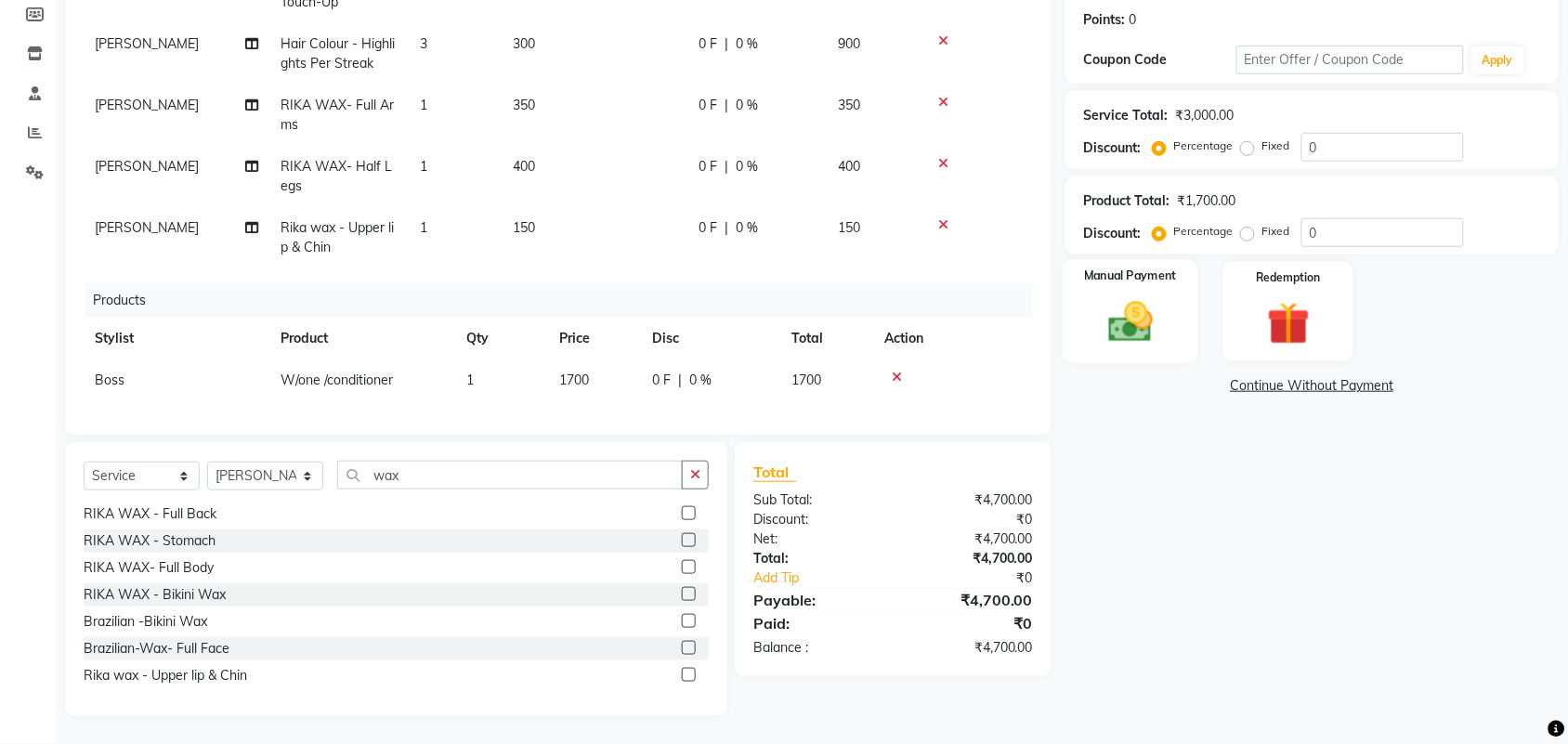
click at [1117, 303] on img at bounding box center [1130, 321] width 73 height 51
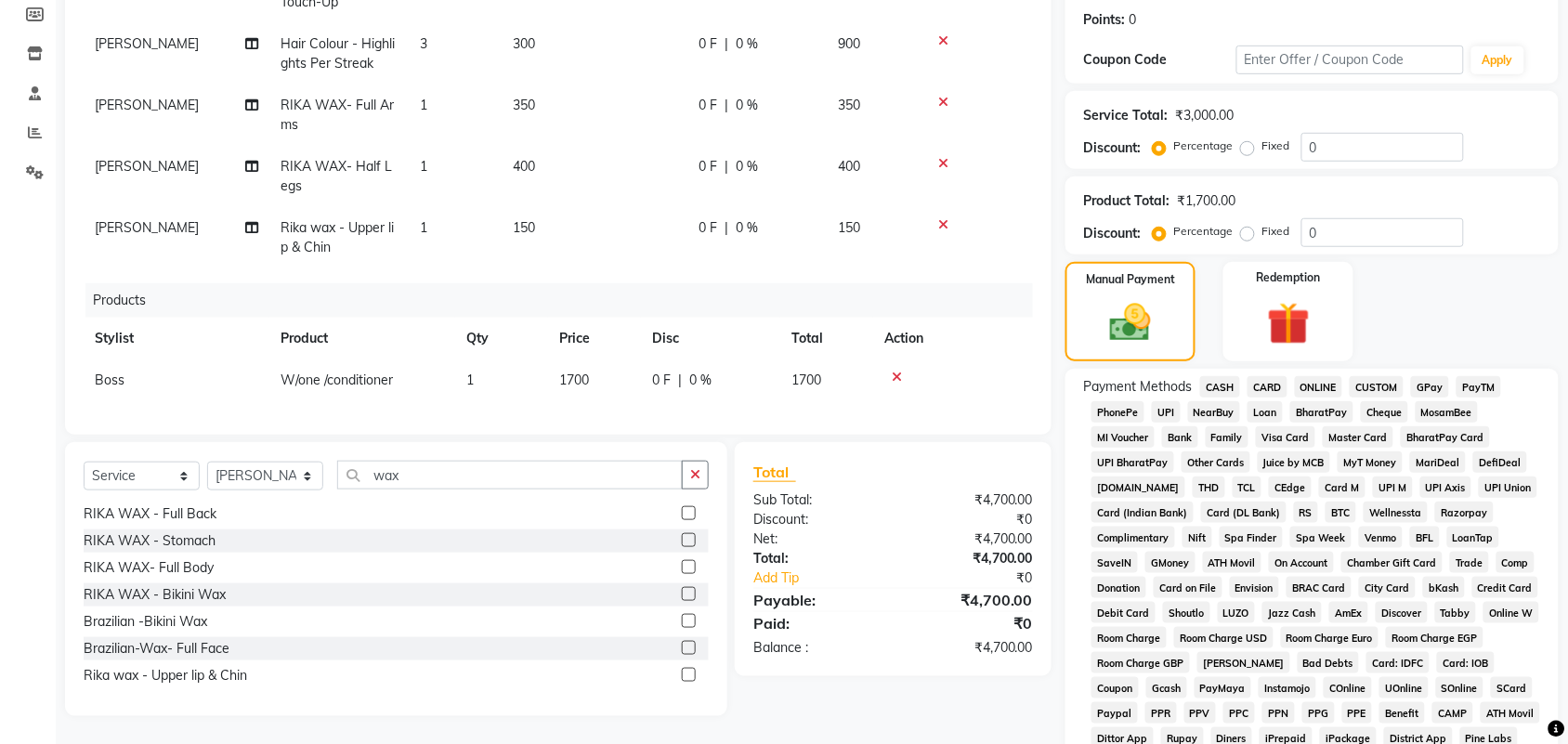
click at [1164, 406] on span "UPI" at bounding box center [1167, 412] width 29 height 21
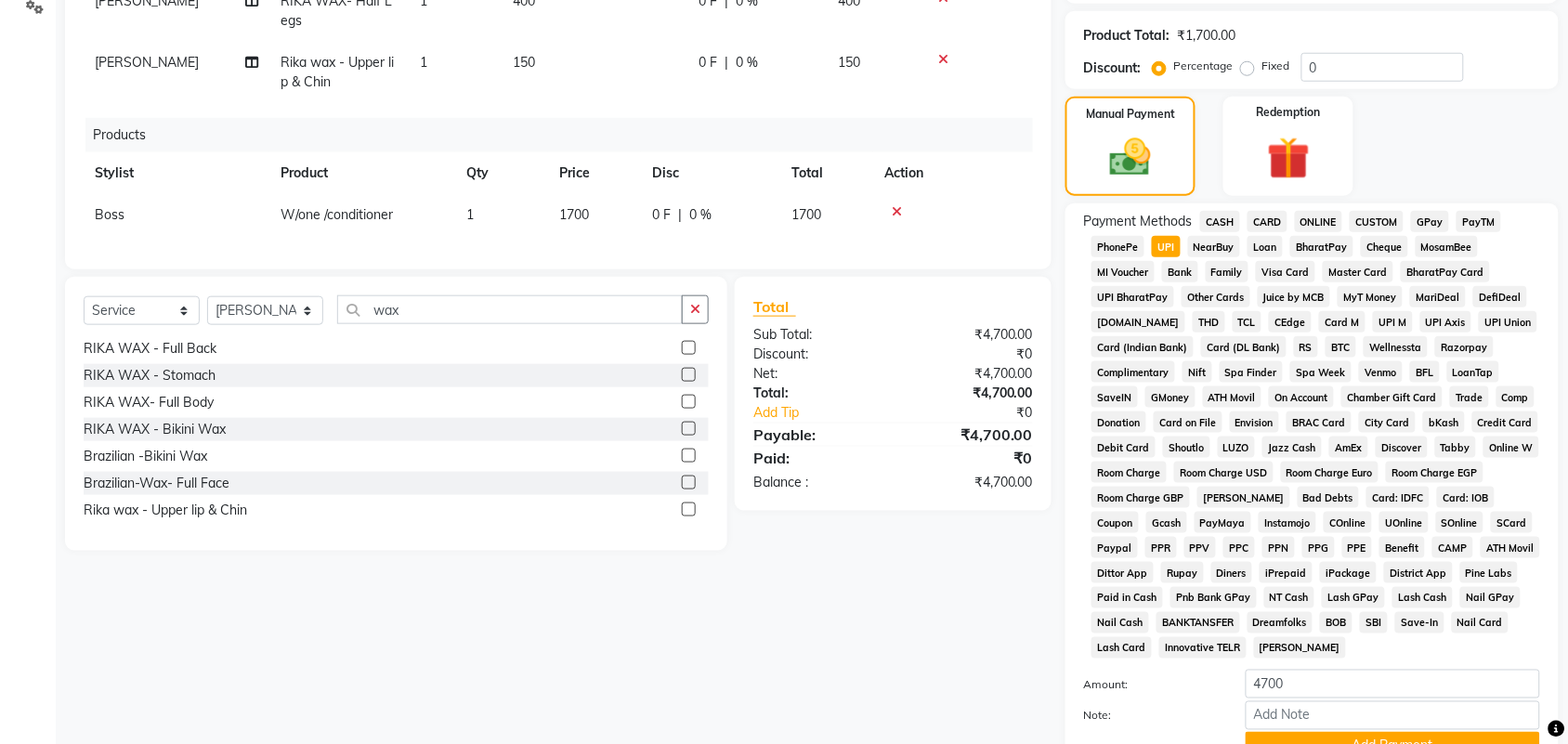
scroll to position [604, 0]
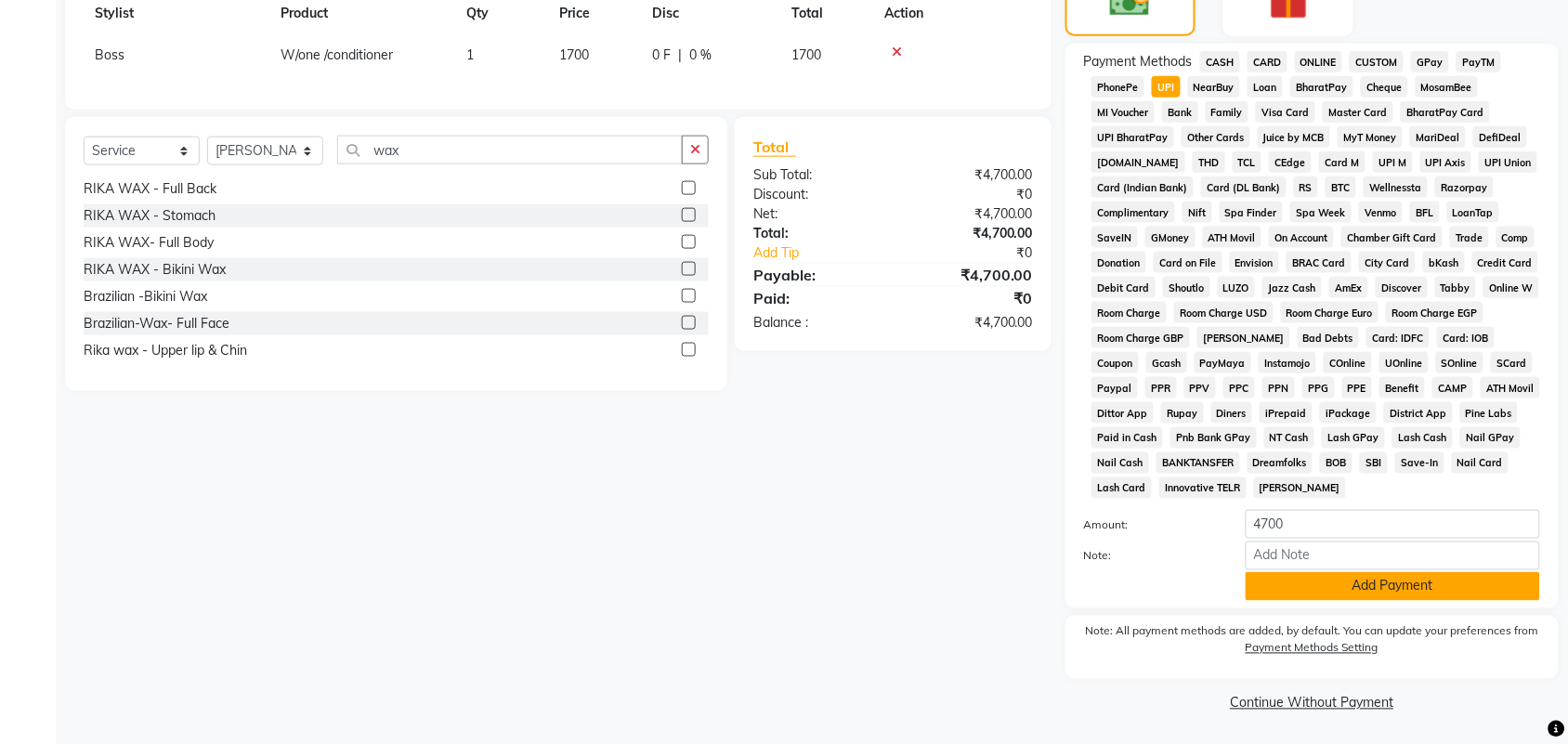
click at [1268, 574] on button "Add Payment" at bounding box center [1393, 586] width 294 height 29
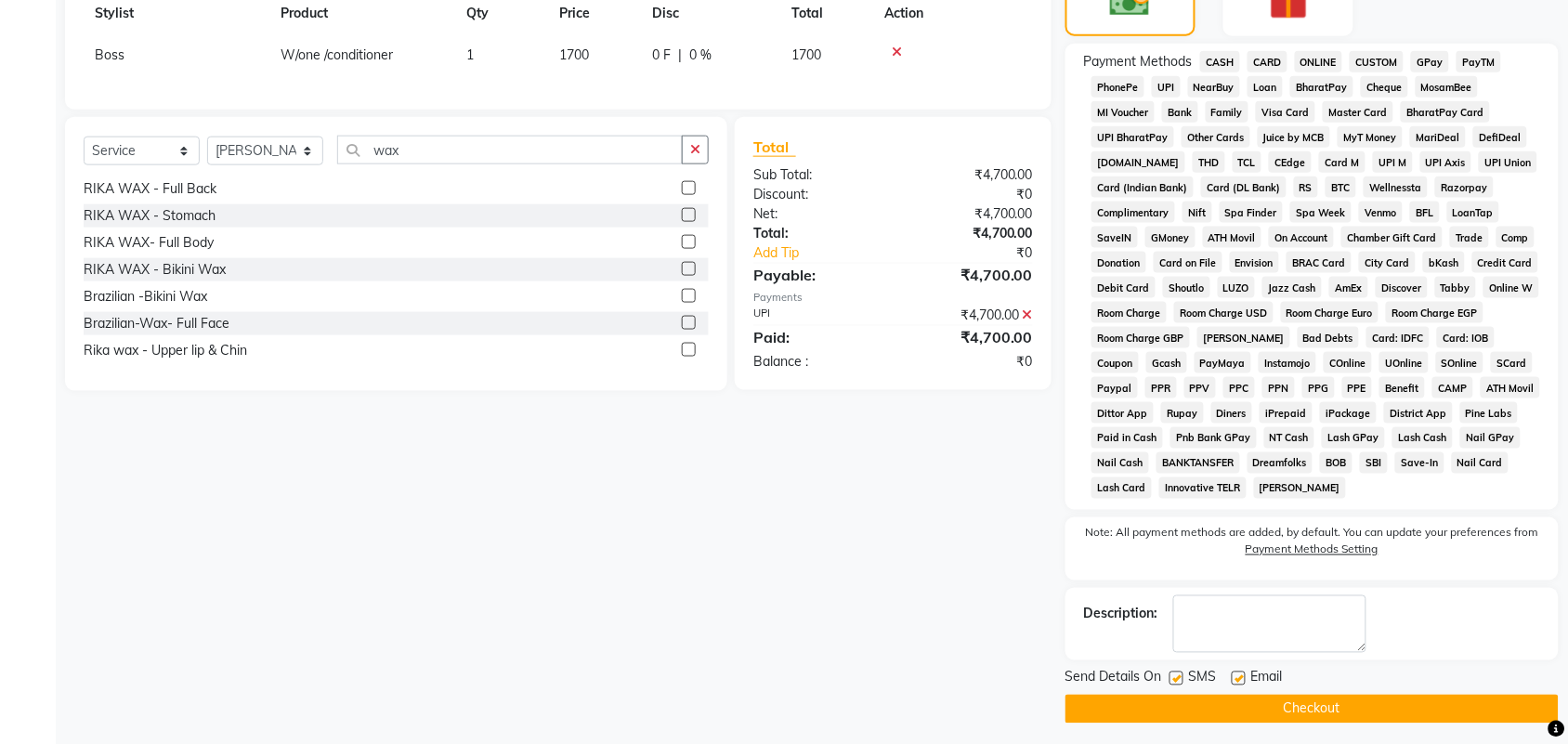
click at [1236, 698] on button "Checkout" at bounding box center [1312, 709] width 493 height 29
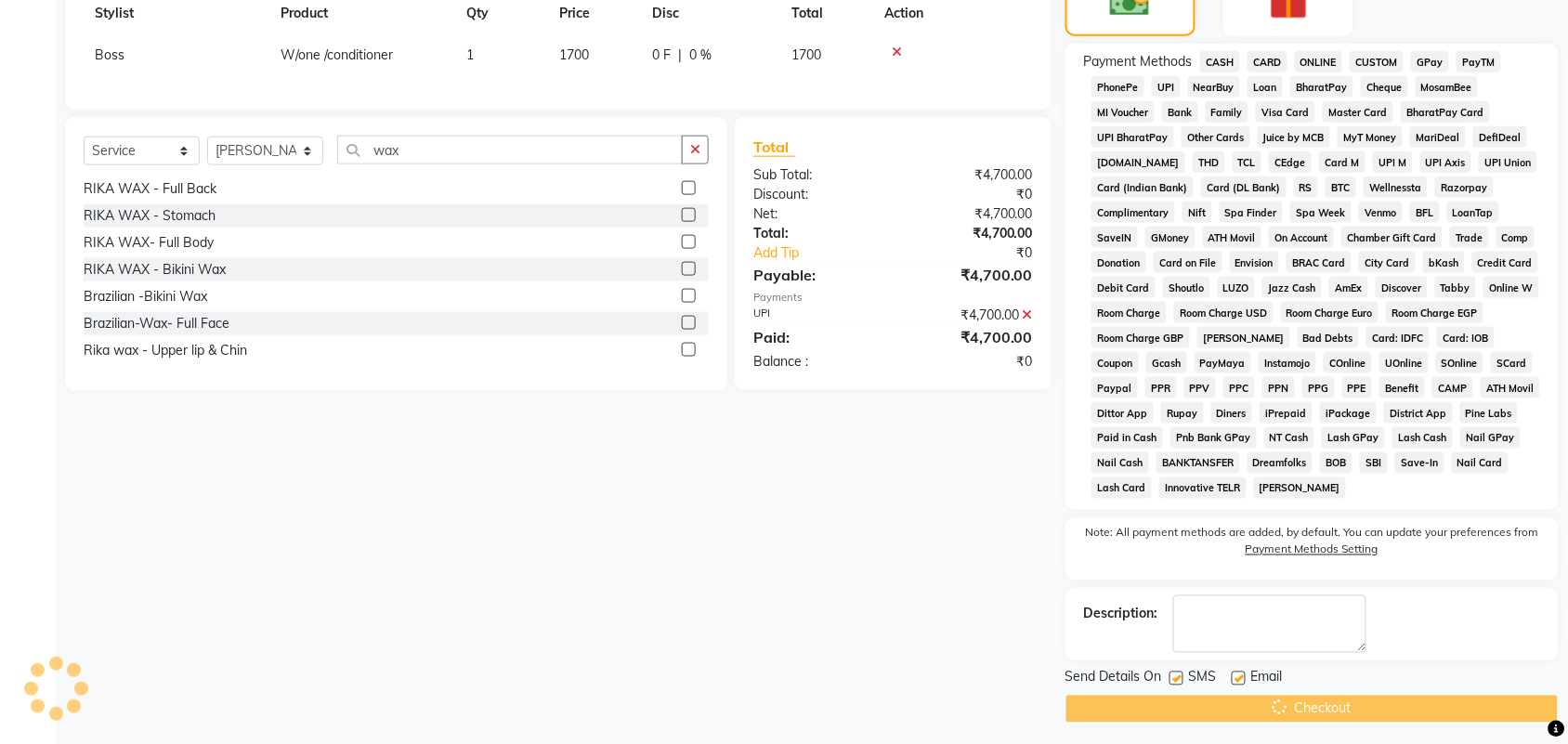
scroll to position [453, 0]
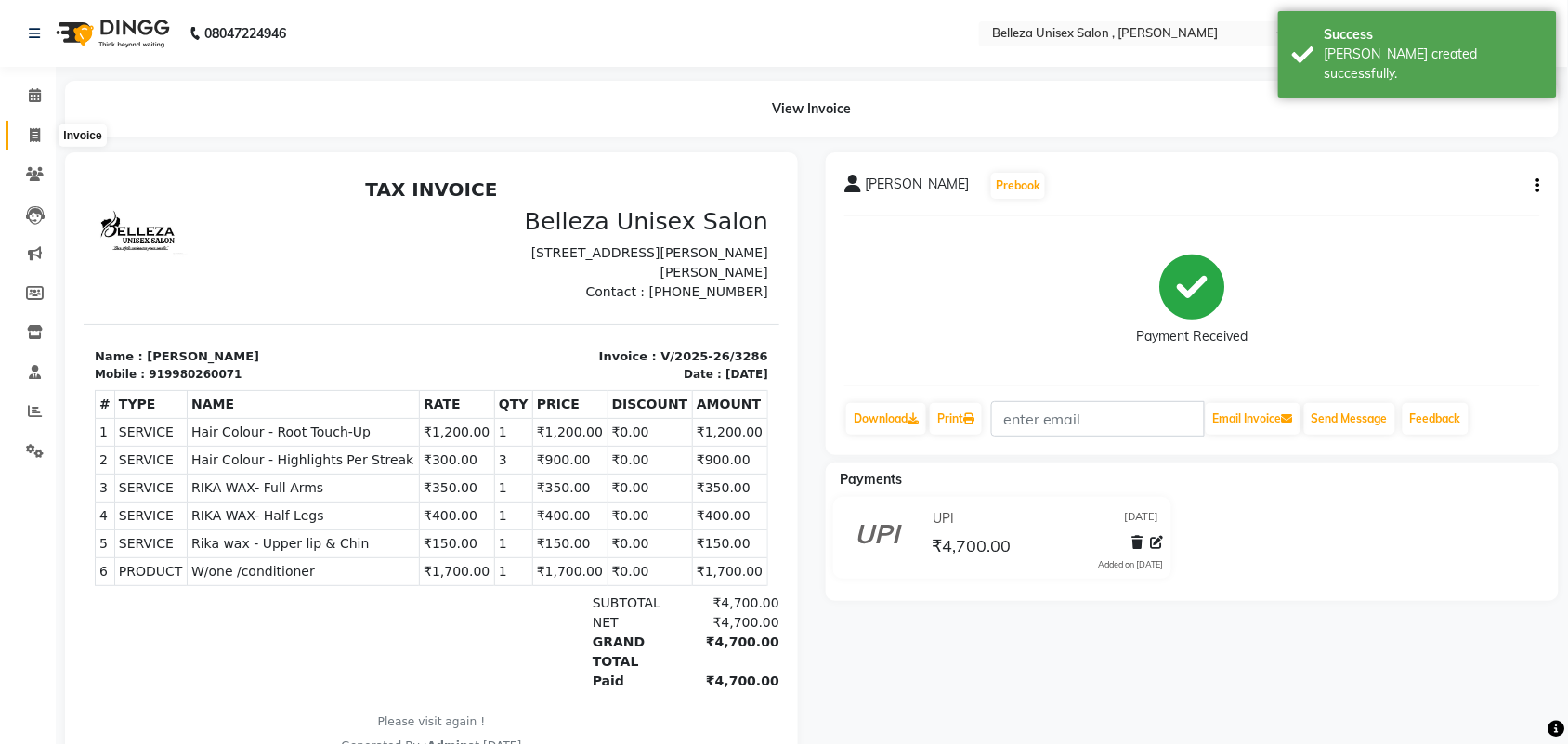
click at [24, 128] on span at bounding box center [34, 136] width 32 height 21
select select "service"
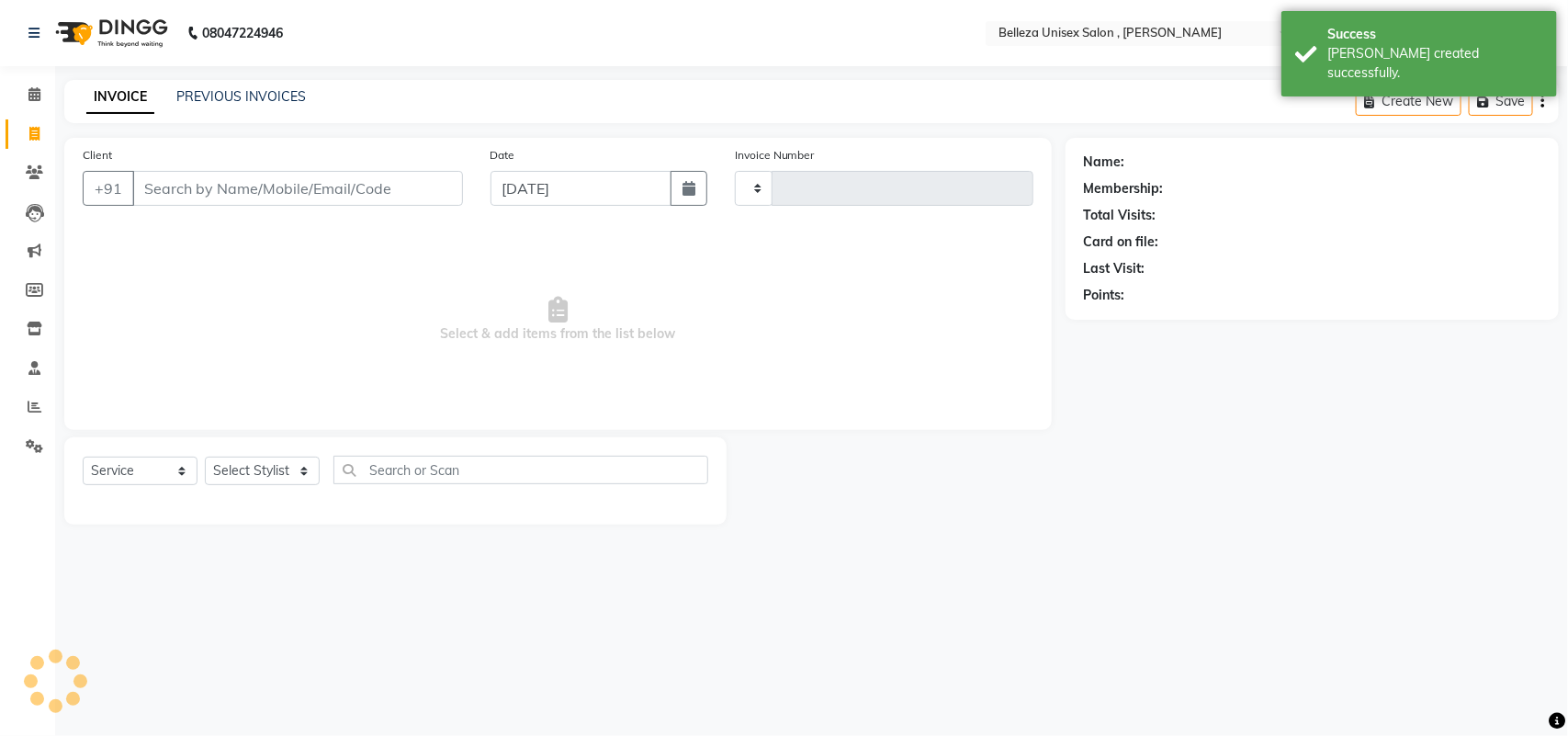
type input "3287"
select select "4047"
select select "product"
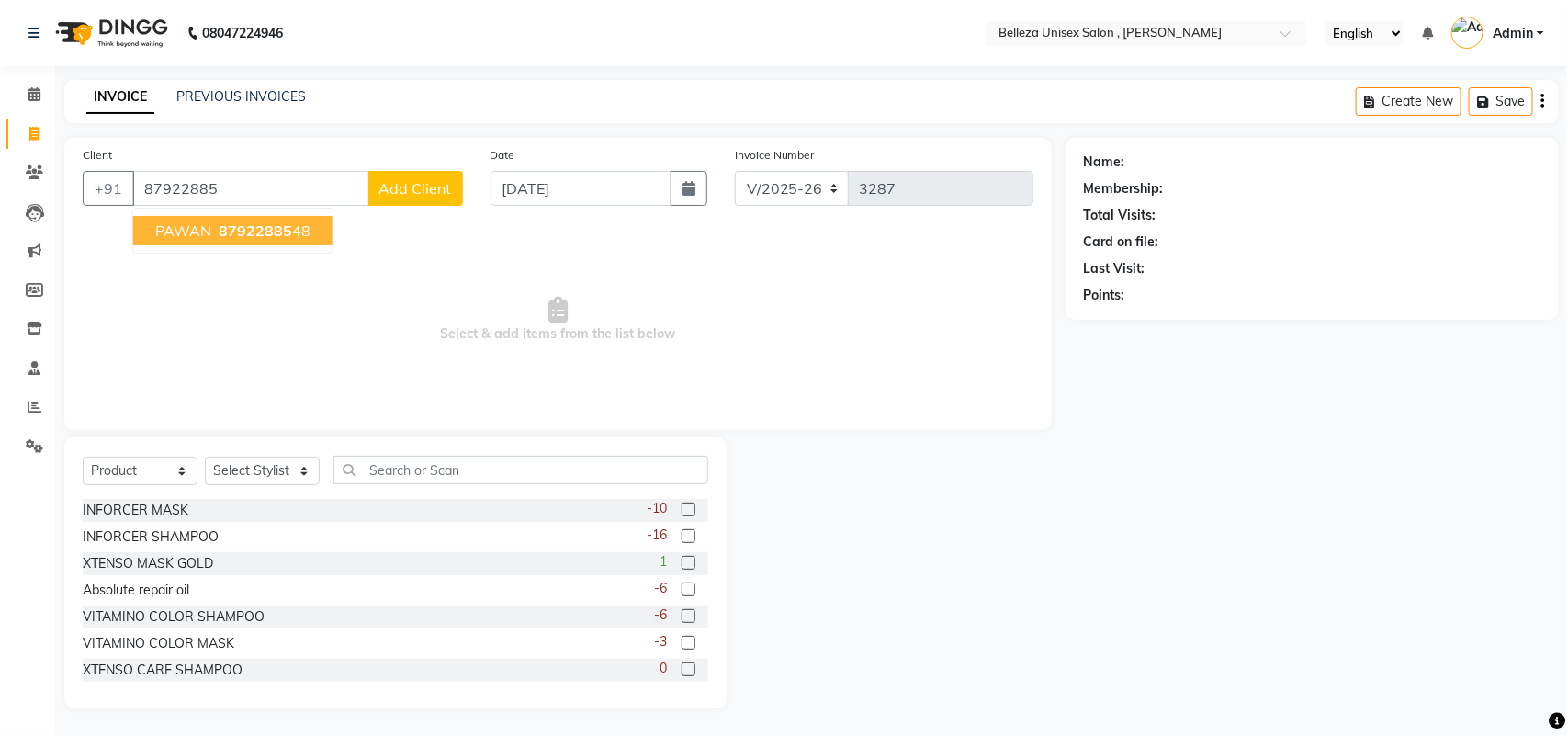
click at [188, 231] on span "PAWAN" at bounding box center [182, 230] width 56 height 18
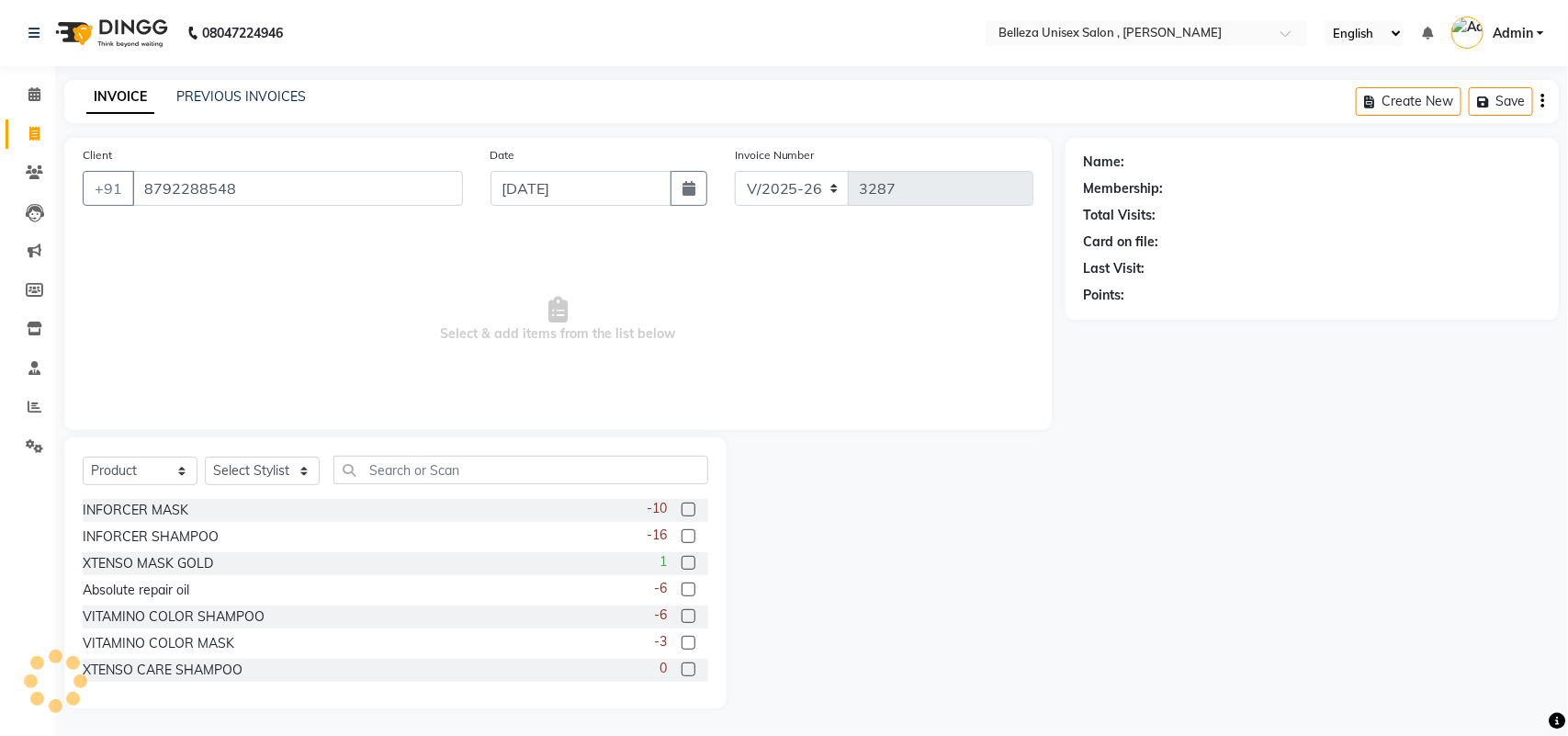
type input "8792288548"
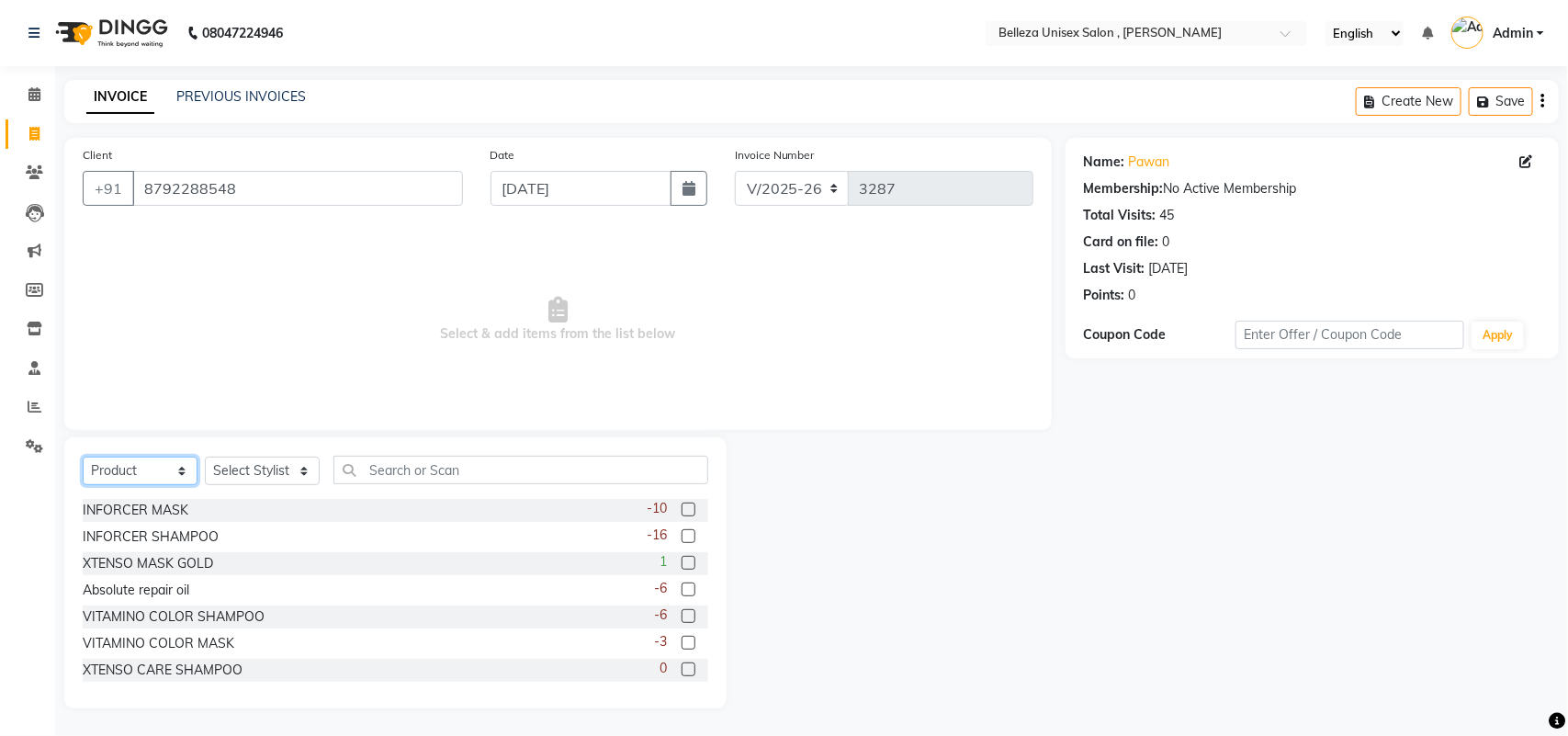
click at [131, 469] on select "Select Service Product Membership Package Voucher Prepaid Gift Card" at bounding box center [140, 471] width 115 height 28
select select "service"
click at [82, 456] on select "Select Service Product Membership Package Voucher Prepaid Gift Card" at bounding box center [140, 471] width 115 height 28
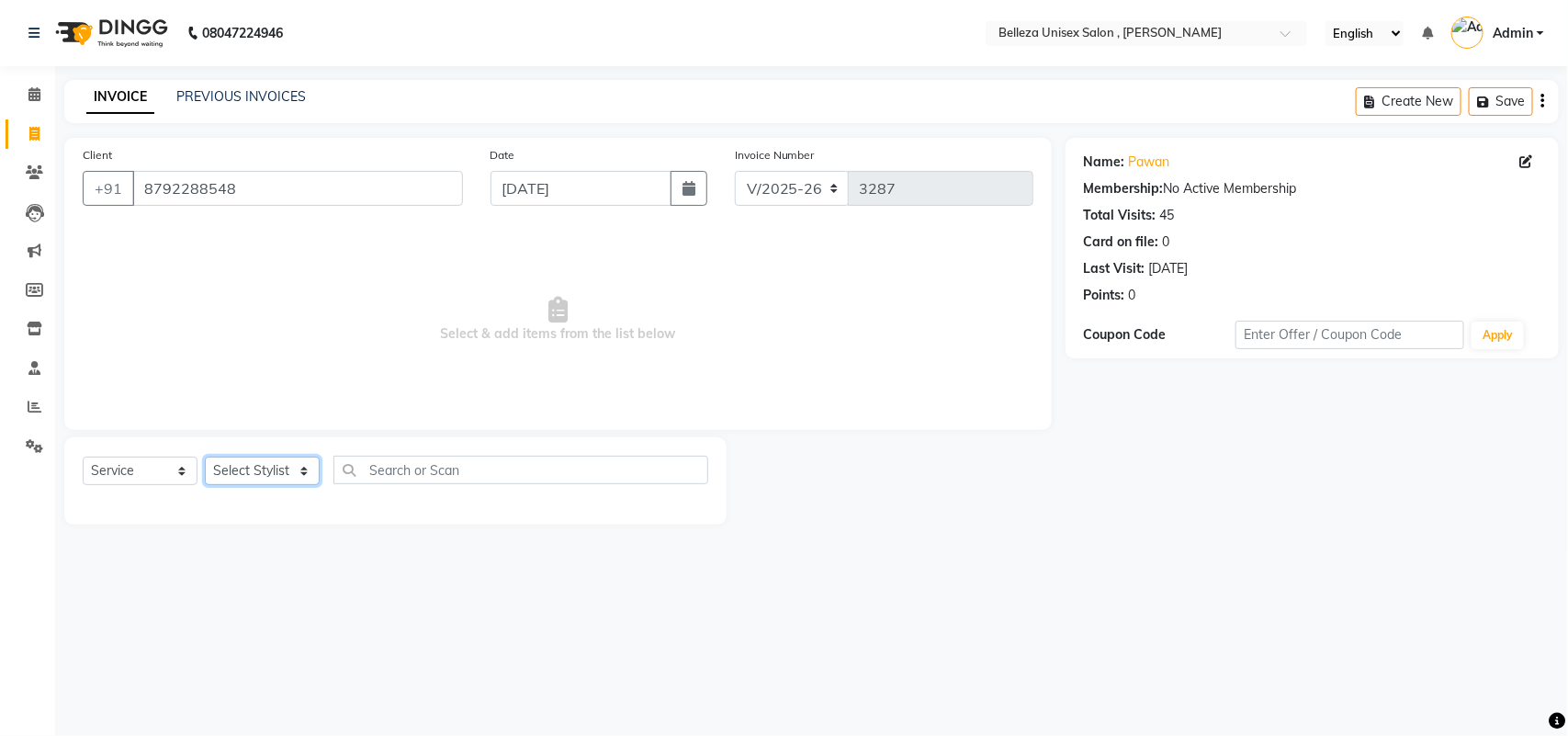
click at [269, 480] on select "Select Stylist [PERSON_NAME] Barsa Boss [PERSON_NAME] [PERSON_NAME] [PERSON_NAM…" at bounding box center [263, 471] width 115 height 28
select select "52542"
click at [205, 456] on select "Select Stylist [PERSON_NAME] Barsa Boss [PERSON_NAME] [PERSON_NAME] [PERSON_NAM…" at bounding box center [263, 471] width 115 height 28
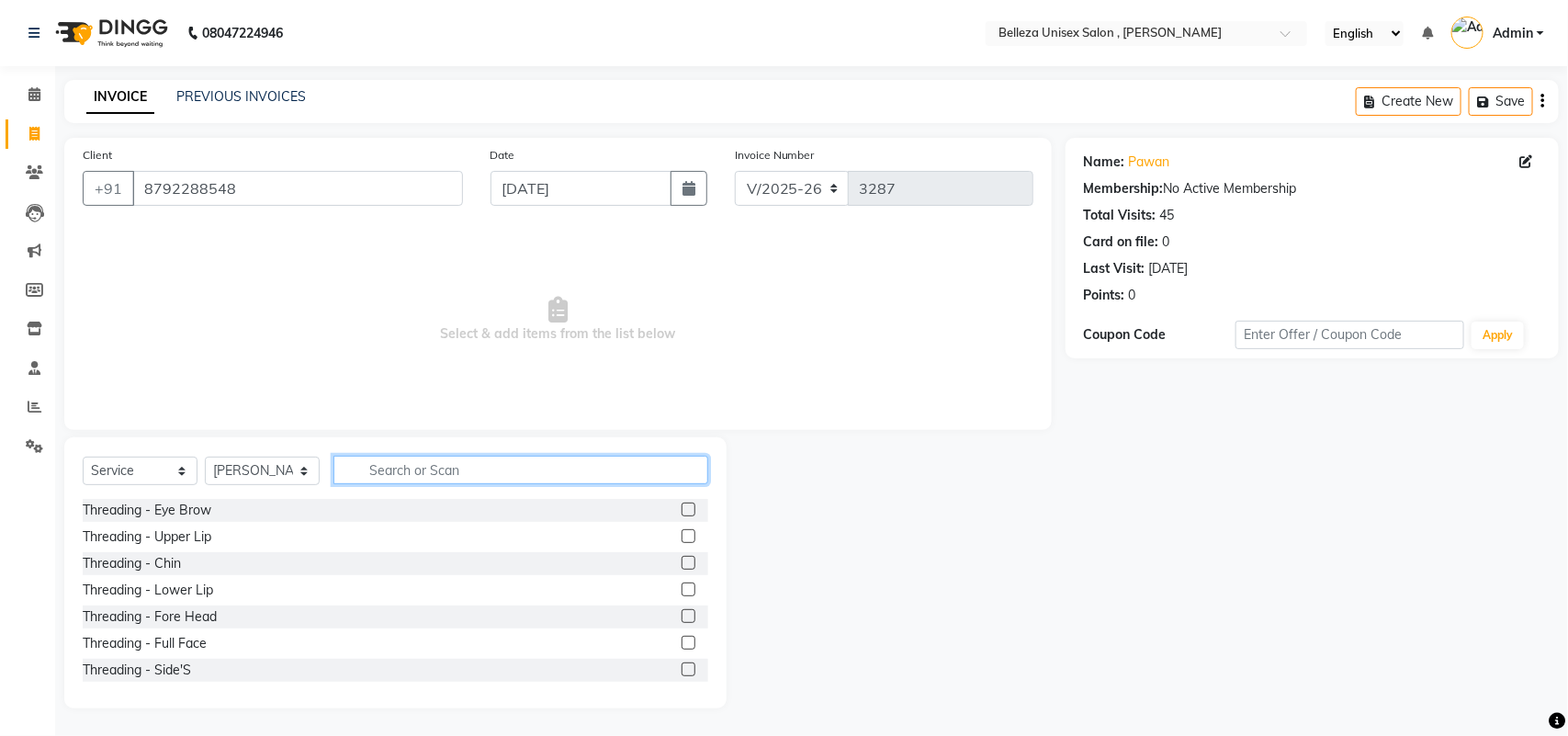
click at [401, 471] on input "text" at bounding box center [520, 470] width 375 height 28
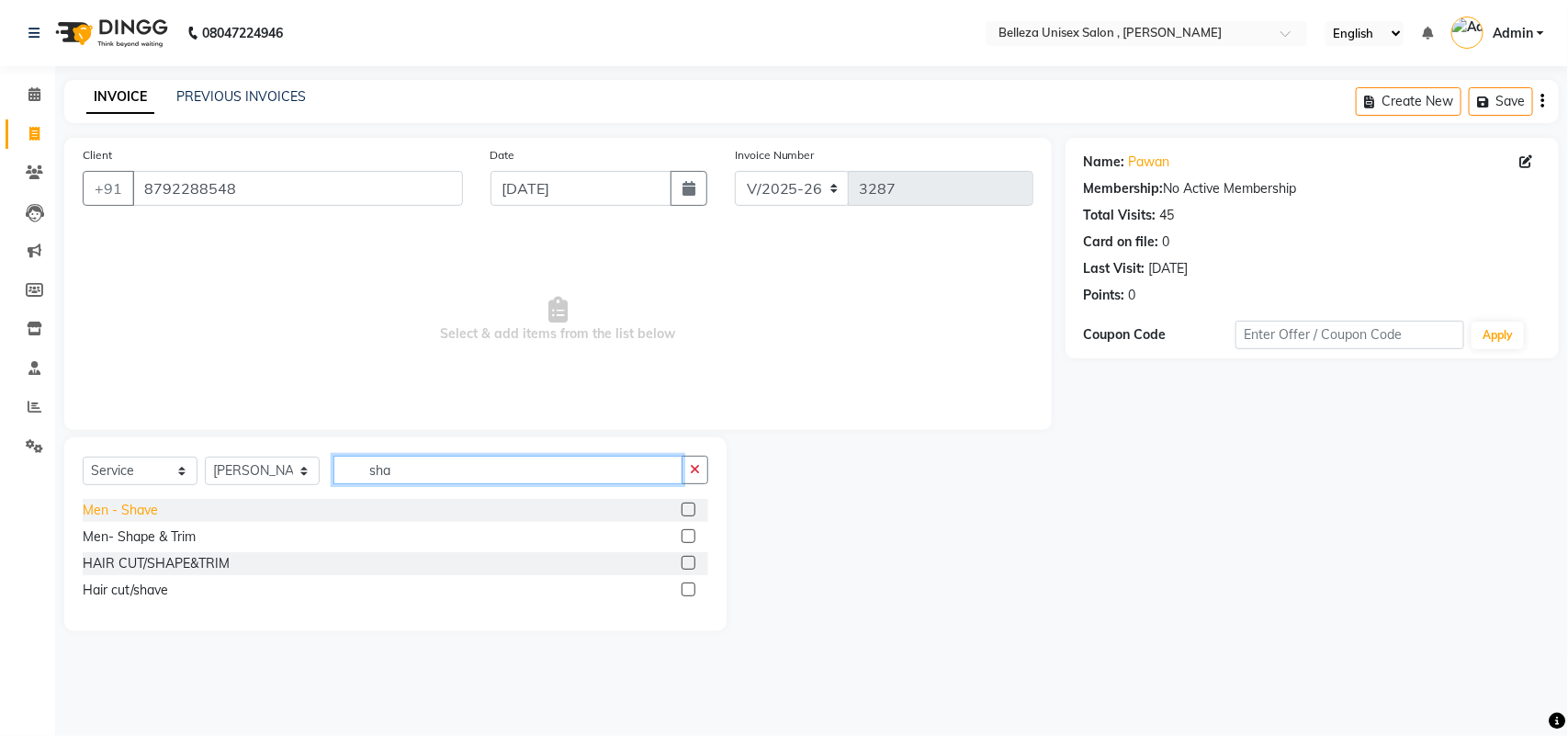
type input "sha"
click at [117, 506] on div "Men - Shave" at bounding box center [120, 510] width 76 height 19
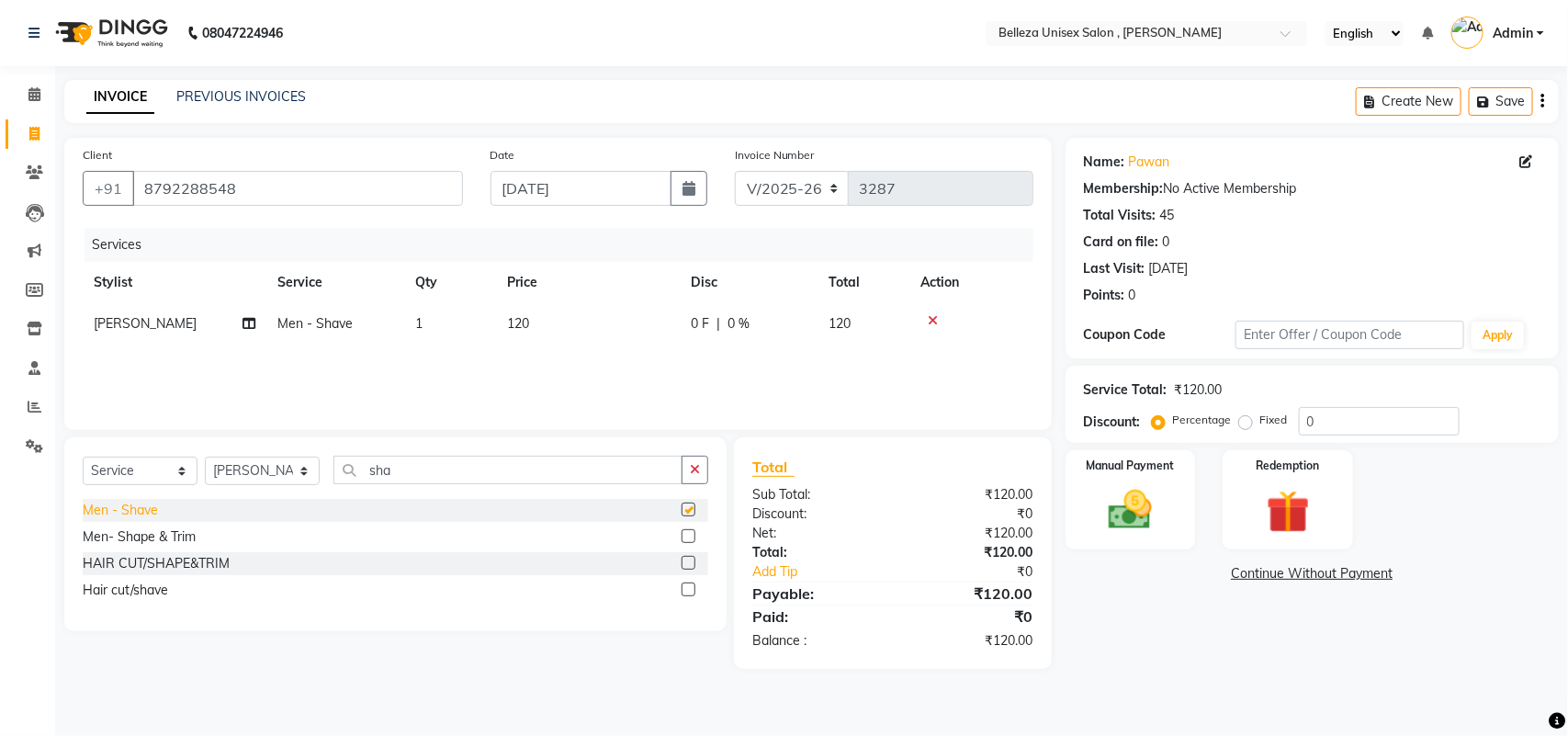
checkbox input "false"
click at [521, 321] on span "120" at bounding box center [518, 322] width 22 height 16
select select "52542"
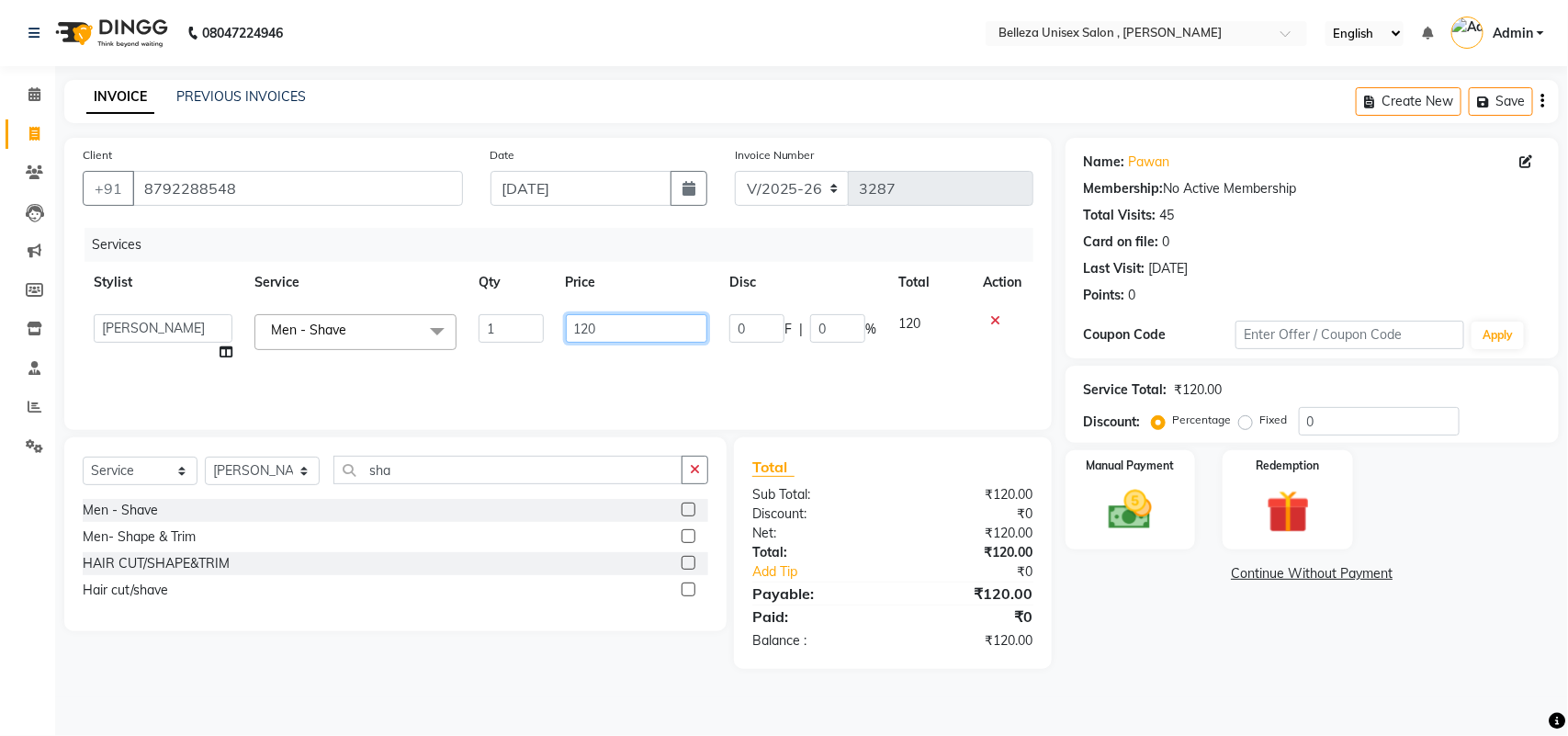
click at [608, 326] on input "120" at bounding box center [637, 328] width 143 height 28
type input "100"
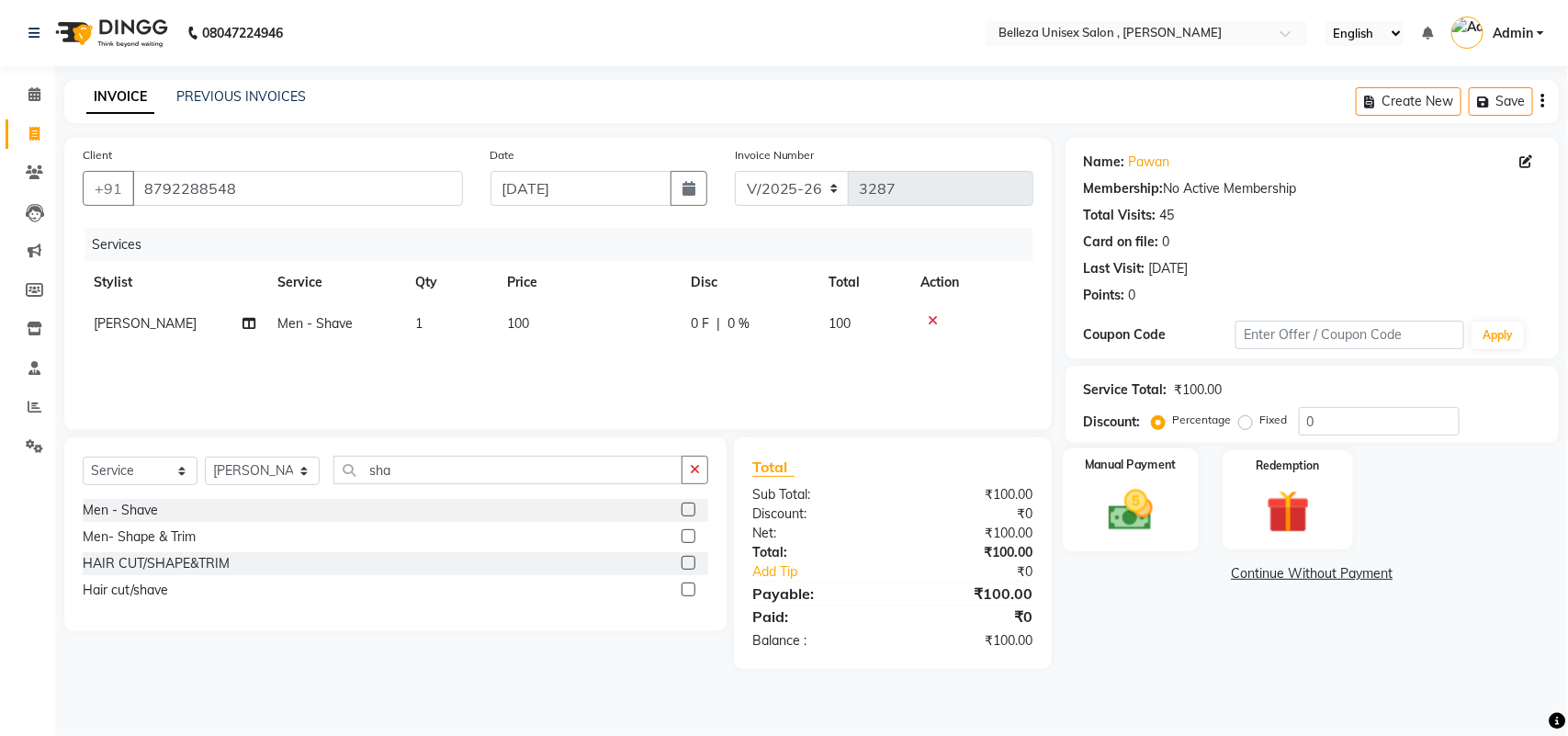
click at [1109, 506] on img at bounding box center [1130, 509] width 73 height 51
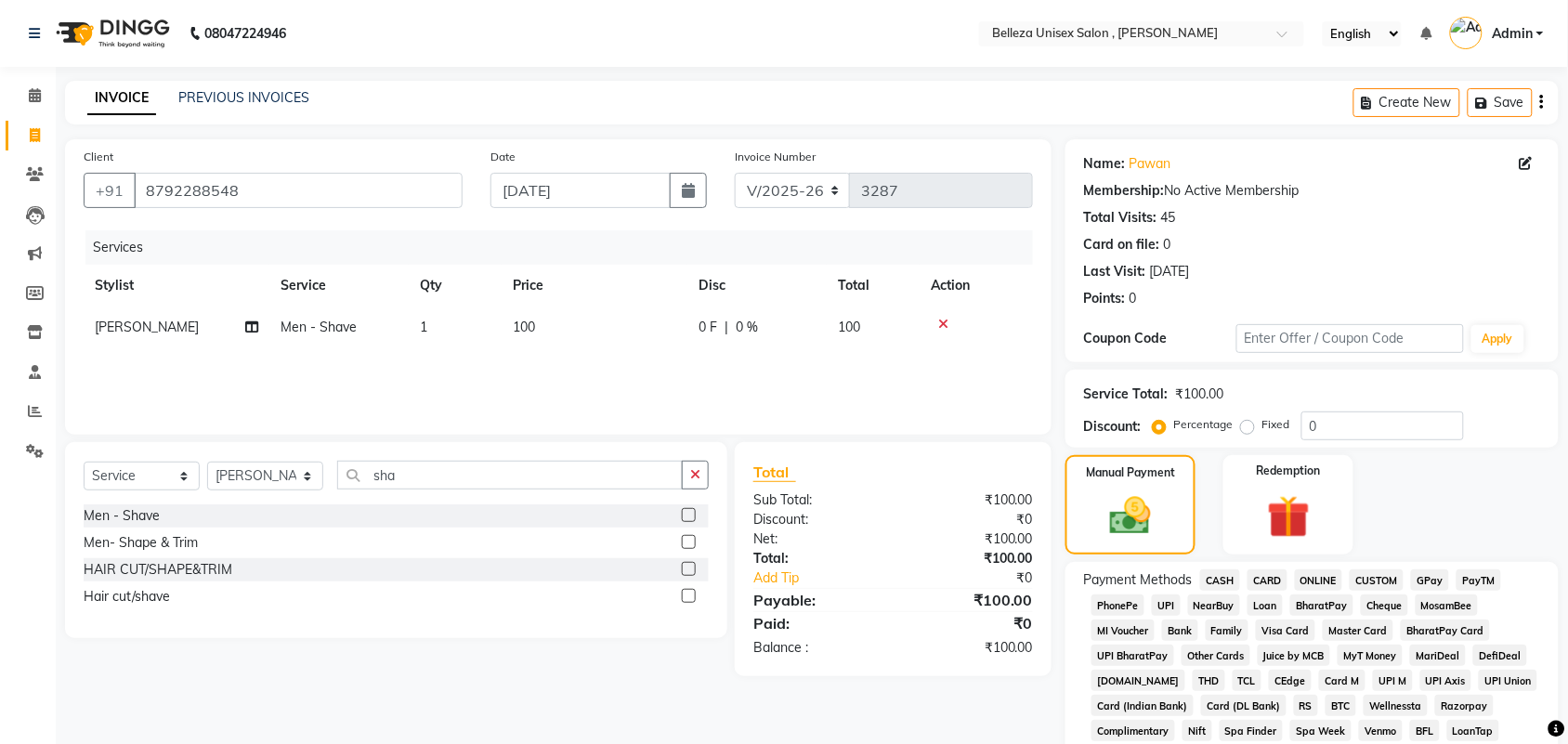
click at [1157, 605] on span "UPI" at bounding box center [1167, 605] width 29 height 21
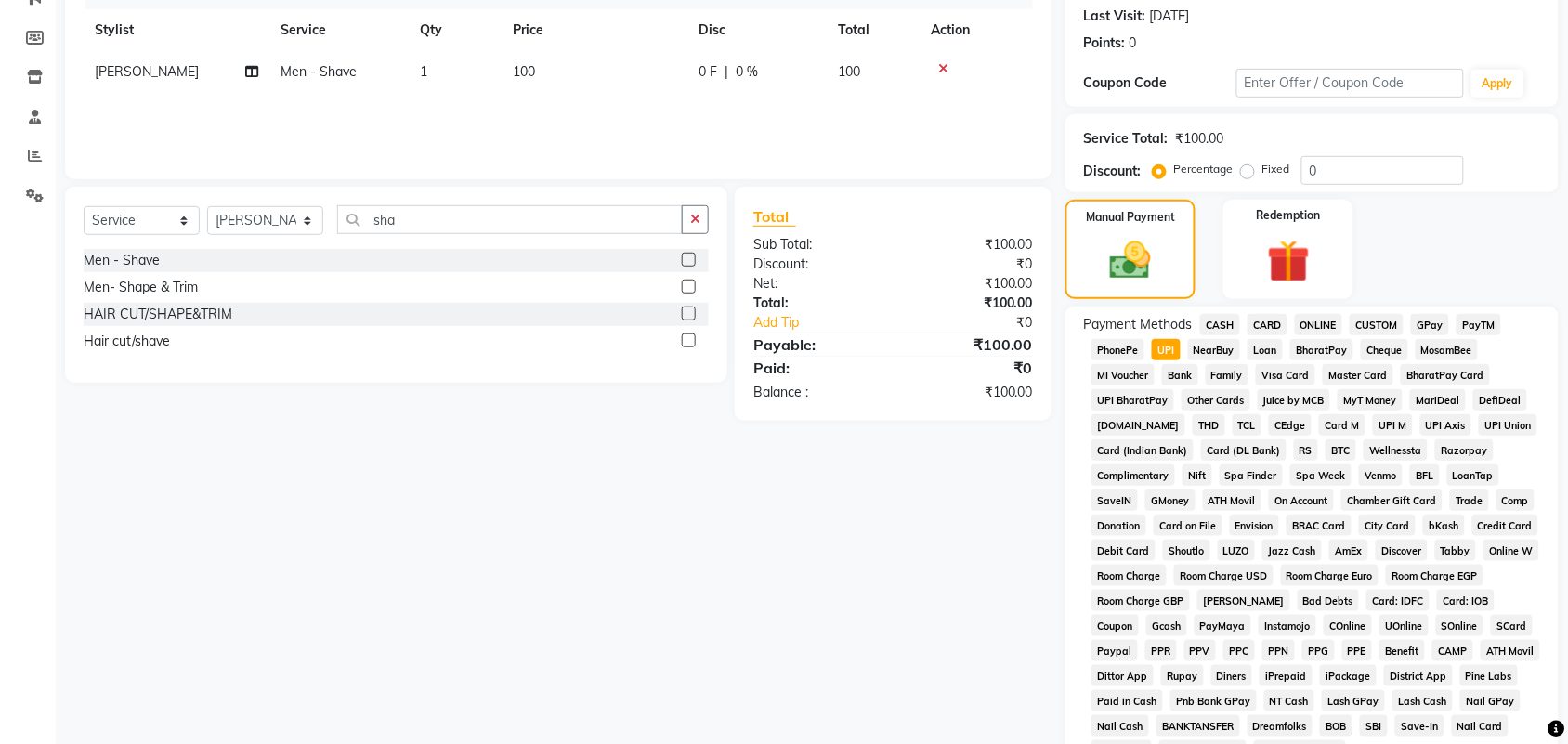
scroll to position [518, 0]
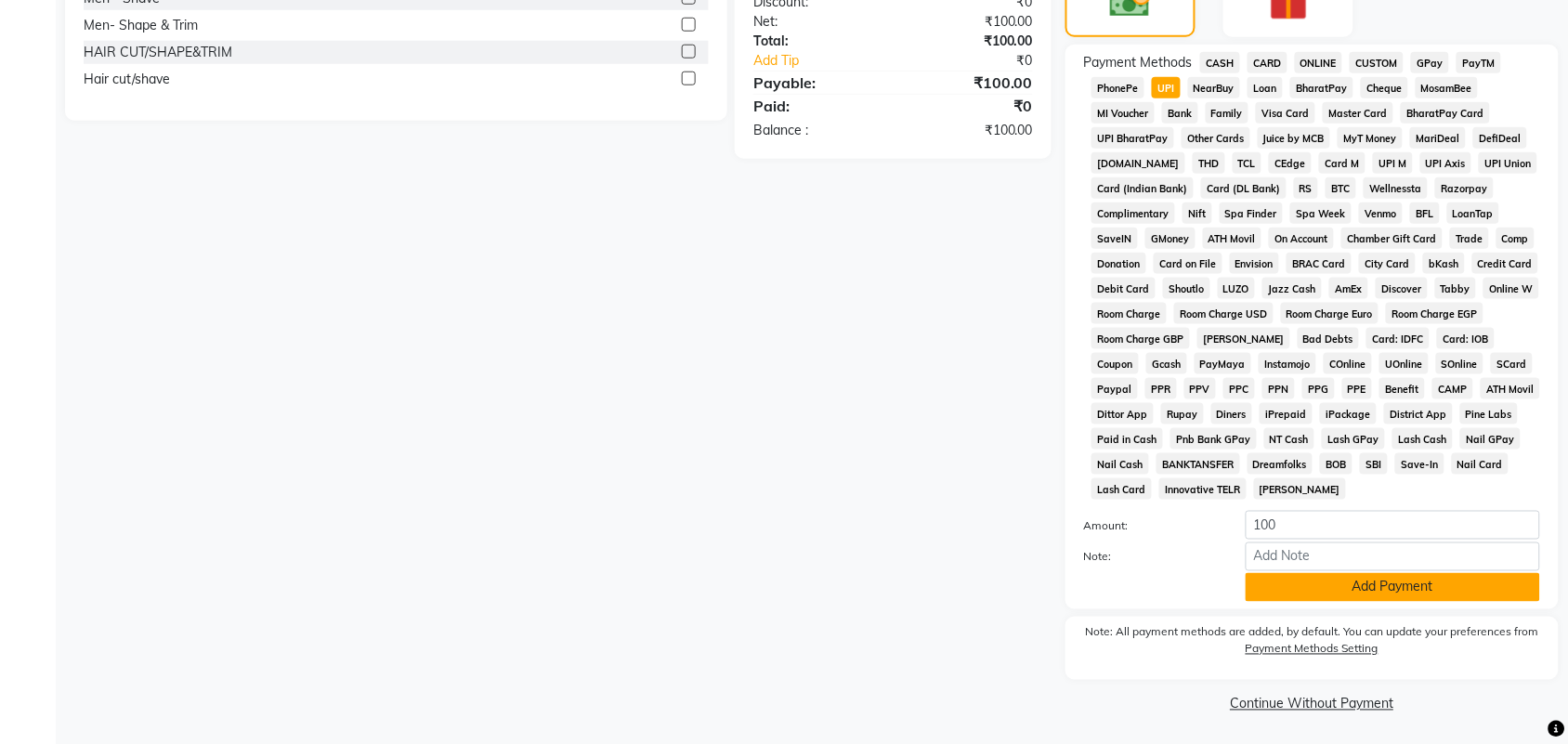
click at [1320, 591] on button "Add Payment" at bounding box center [1393, 587] width 294 height 29
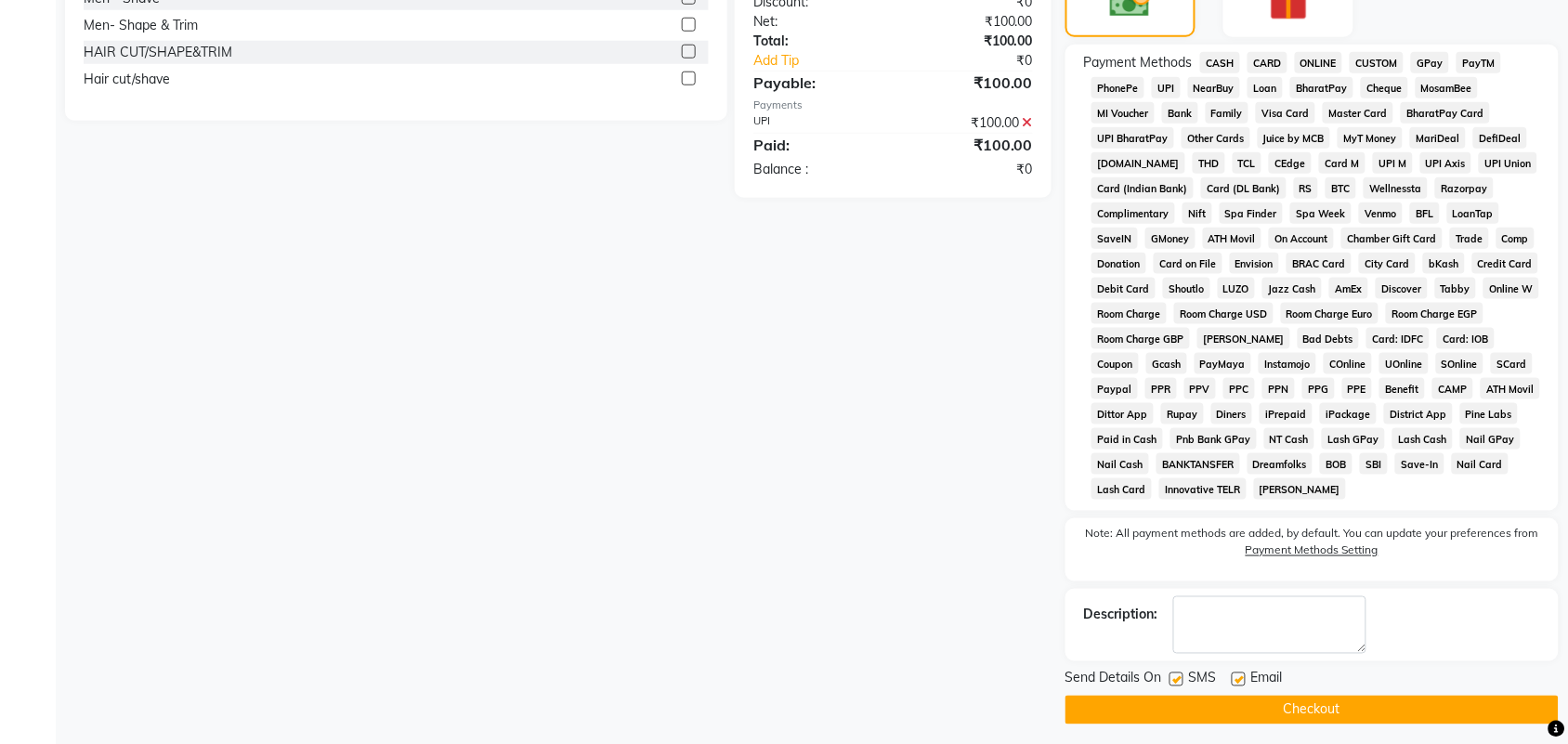
click at [1280, 703] on button "Checkout" at bounding box center [1312, 710] width 493 height 29
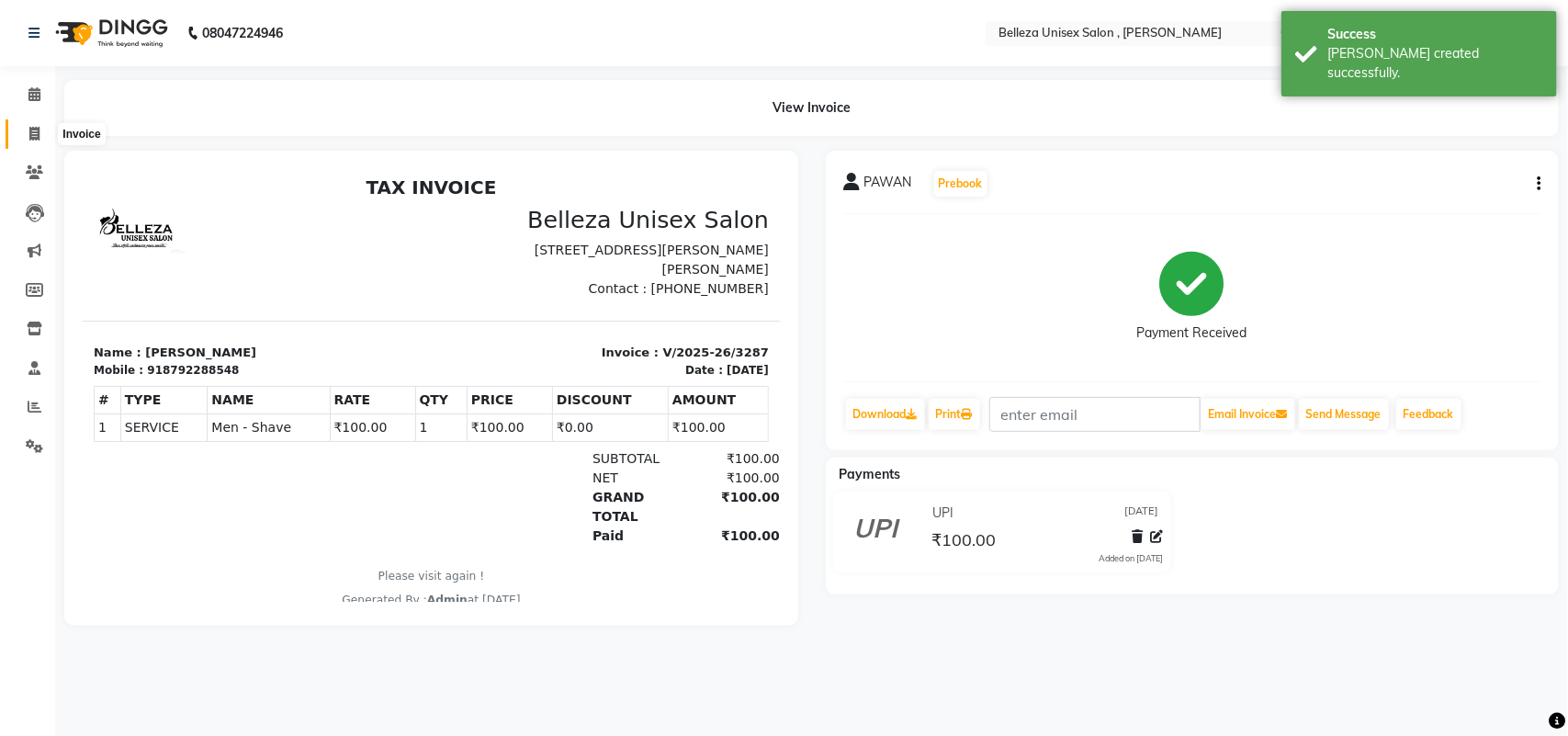
click at [33, 129] on icon at bounding box center [34, 133] width 10 height 14
select select "service"
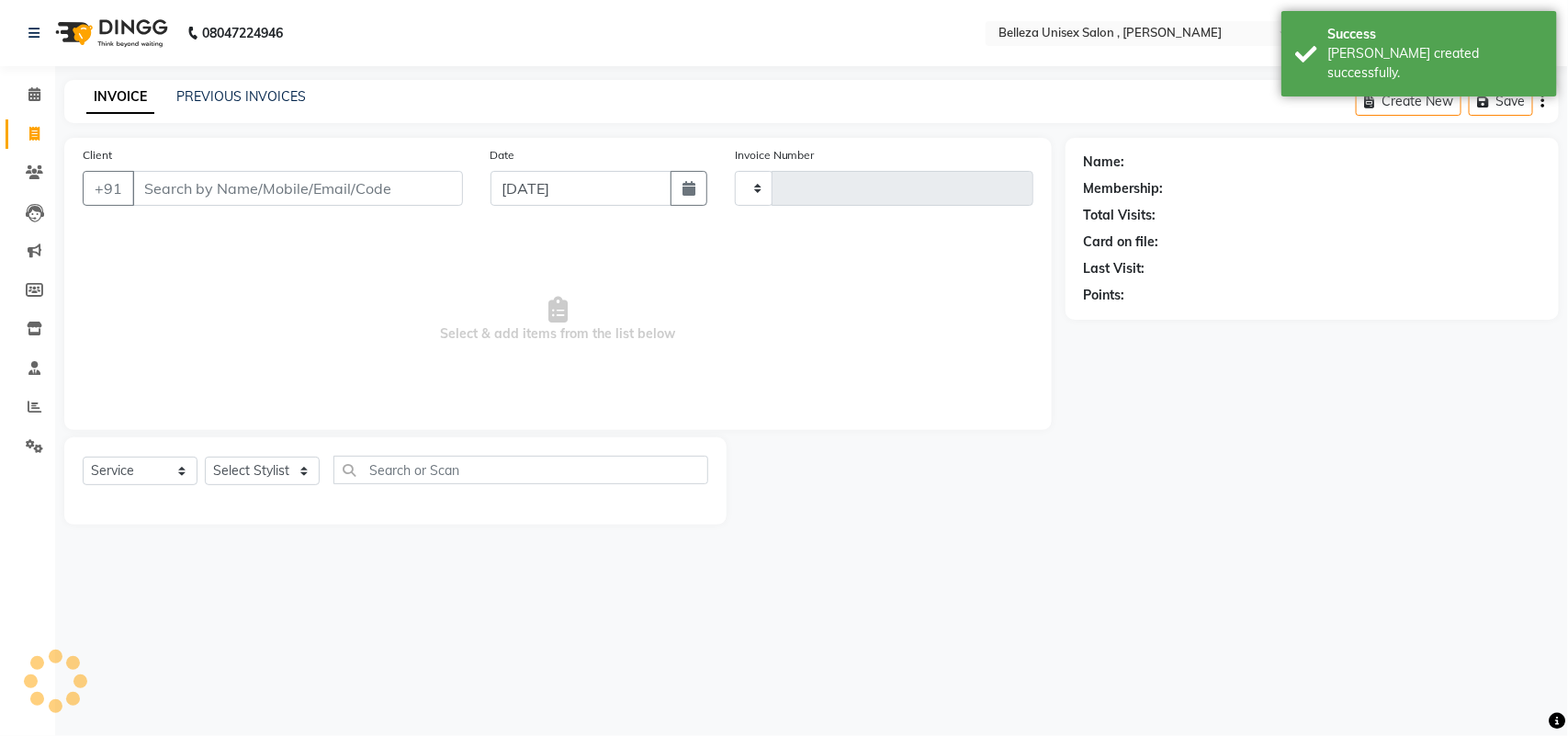
type input "3288"
select select "4047"
select select "product"
